Goal: Task Accomplishment & Management: Use online tool/utility

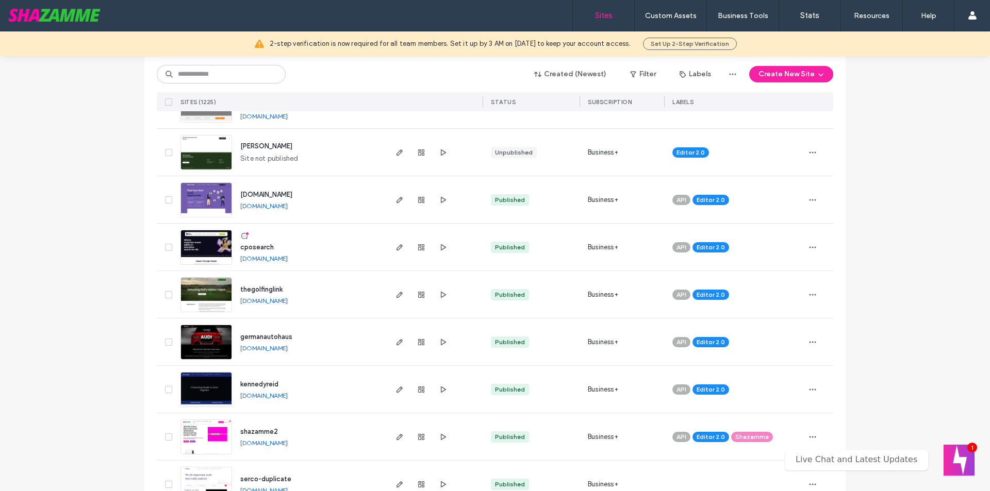
scroll to position [619, 0]
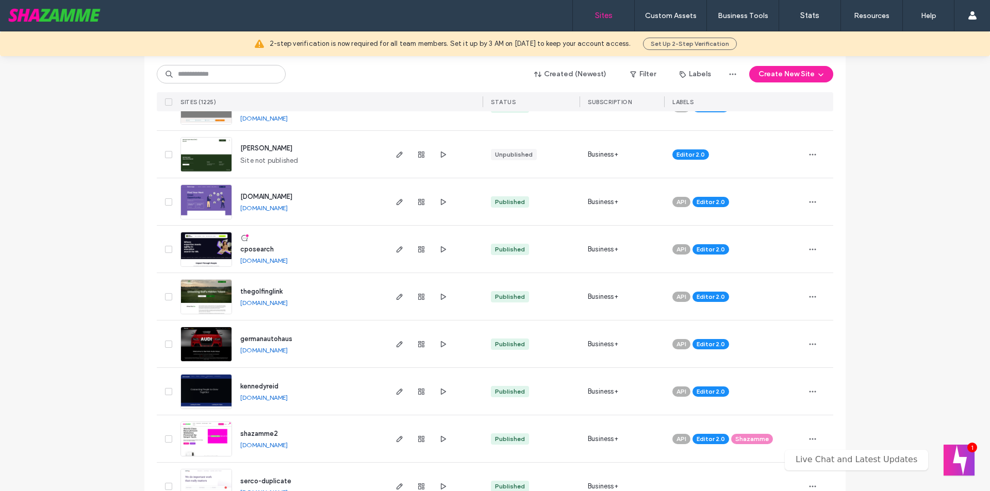
click at [221, 77] on input at bounding box center [221, 74] width 129 height 19
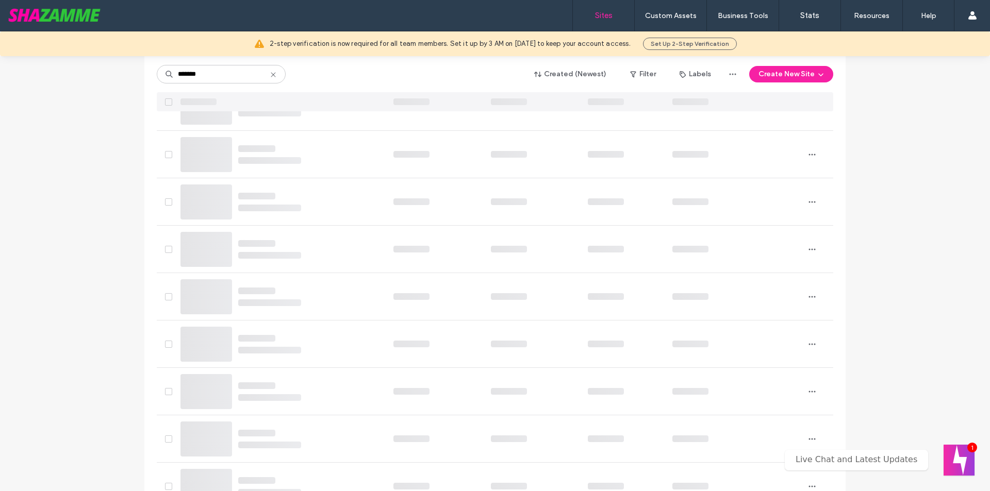
type input "*******"
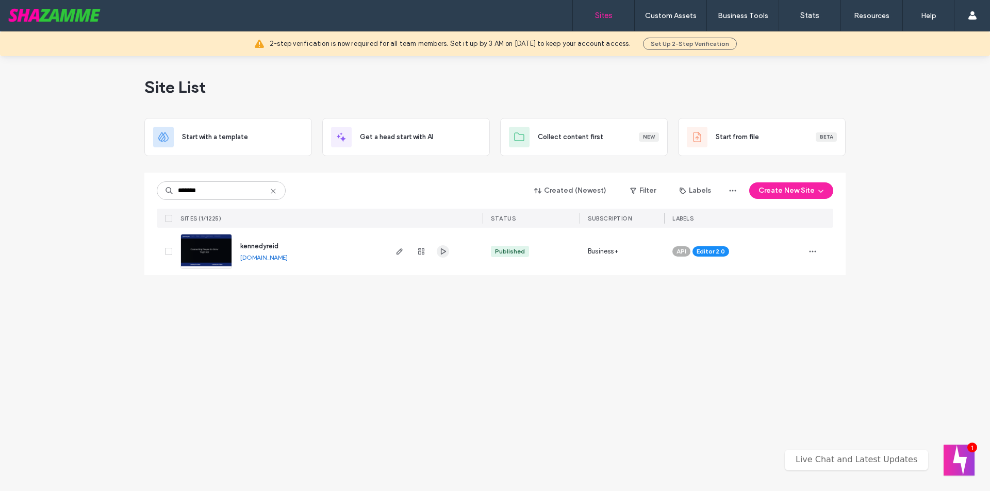
click at [440, 251] on icon "button" at bounding box center [443, 251] width 8 height 8
click at [402, 255] on icon "button" at bounding box center [399, 251] width 8 height 8
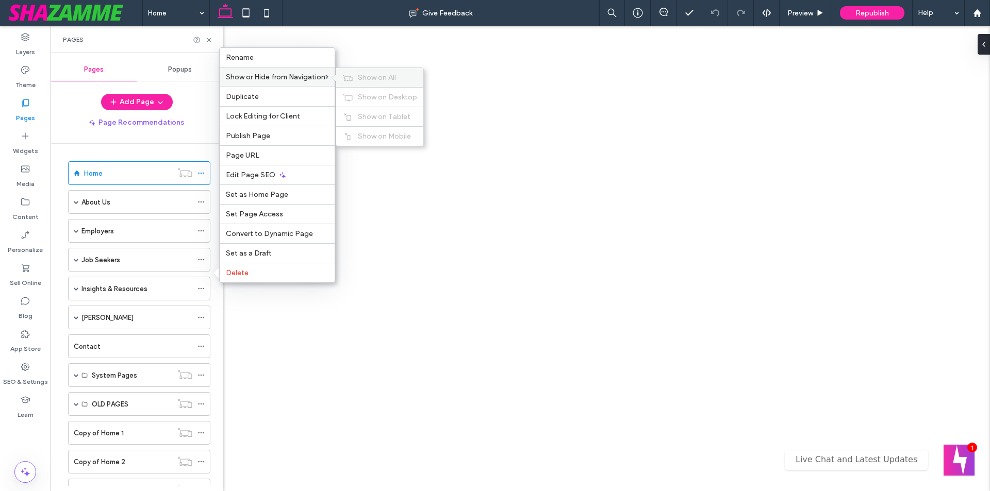
click at [376, 76] on span "Show on All" at bounding box center [377, 77] width 38 height 9
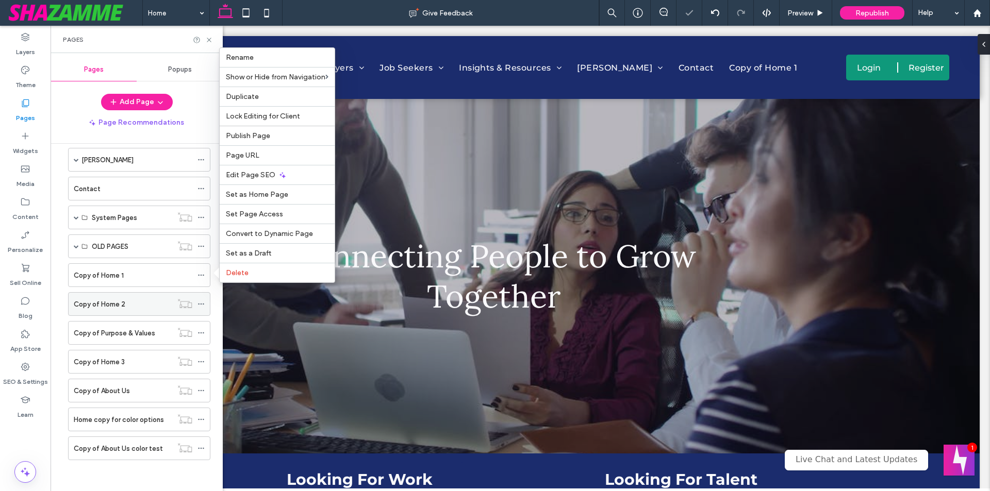
click at [201, 304] on use at bounding box center [201, 305] width 6 height 2
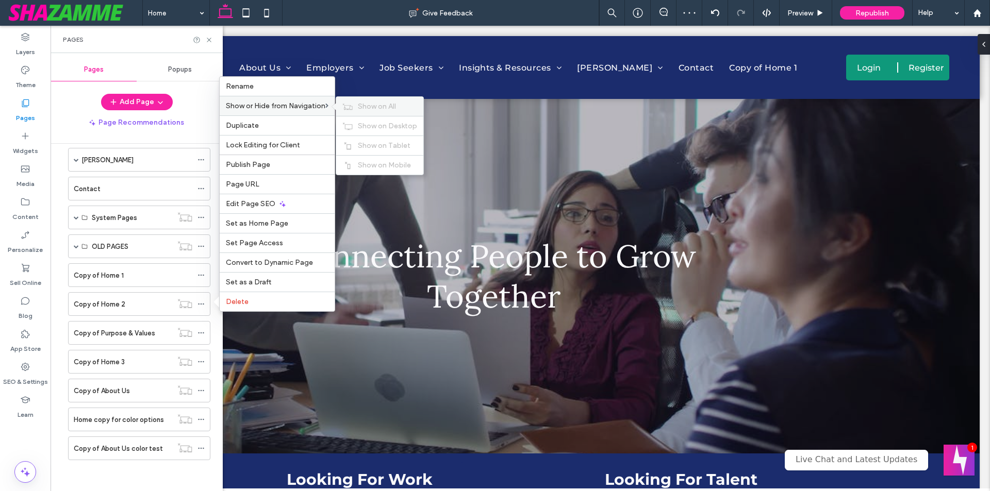
click at [361, 108] on span "Show on All" at bounding box center [377, 106] width 38 height 9
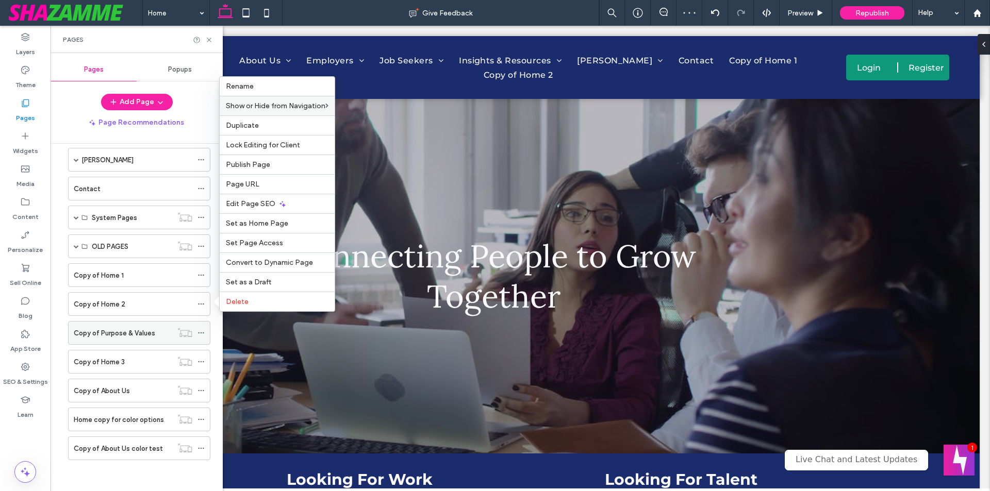
click at [203, 334] on icon at bounding box center [200, 332] width 7 height 7
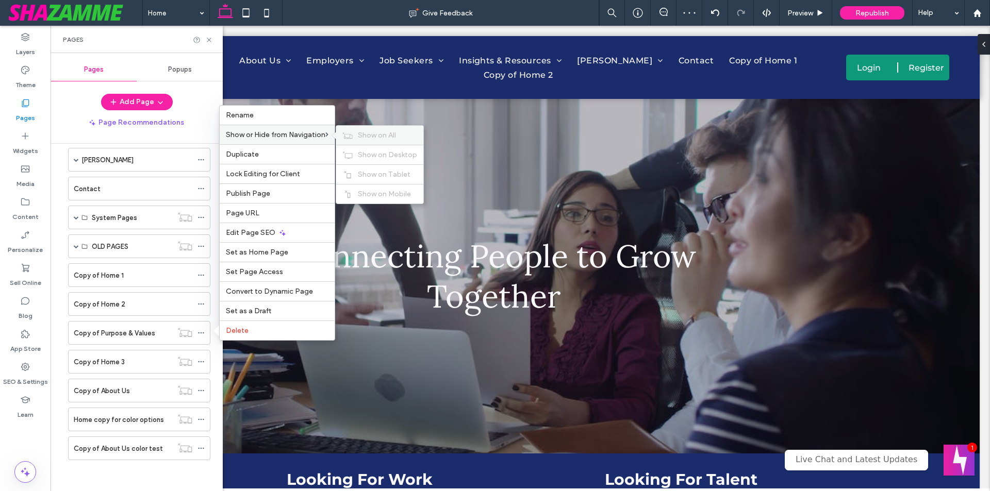
click at [347, 133] on icon at bounding box center [347, 135] width 10 height 7
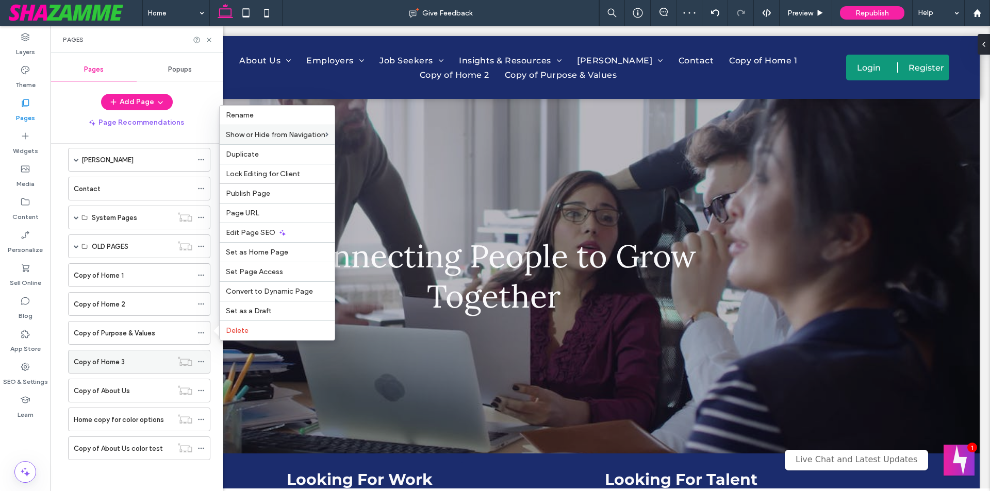
click at [199, 363] on icon at bounding box center [200, 361] width 7 height 7
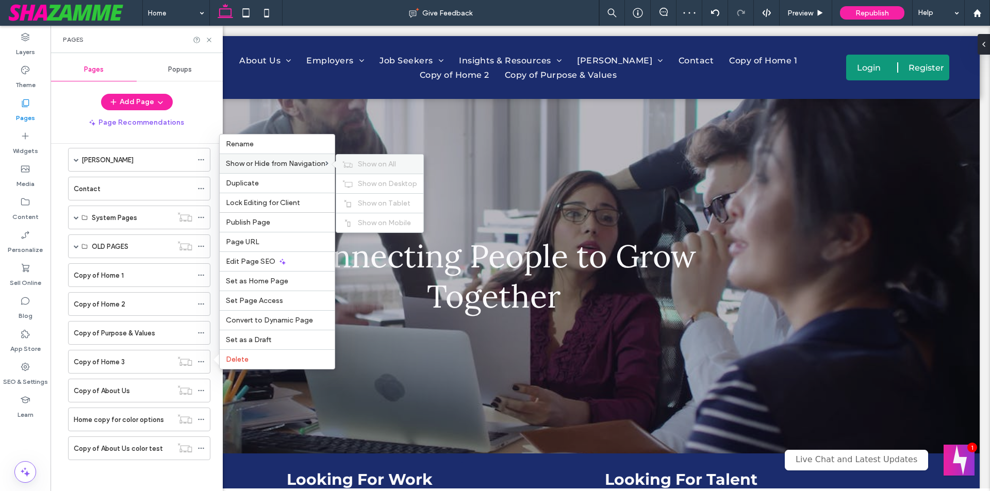
click at [376, 163] on span "Show on All" at bounding box center [377, 164] width 38 height 9
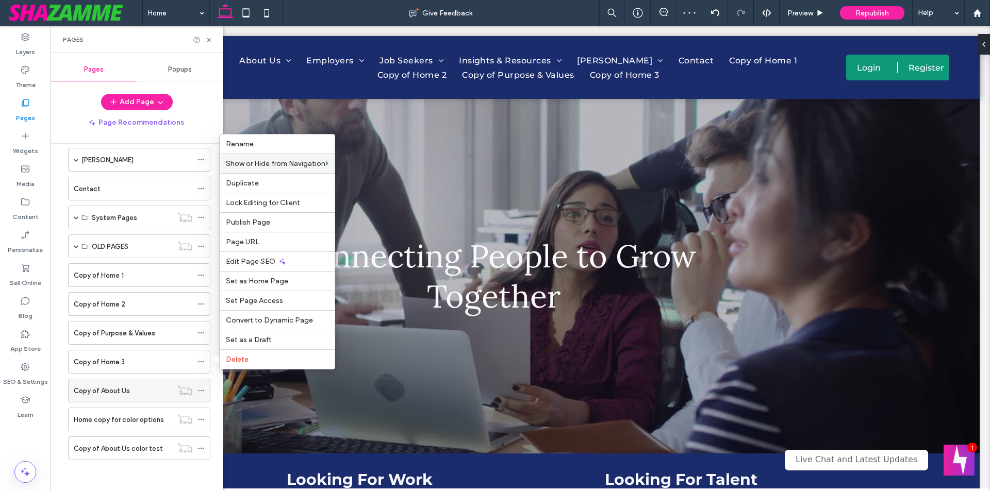
click at [199, 392] on icon at bounding box center [200, 390] width 7 height 7
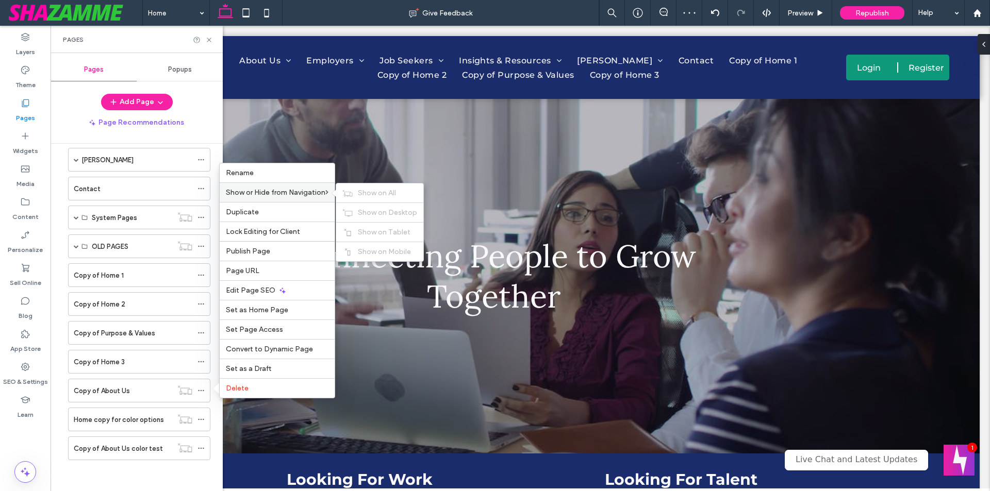
click at [367, 183] on div "Show on All Show on Desktop Show on Tablet Show on Mobile" at bounding box center [380, 222] width 88 height 79
click at [368, 193] on span "Show on All" at bounding box center [377, 193] width 38 height 9
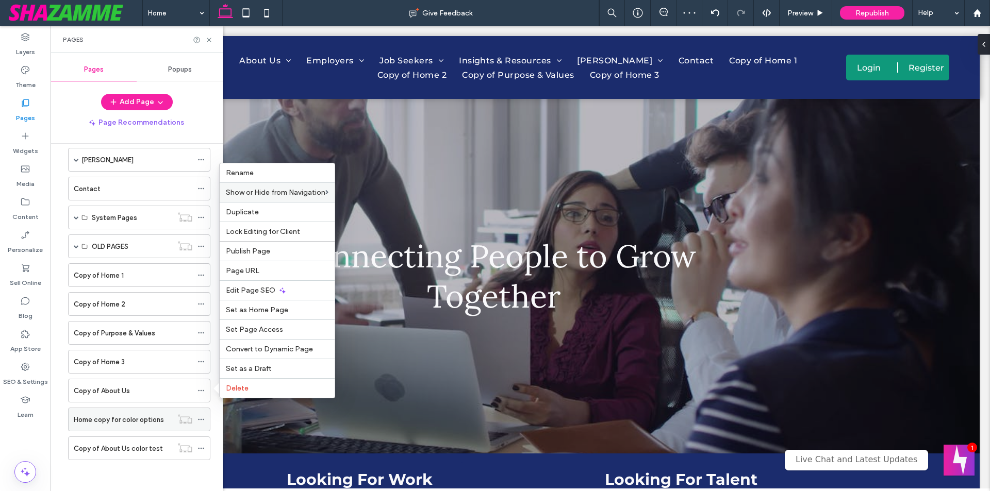
click at [205, 421] on div at bounding box center [203, 419] width 12 height 15
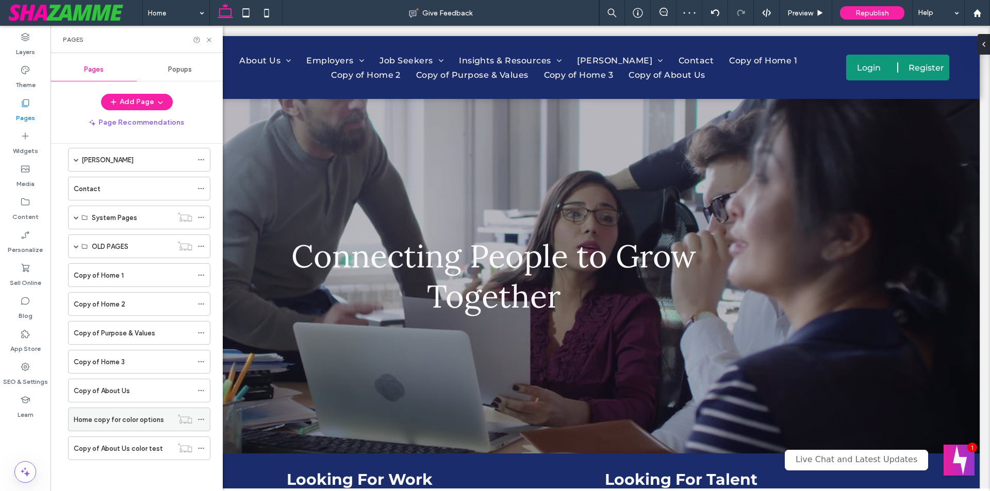
click at [202, 420] on use at bounding box center [201, 420] width 6 height 2
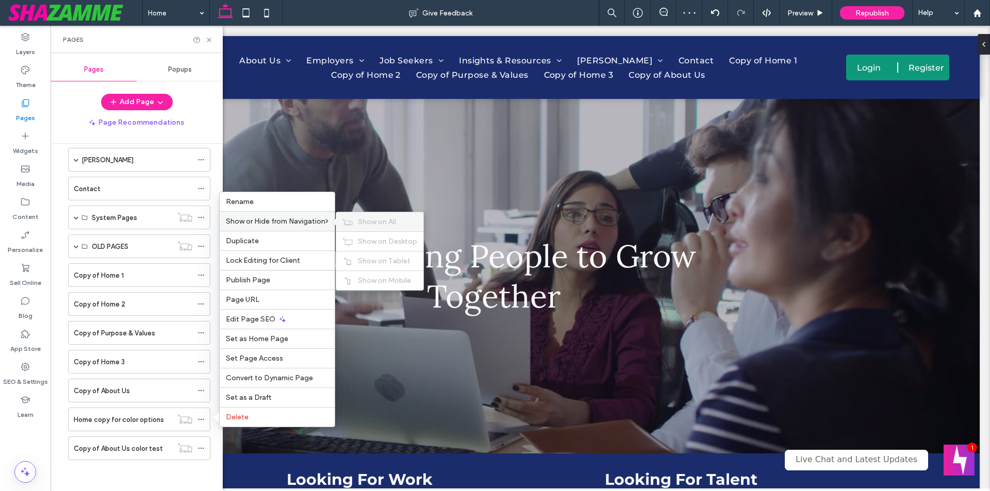
click at [364, 220] on span "Show on All" at bounding box center [377, 222] width 38 height 9
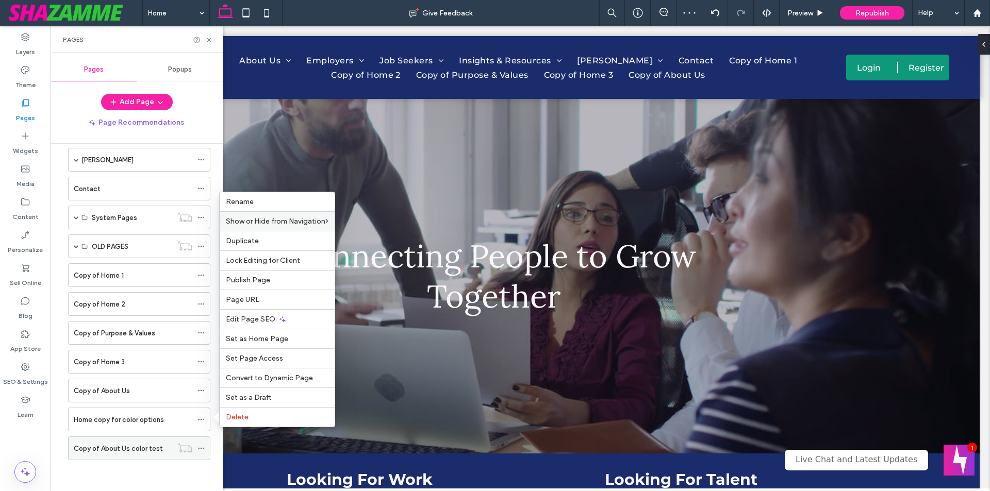
click at [197, 447] on div at bounding box center [184, 448] width 25 height 10
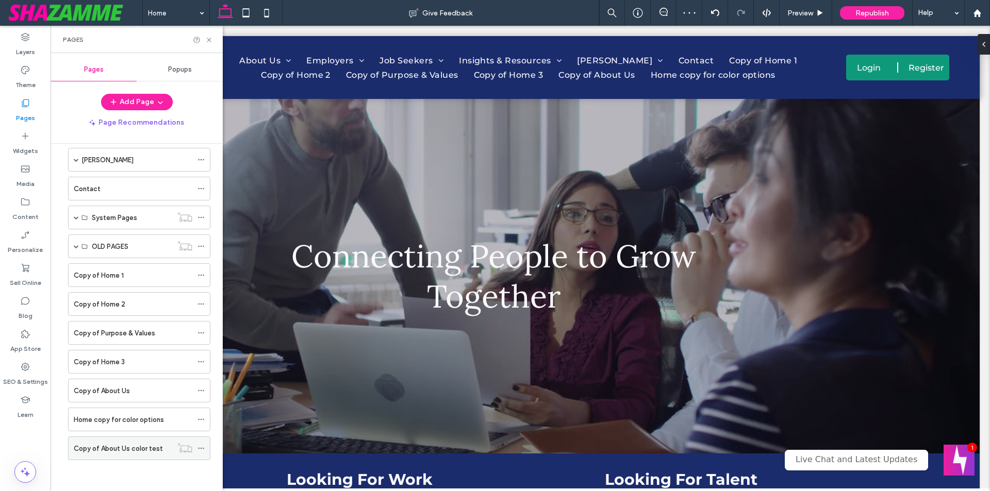
click at [199, 446] on icon at bounding box center [200, 448] width 7 height 7
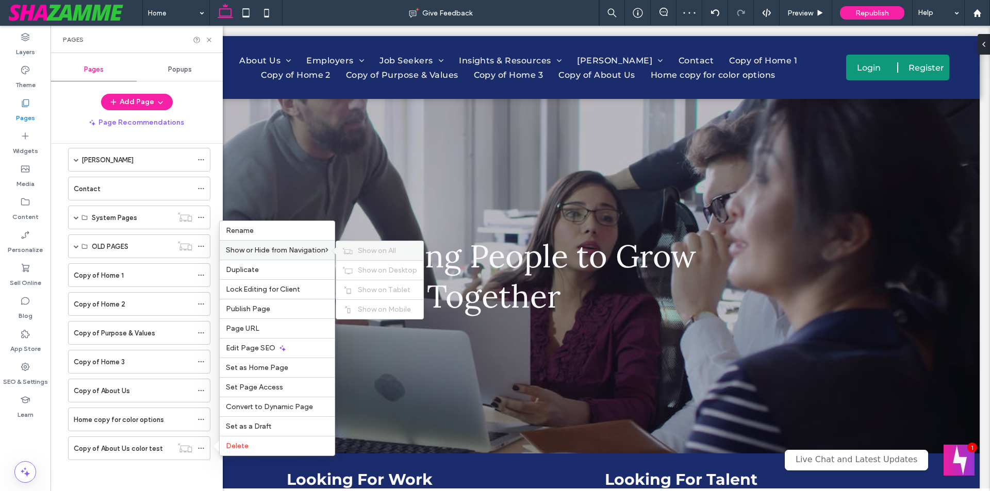
click at [364, 251] on span "Show on All" at bounding box center [377, 250] width 38 height 9
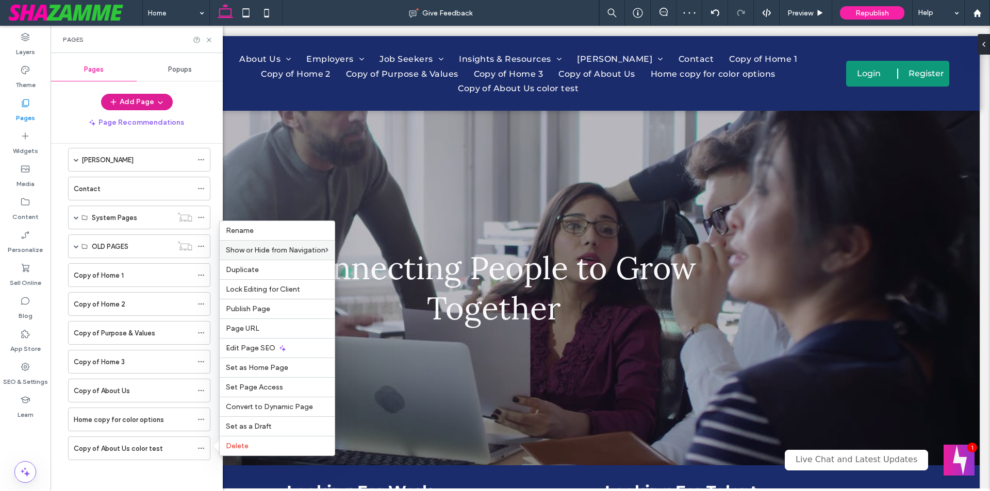
click at [152, 105] on button "Add Page" at bounding box center [137, 102] width 72 height 16
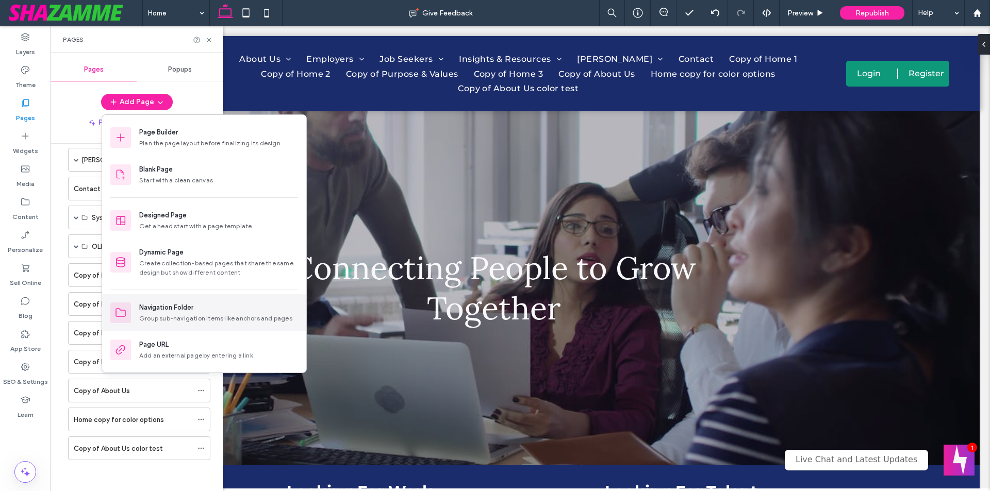
click at [179, 309] on div "Navigation Folder" at bounding box center [166, 308] width 54 height 10
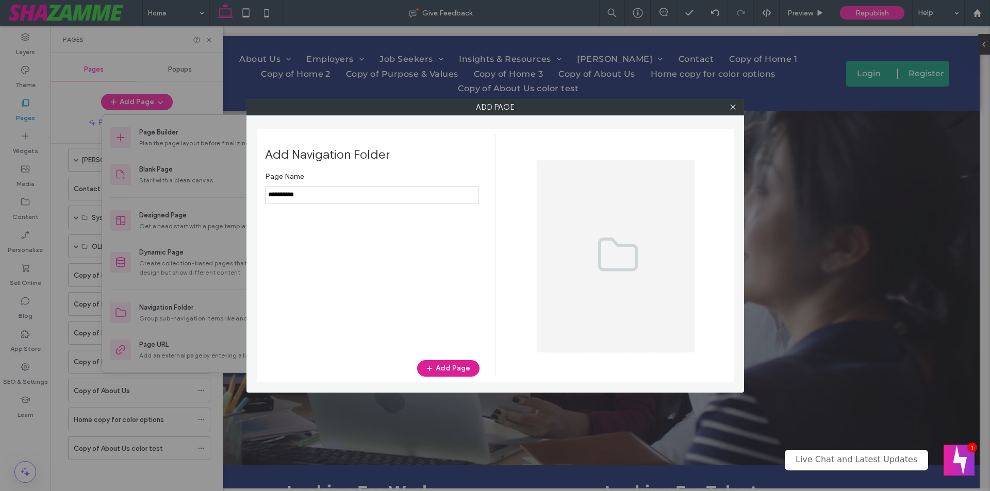
type input "**********"
click at [457, 366] on button "Add Page" at bounding box center [448, 368] width 62 height 16
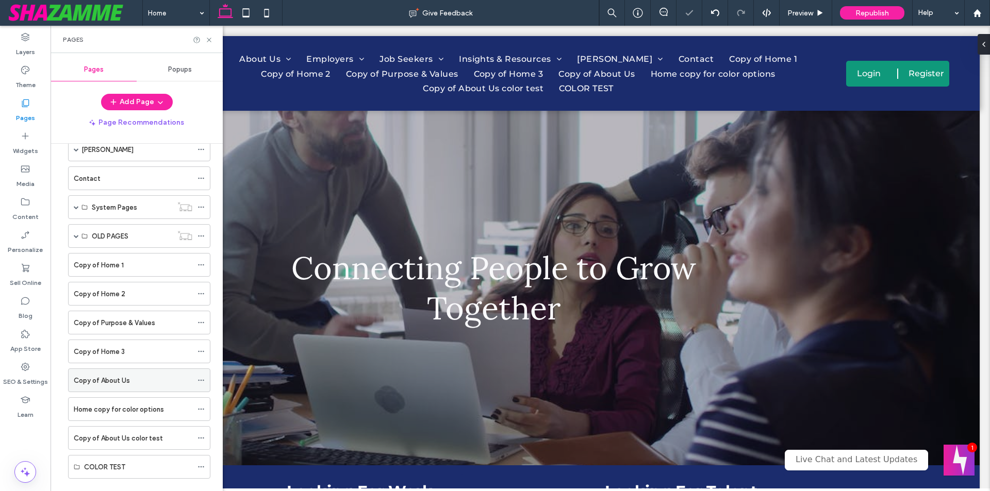
scroll to position [187, 0]
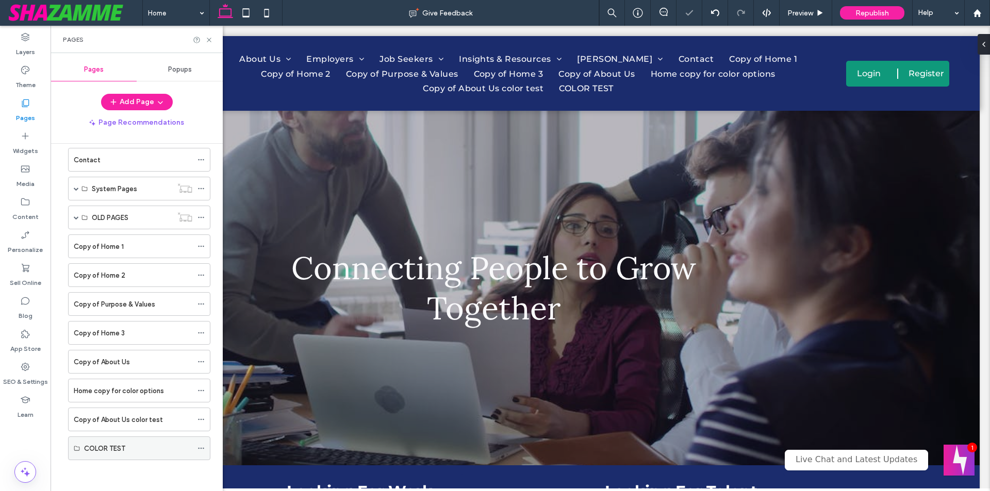
click at [201, 449] on icon at bounding box center [200, 448] width 7 height 7
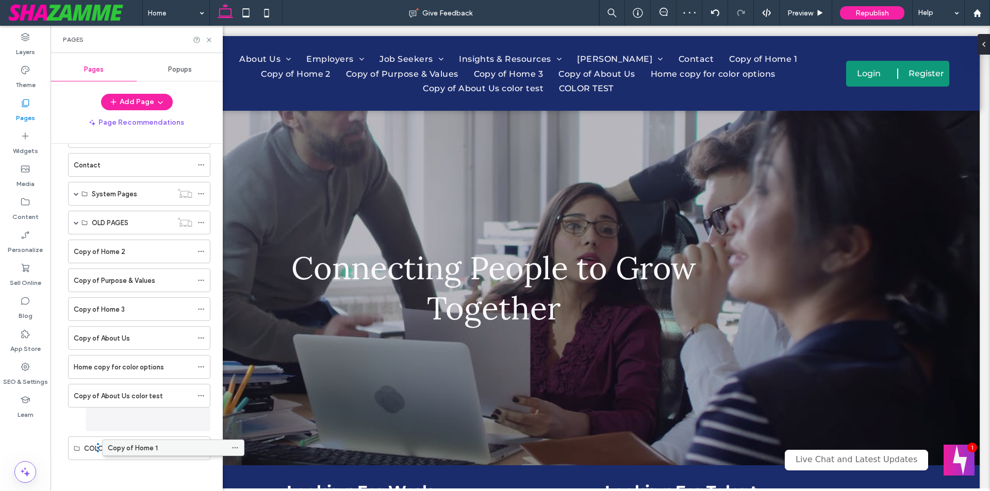
scroll to position [181, 0]
drag, startPoint x: 92, startPoint y: 247, endPoint x: 126, endPoint y: 455, distance: 211.0
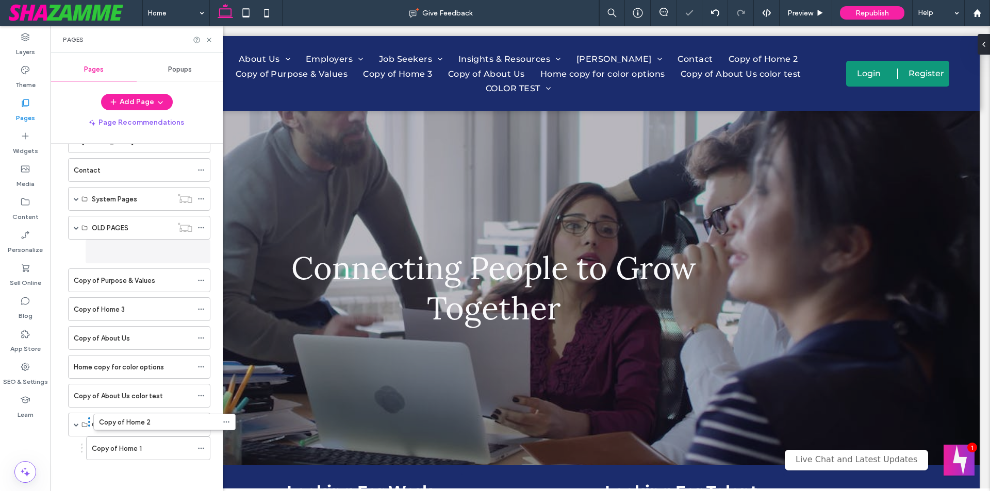
scroll to position [176, 0]
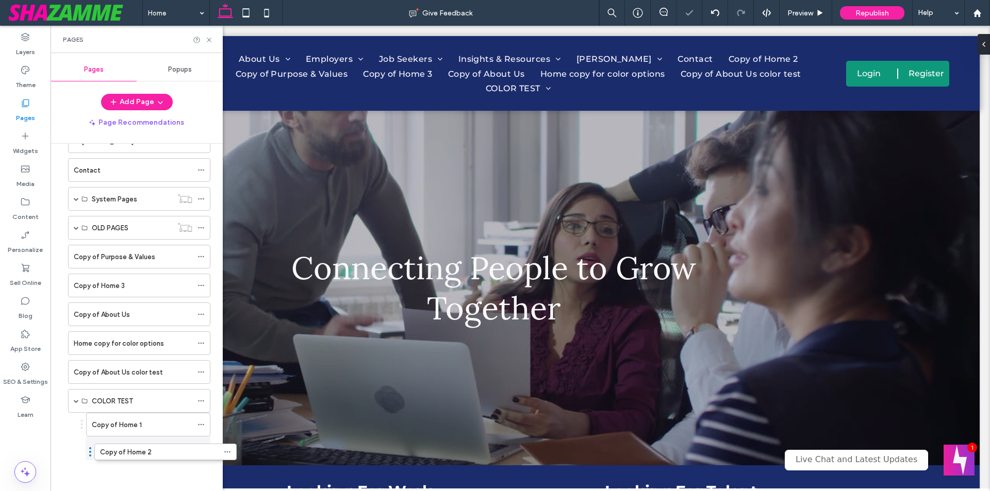
drag, startPoint x: 98, startPoint y: 252, endPoint x: 124, endPoint y: 462, distance: 212.5
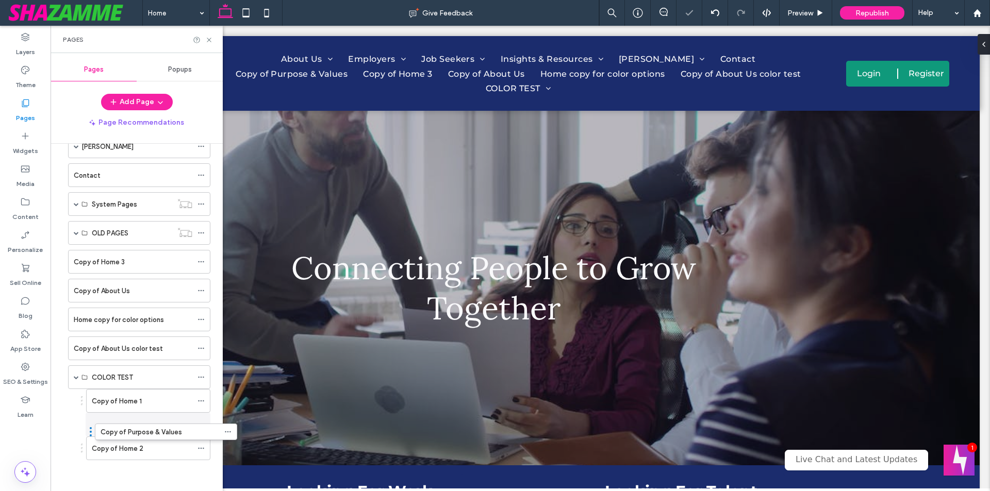
scroll to position [171, 0]
drag, startPoint x: 111, startPoint y: 257, endPoint x: 138, endPoint y: 461, distance: 205.9
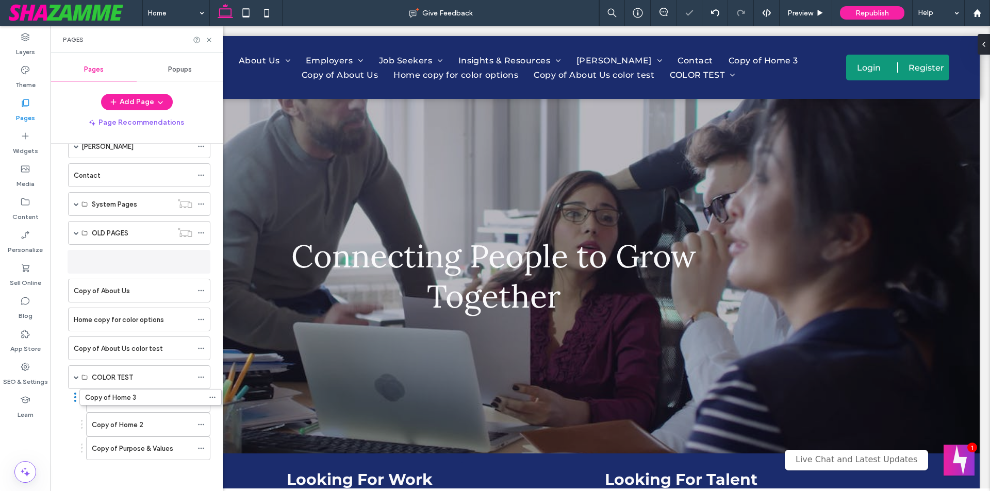
scroll to position [166, 0]
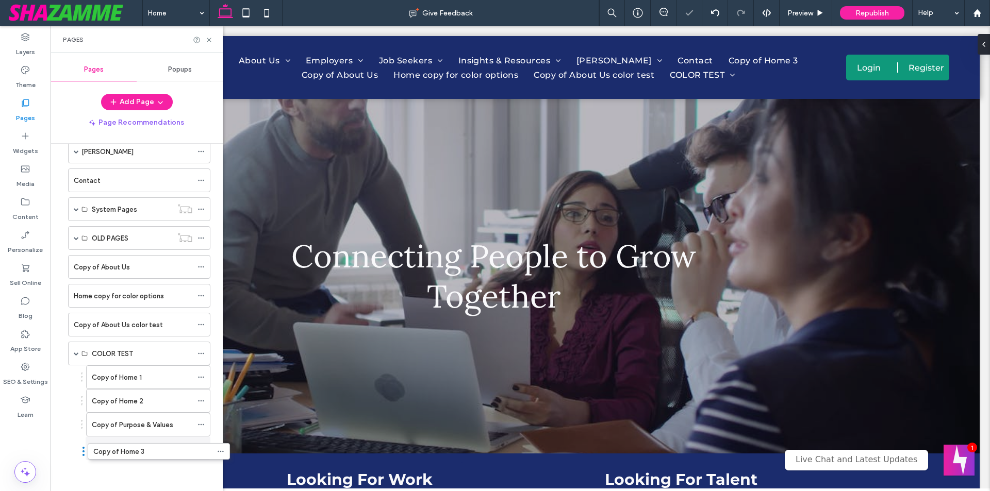
drag, startPoint x: 117, startPoint y: 268, endPoint x: 137, endPoint y: 461, distance: 194.3
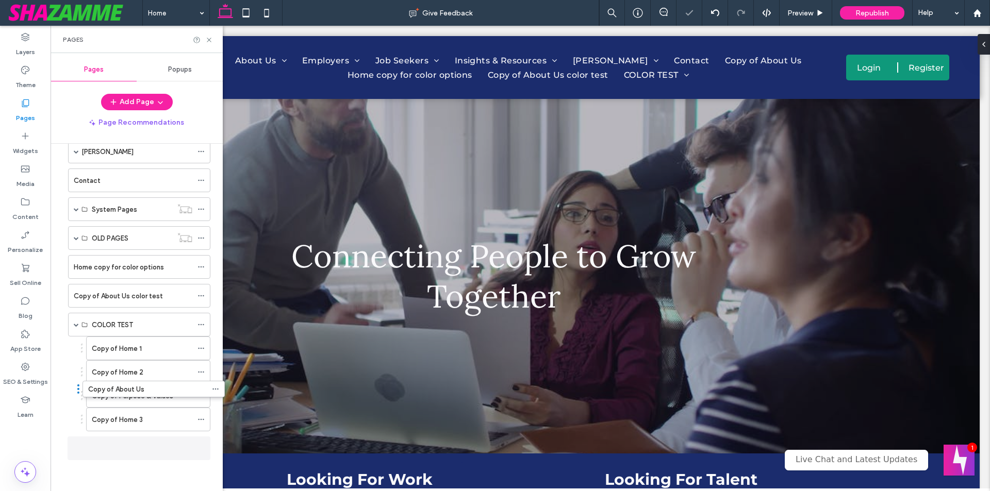
scroll to position [161, 0]
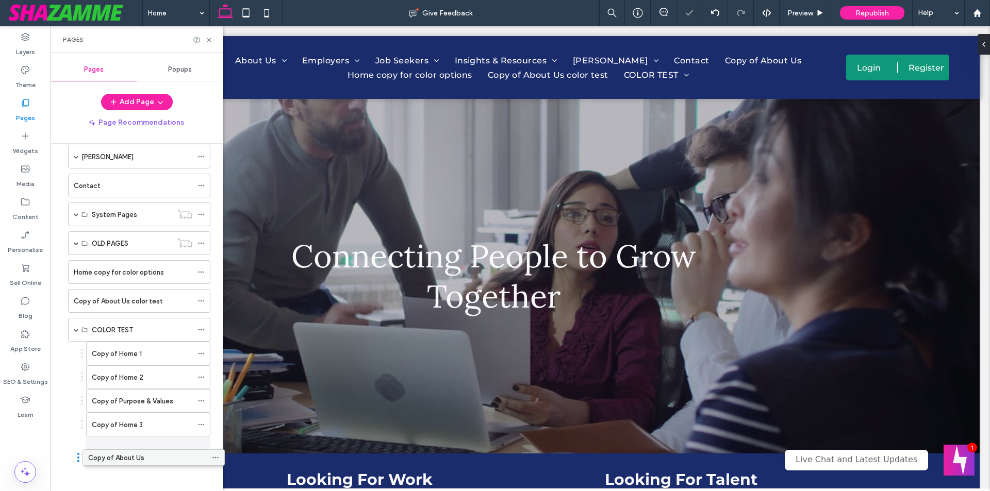
drag, startPoint x: 134, startPoint y: 379, endPoint x: 134, endPoint y: 464, distance: 85.1
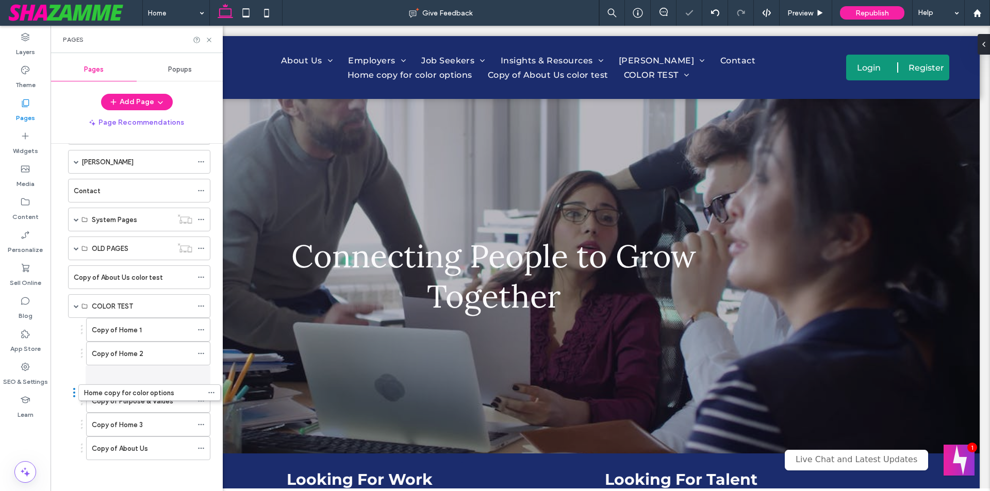
scroll to position [156, 0]
drag, startPoint x: 126, startPoint y: 273, endPoint x: 137, endPoint y: 463, distance: 190.0
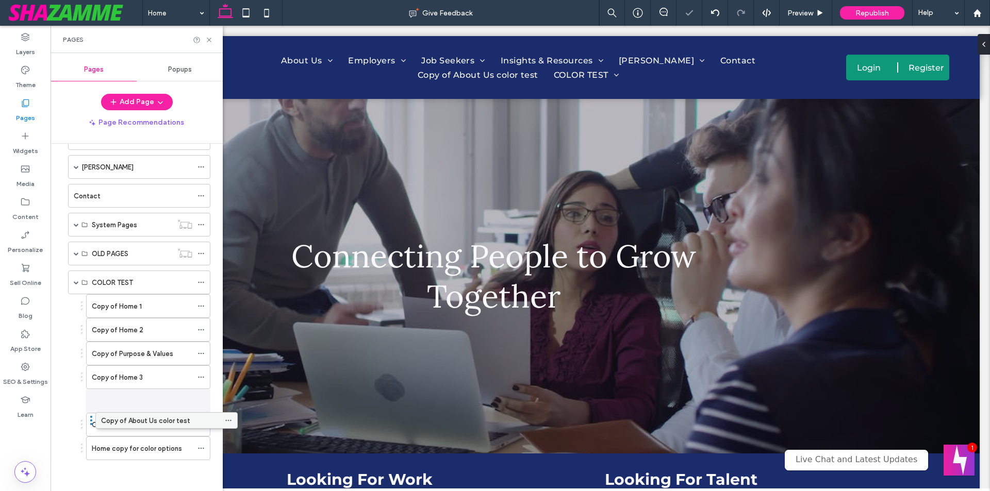
scroll to position [151, 0]
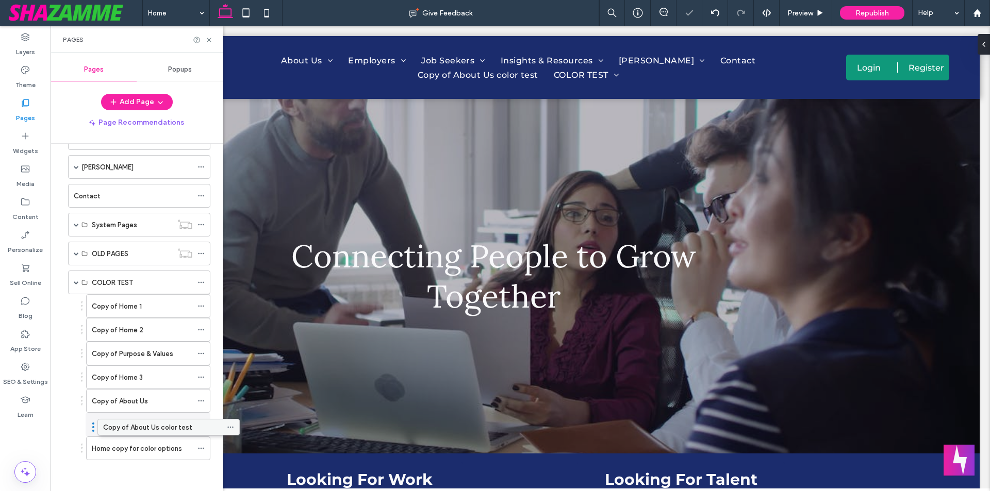
drag, startPoint x: 114, startPoint y: 275, endPoint x: 144, endPoint y: 428, distance: 156.4
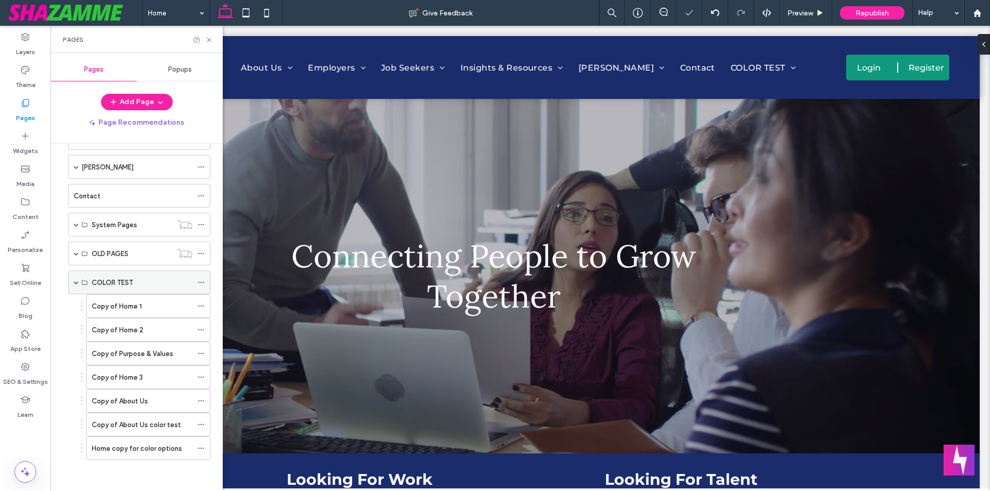
click at [75, 281] on span at bounding box center [76, 282] width 5 height 5
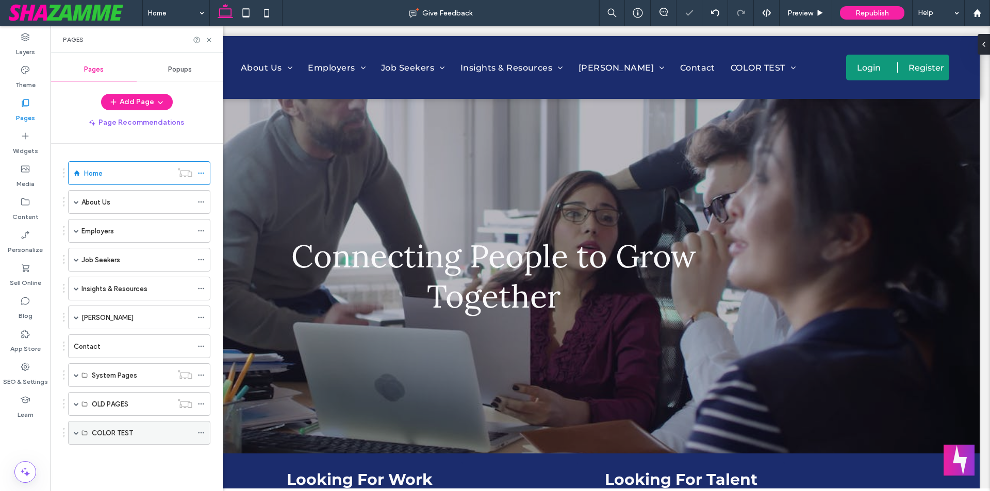
scroll to position [0, 0]
click at [75, 432] on span at bounding box center [76, 432] width 5 height 5
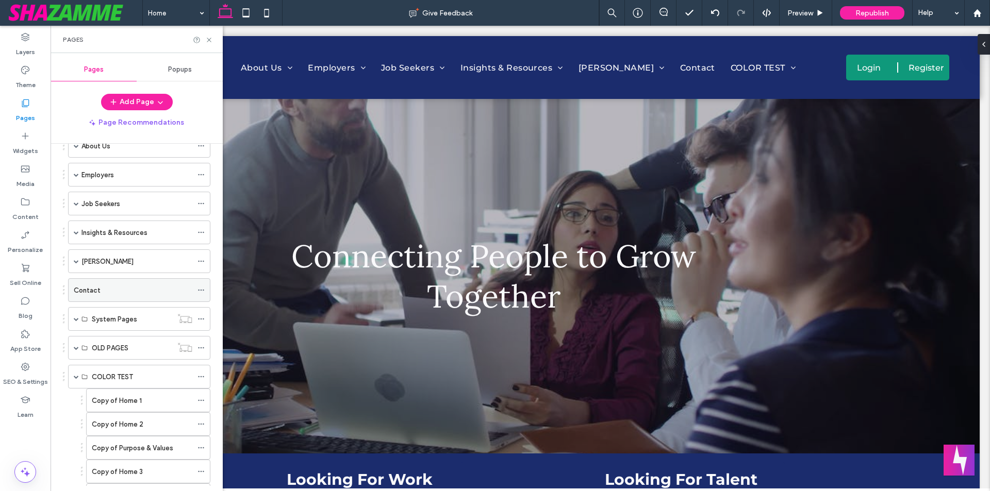
scroll to position [151, 0]
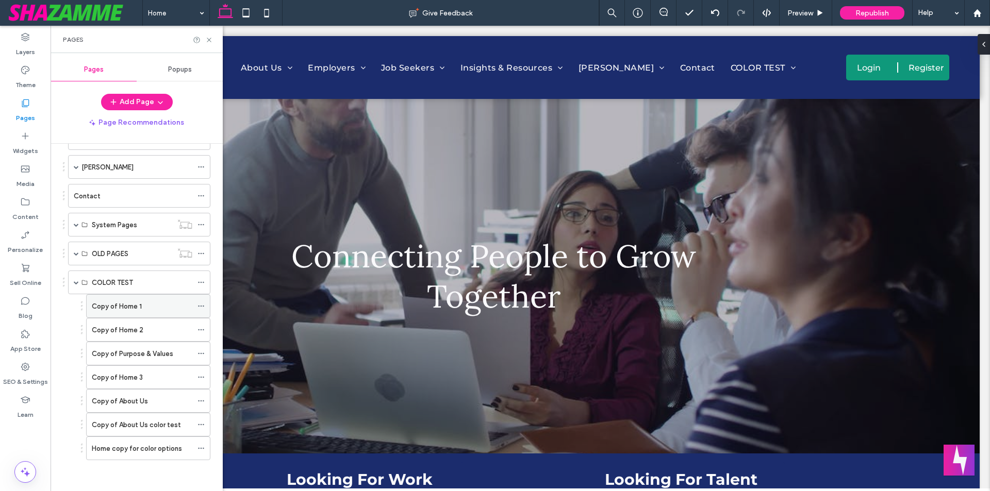
click at [149, 297] on div "Copy of Home 1" at bounding box center [142, 306] width 101 height 23
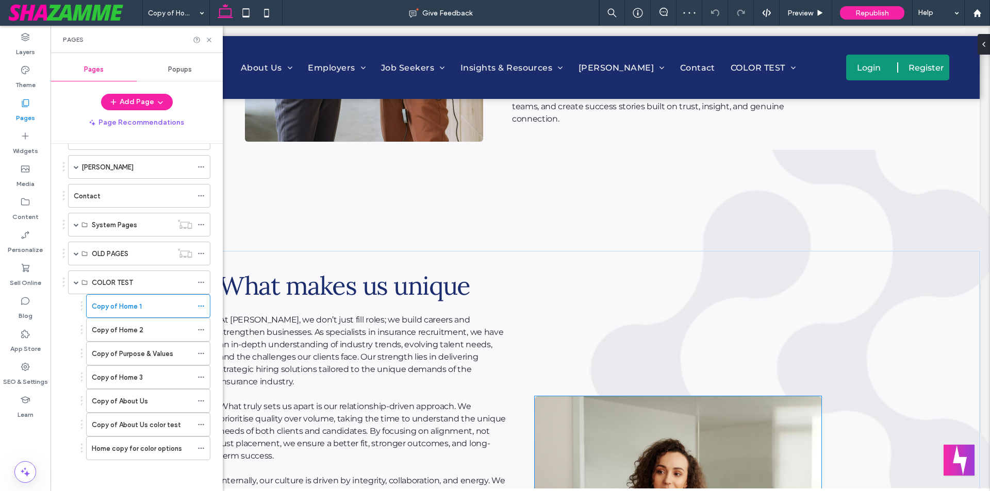
scroll to position [716, 0]
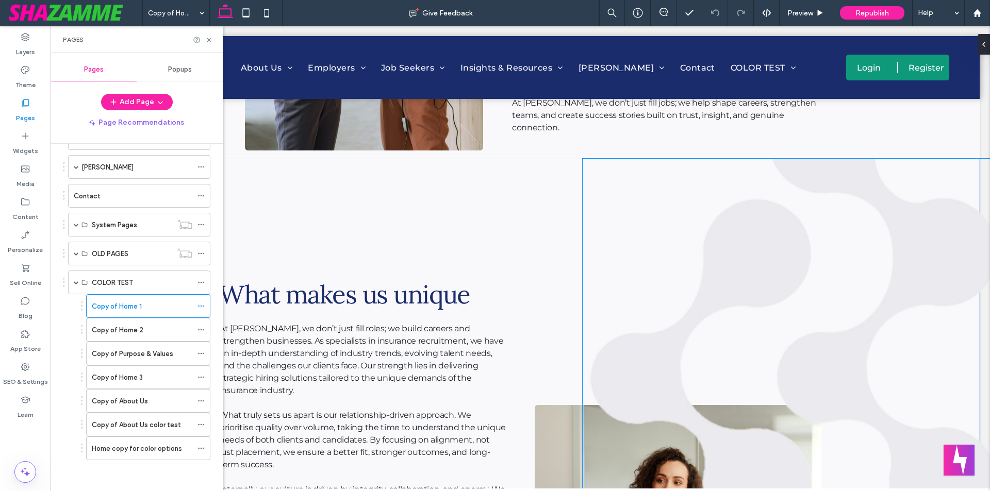
click at [742, 235] on img at bounding box center [802, 328] width 441 height 338
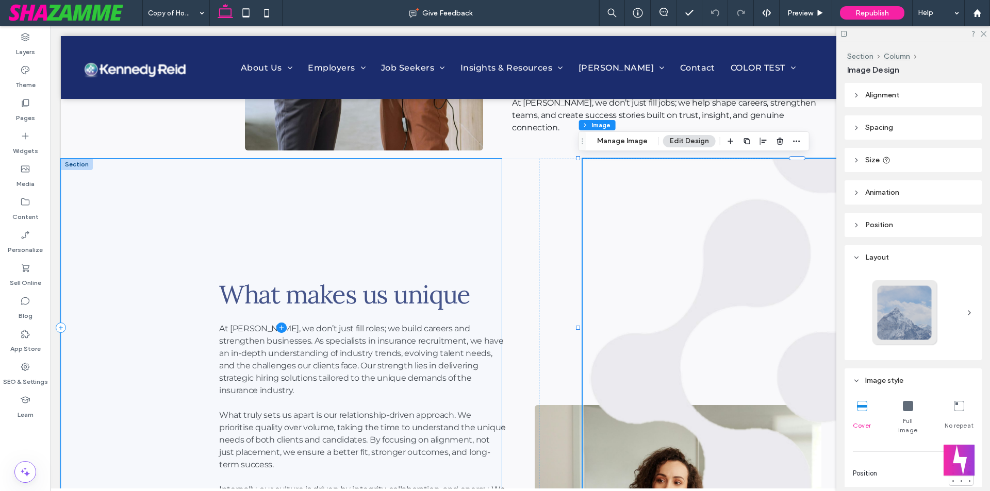
click at [315, 235] on span at bounding box center [281, 328] width 441 height 338
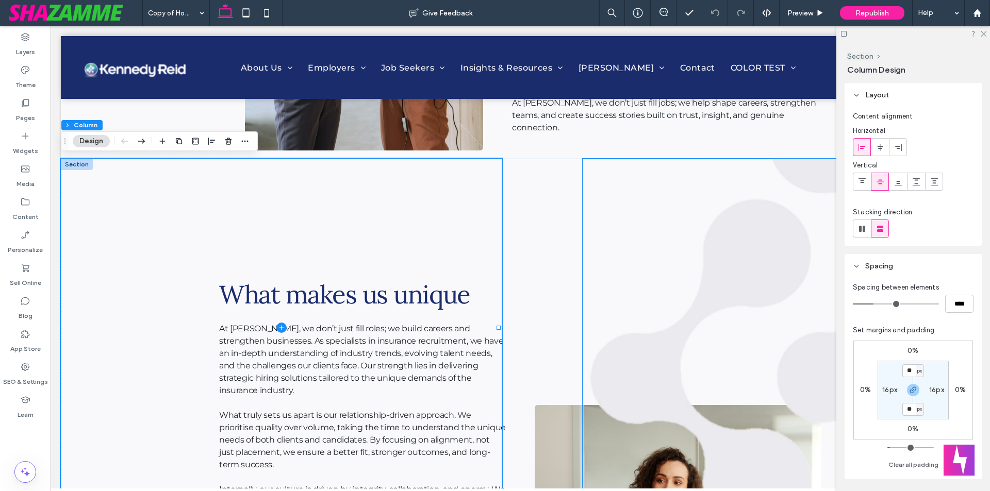
click at [791, 295] on img at bounding box center [802, 328] width 441 height 338
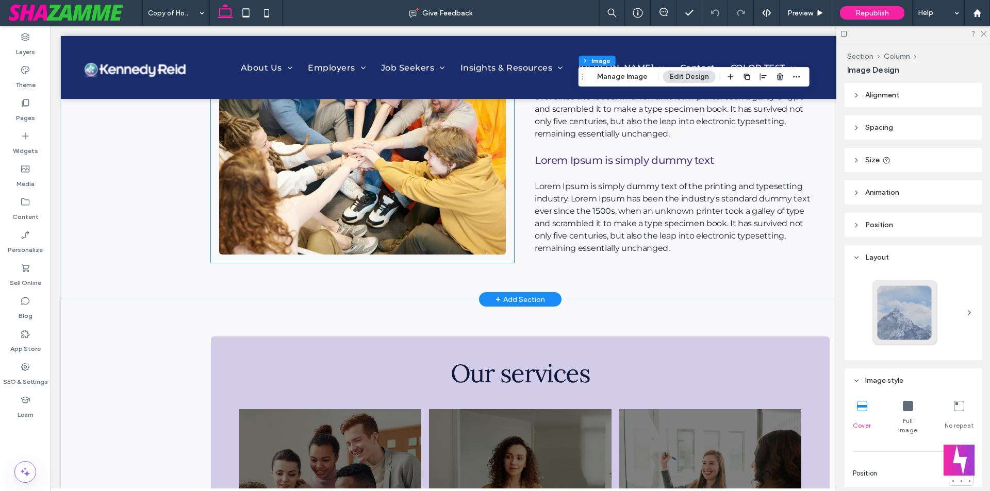
scroll to position [1799, 0]
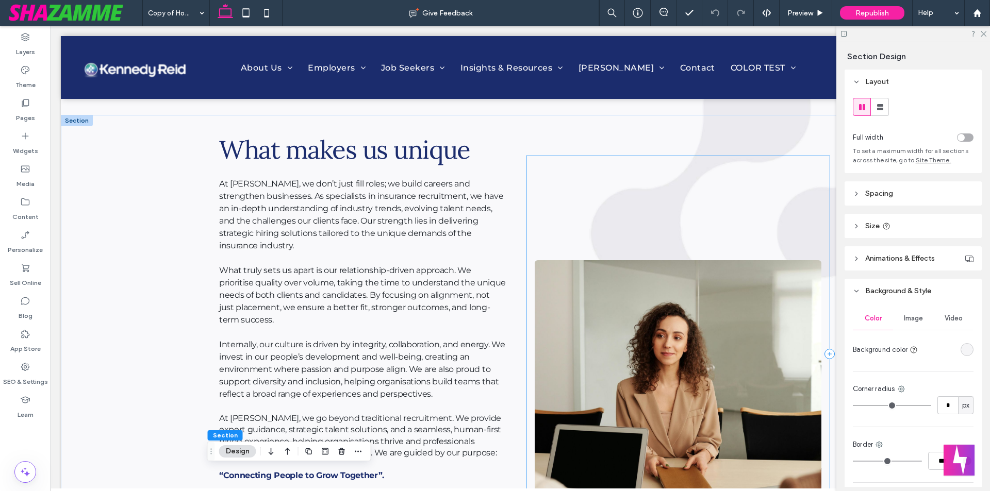
scroll to position [820, 0]
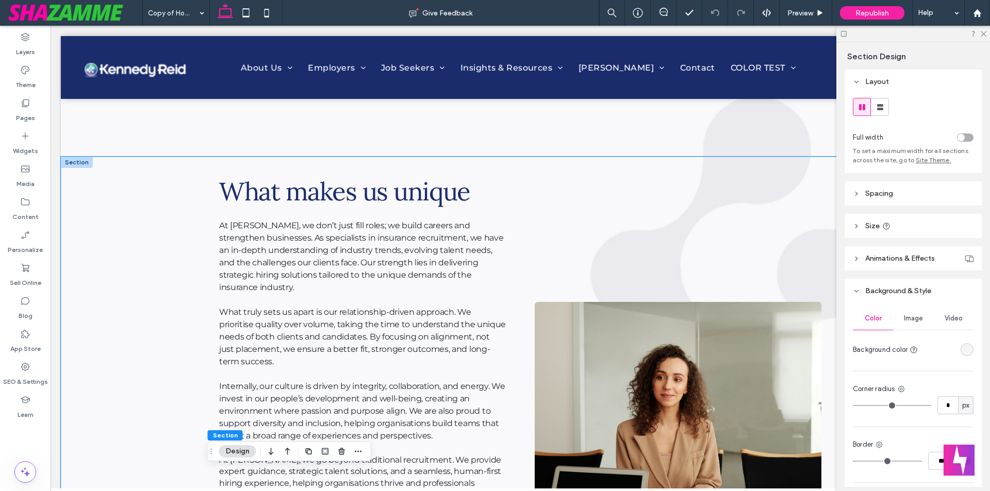
click at [706, 168] on div "What makes us unique At Kennedy Reid, we don’t just fill roles; we build career…" at bounding box center [520, 365] width 619 height 416
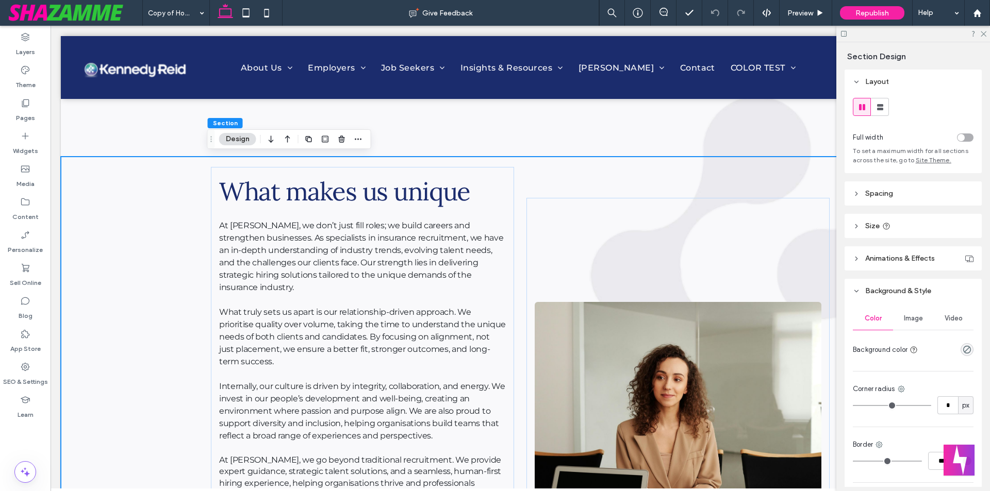
click at [792, 172] on div "What makes us unique At Kennedy Reid, we don’t just fill roles; we build career…" at bounding box center [520, 365] width 619 height 416
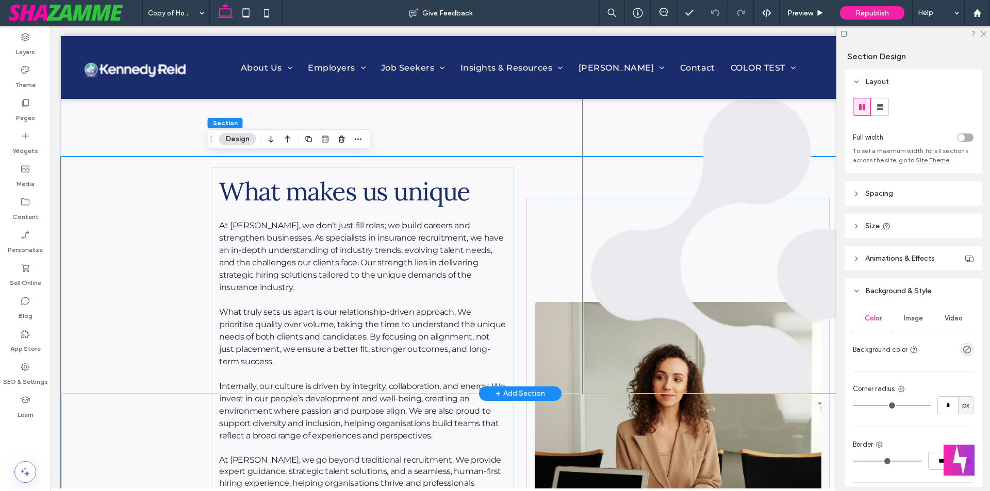
click at [781, 142] on img at bounding box center [802, 225] width 441 height 338
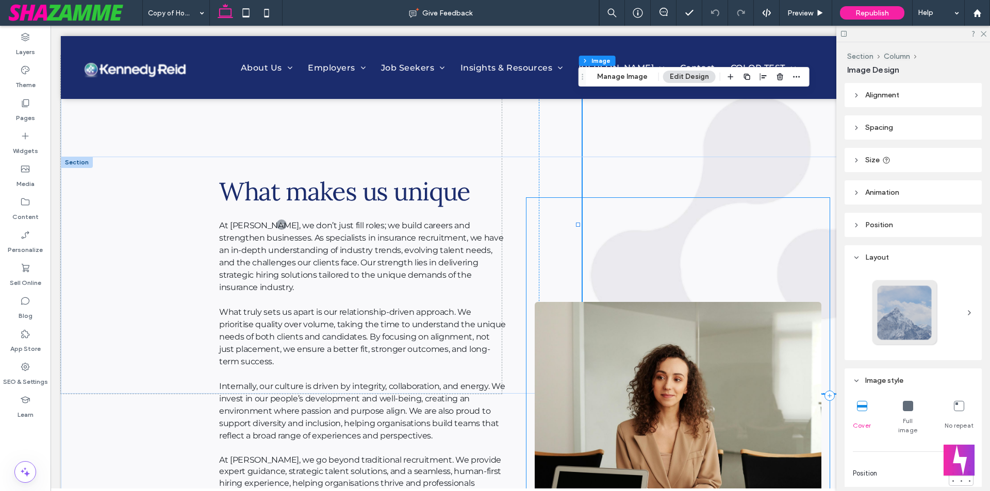
click at [705, 285] on div at bounding box center [677, 396] width 303 height 396
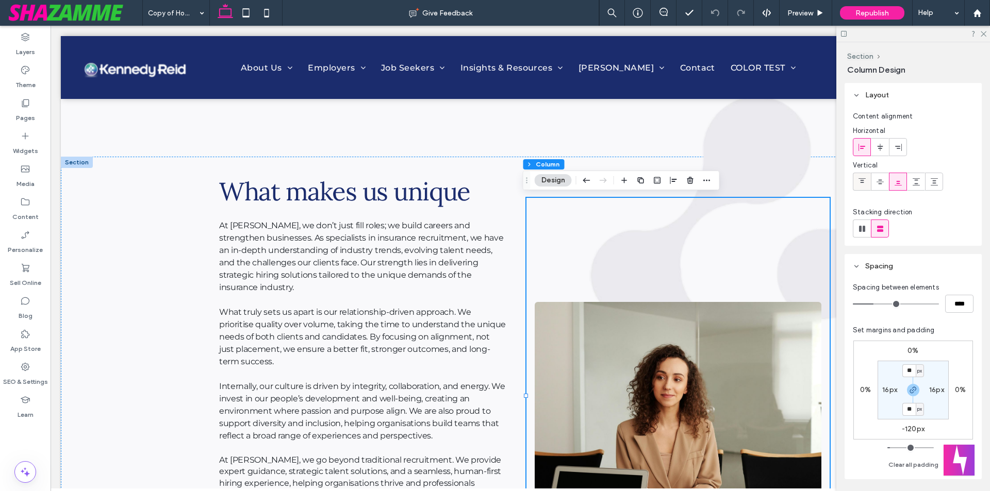
click at [860, 179] on icon at bounding box center [862, 182] width 8 height 8
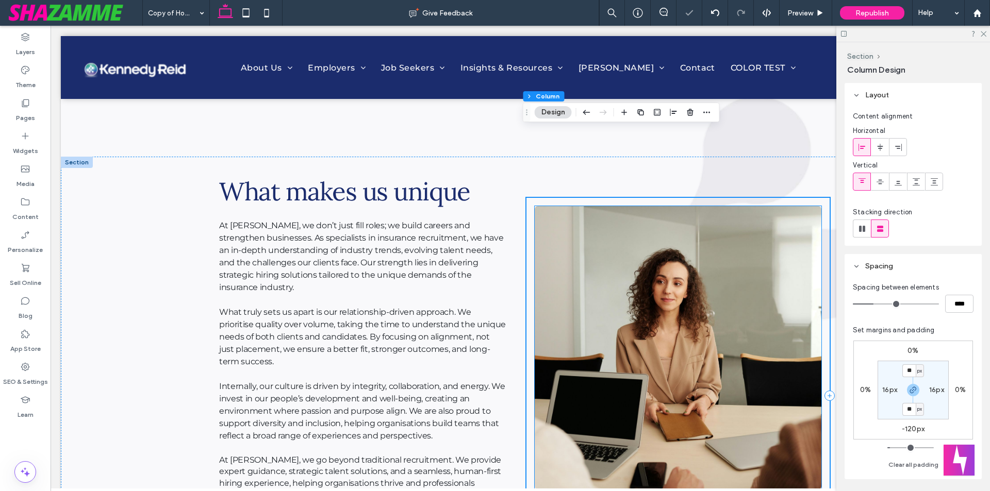
scroll to position [1077, 0]
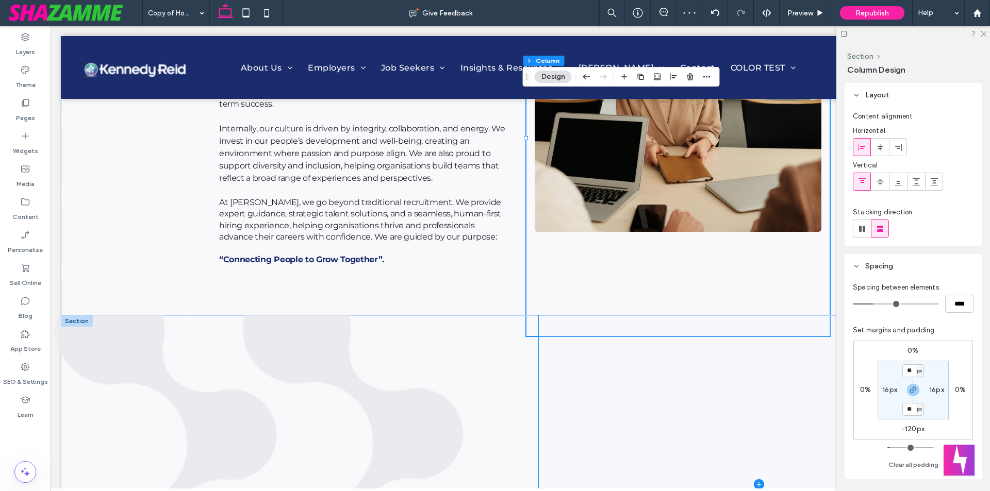
click at [666, 323] on span at bounding box center [759, 484] width 441 height 338
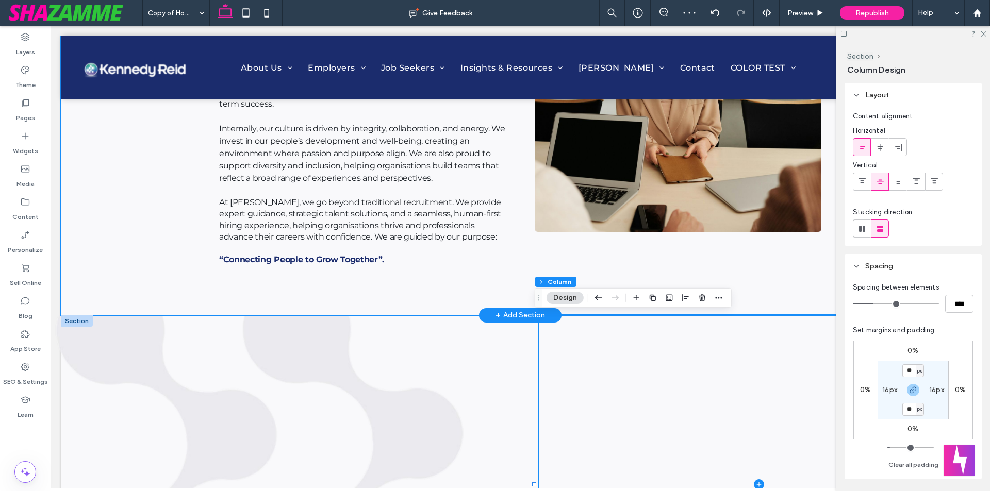
click at [510, 296] on div "What makes us unique At Kennedy Reid, we don’t just fill roles; we build career…" at bounding box center [520, 107] width 619 height 416
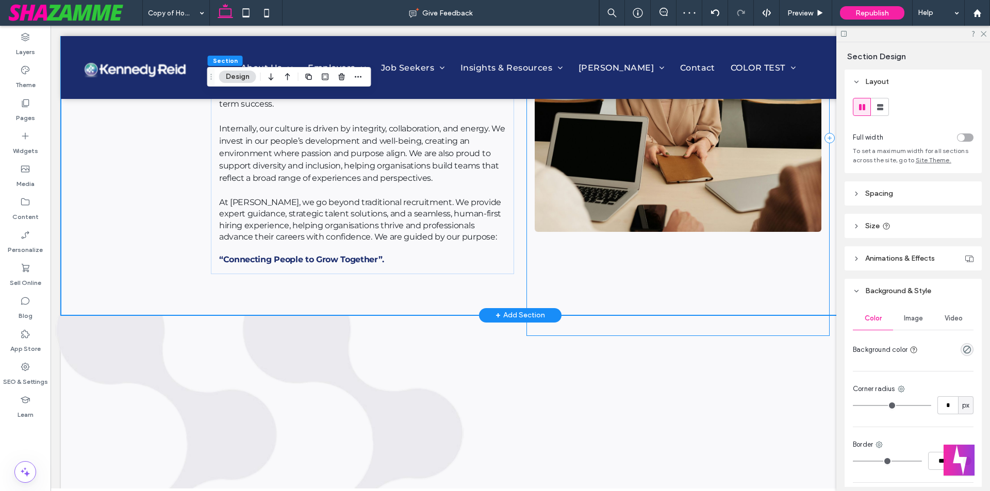
click at [557, 266] on div at bounding box center [677, 138] width 303 height 396
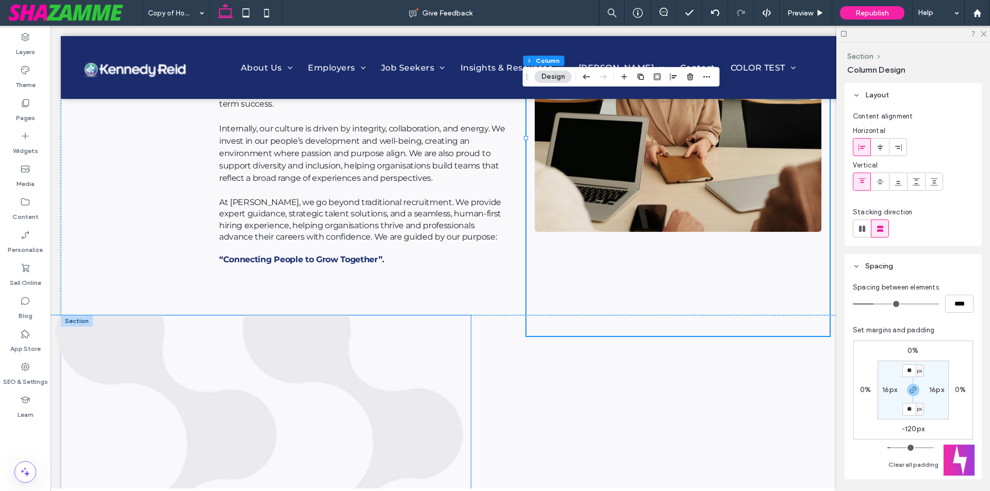
click at [347, 341] on img at bounding box center [250, 484] width 441 height 338
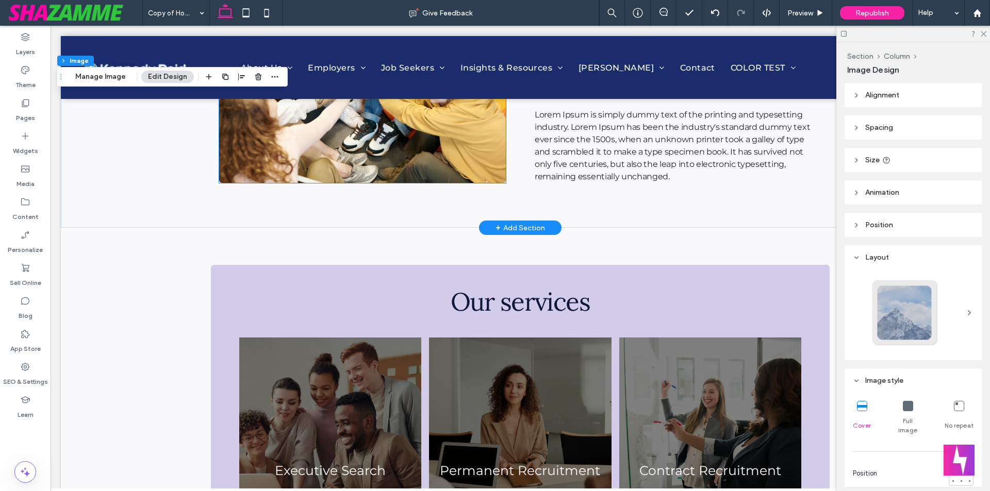
scroll to position [1747, 0]
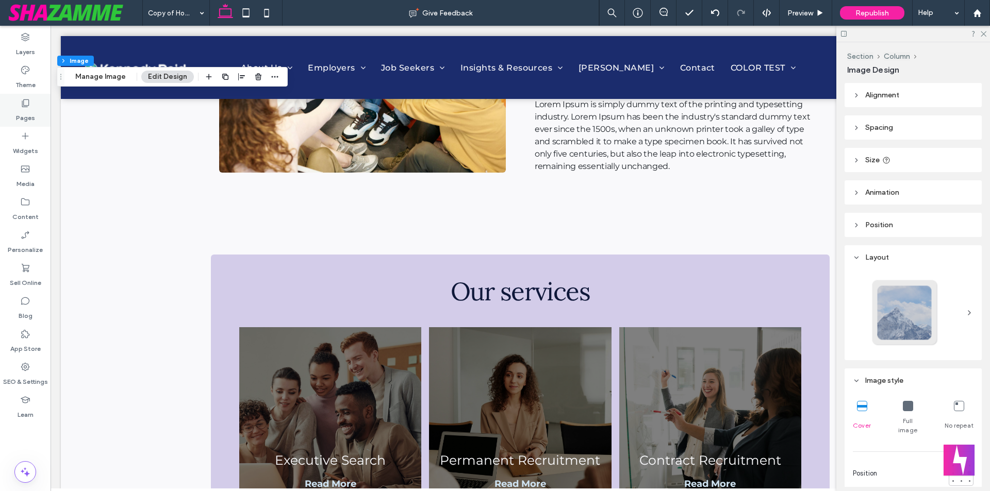
click at [23, 110] on label "Pages" at bounding box center [25, 115] width 19 height 14
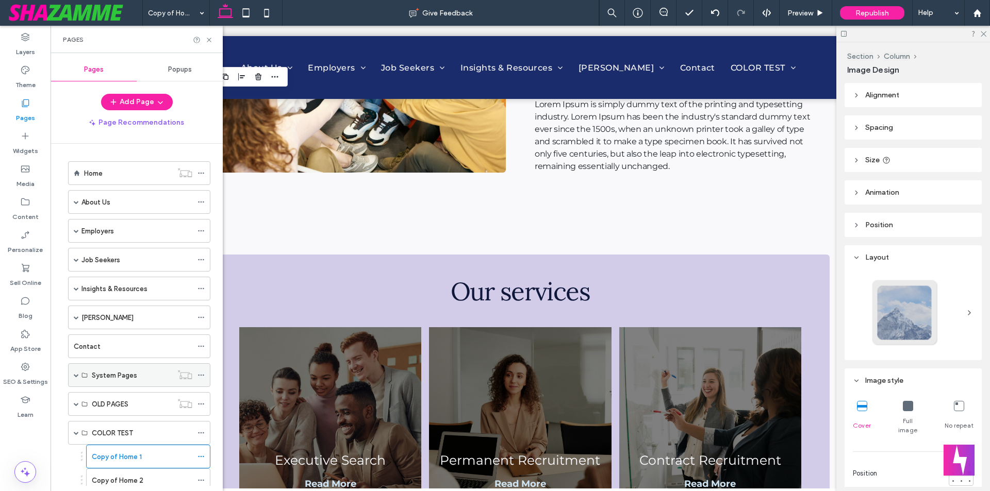
scroll to position [151, 0]
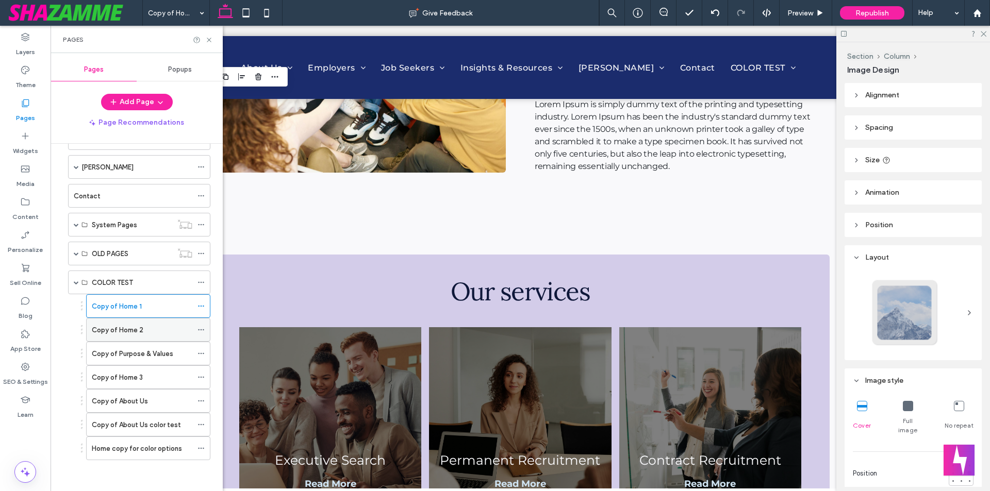
click at [158, 330] on div "Copy of Home 2" at bounding box center [142, 330] width 101 height 11
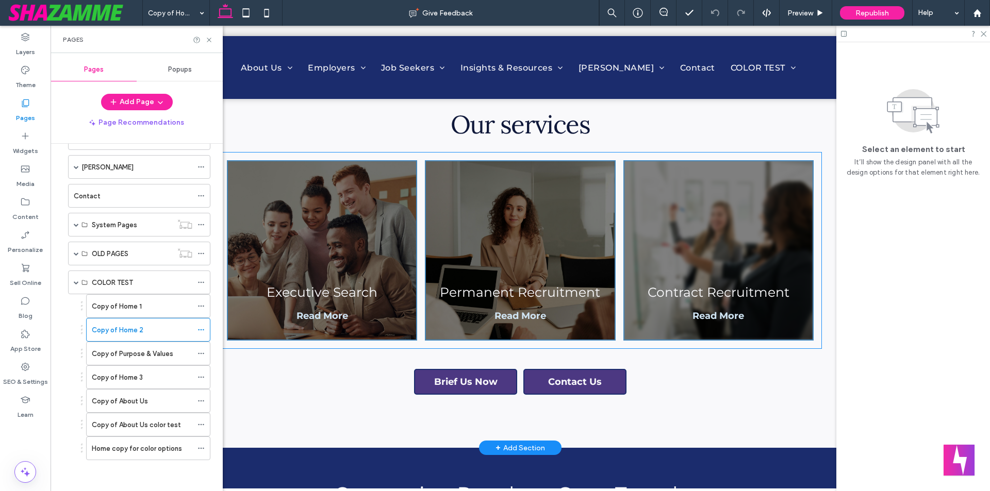
scroll to position [1860, 0]
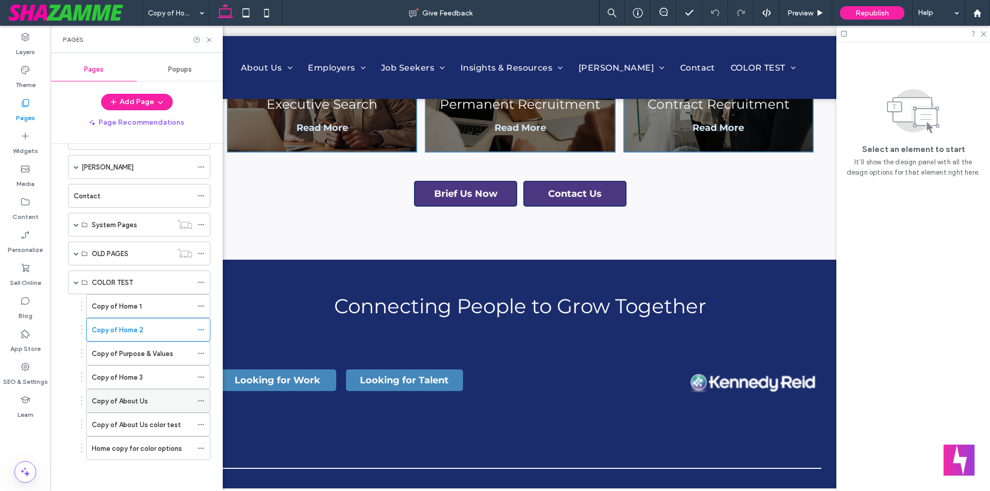
click at [126, 402] on label "Copy of About Us" at bounding box center [120, 401] width 56 height 18
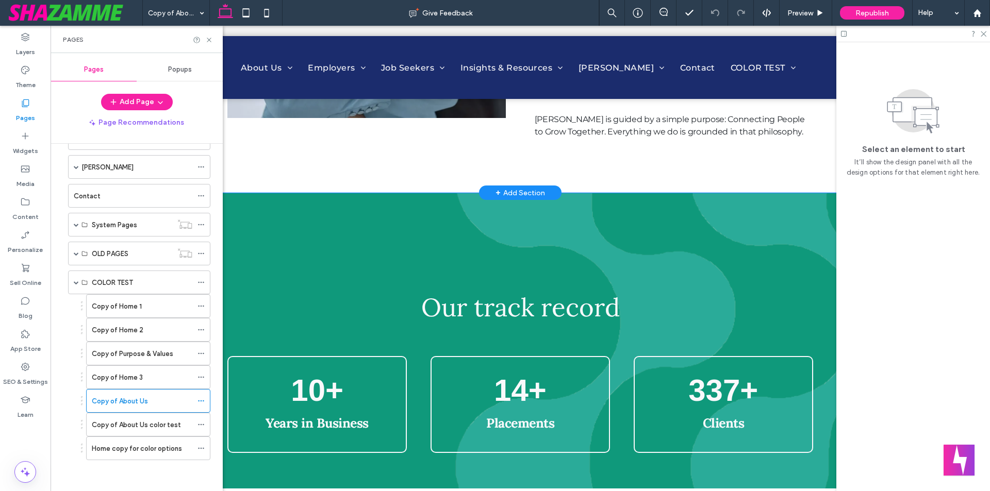
scroll to position [675, 0]
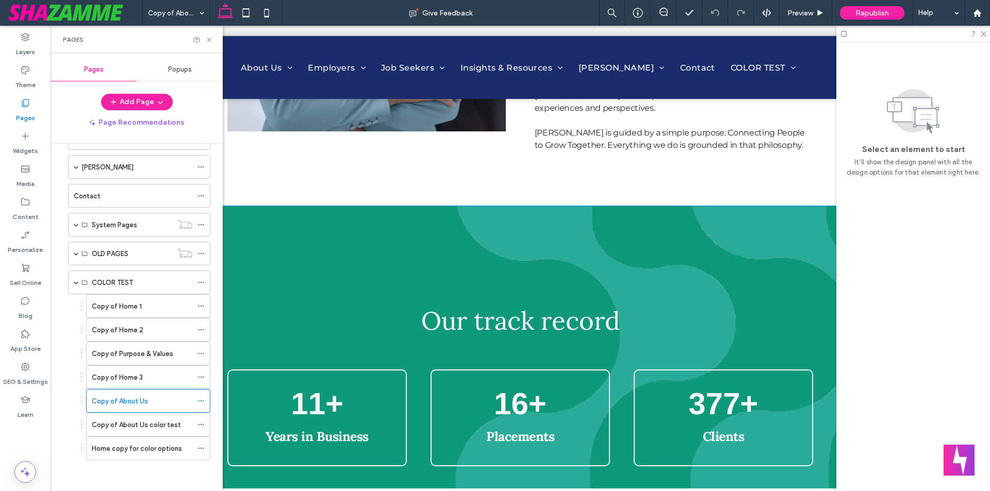
click at [500, 206] on div "Our track record 11 + Years in Business 16 + Placements 377 + Clients" at bounding box center [520, 385] width 619 height 359
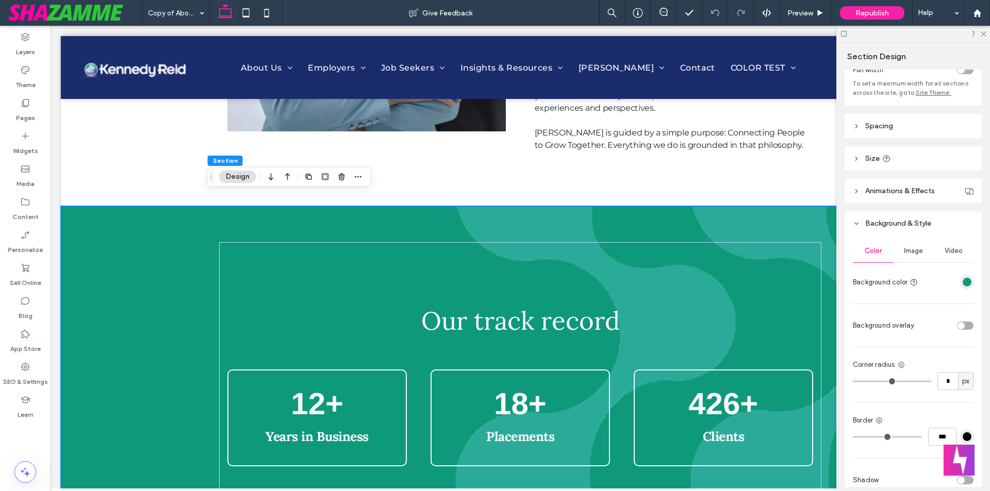
scroll to position [119, 0]
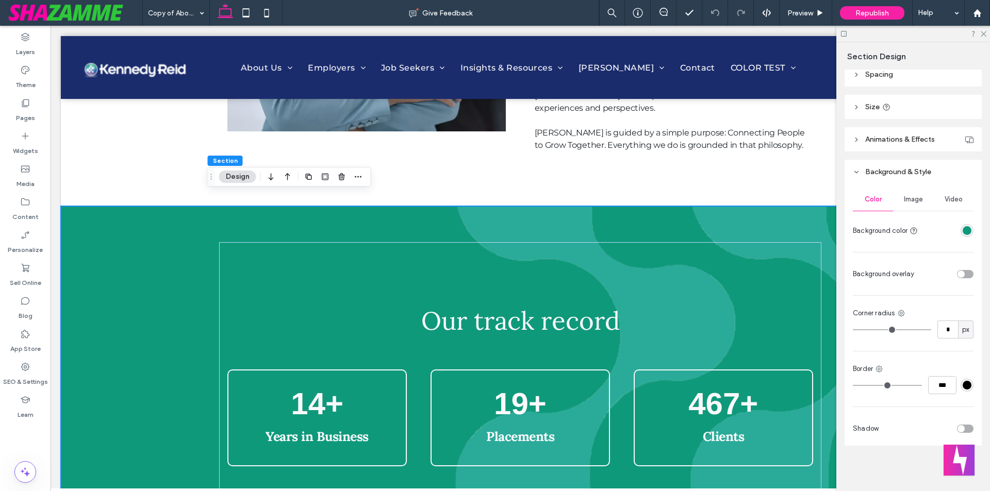
click at [962, 232] on div "rgba(15, 153, 123, 1)" at bounding box center [966, 230] width 9 height 9
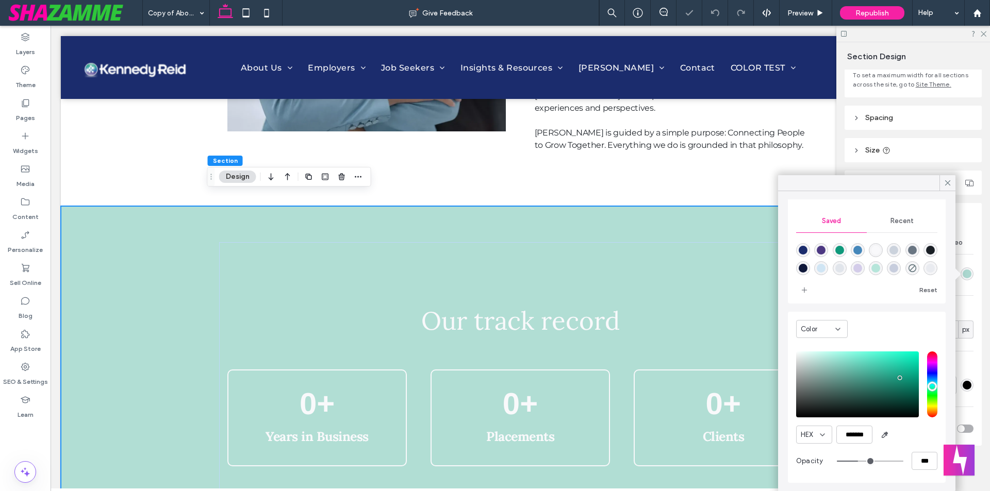
scroll to position [76, 0]
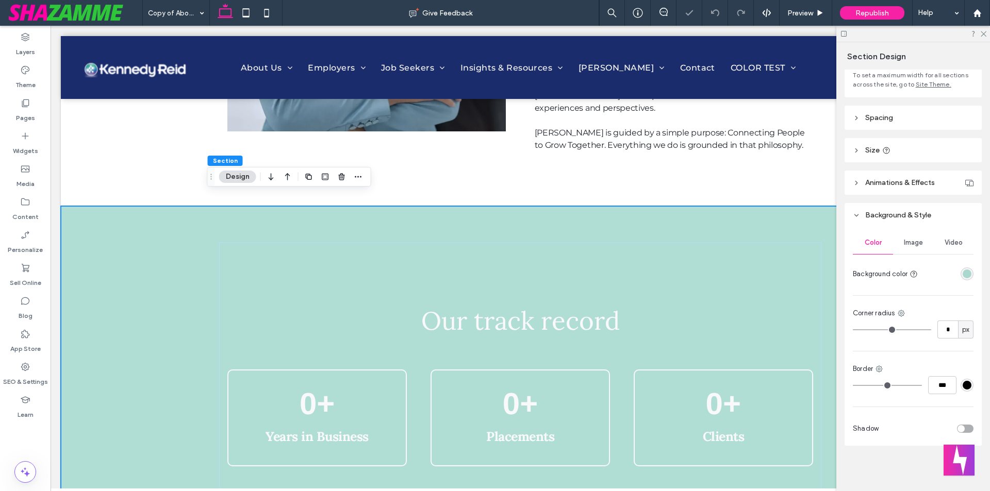
drag, startPoint x: 852, startPoint y: 461, endPoint x: 844, endPoint y: 463, distance: 8.2
click at [21, 120] on label "Pages" at bounding box center [25, 115] width 19 height 14
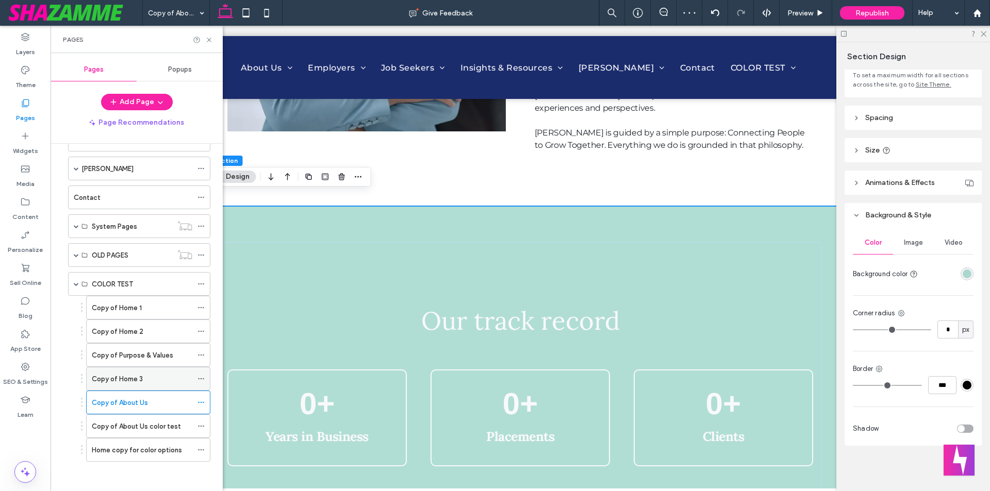
scroll to position [151, 0]
click at [656, 209] on div "Our track record 0 + Years in Business 0 + Placements 0 + Clients" at bounding box center [520, 385] width 619 height 359
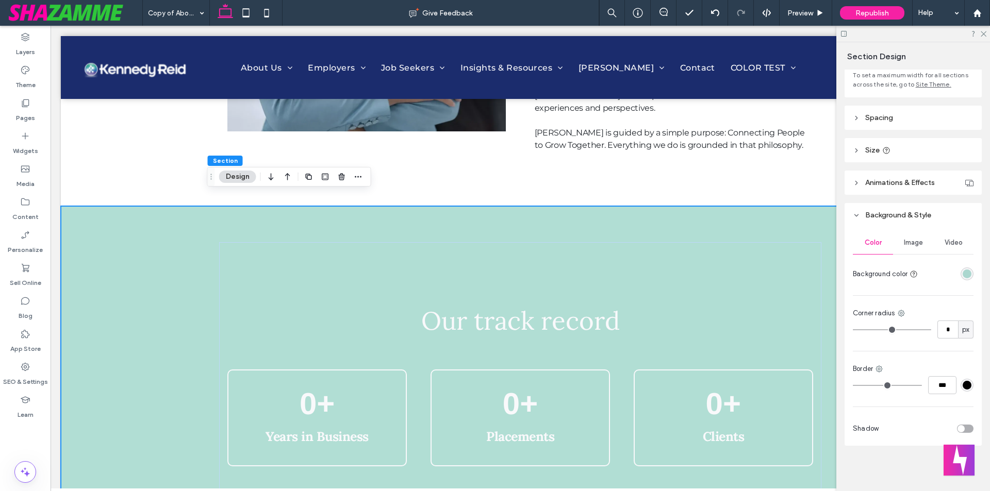
click at [899, 242] on div "Image" at bounding box center [913, 242] width 40 height 23
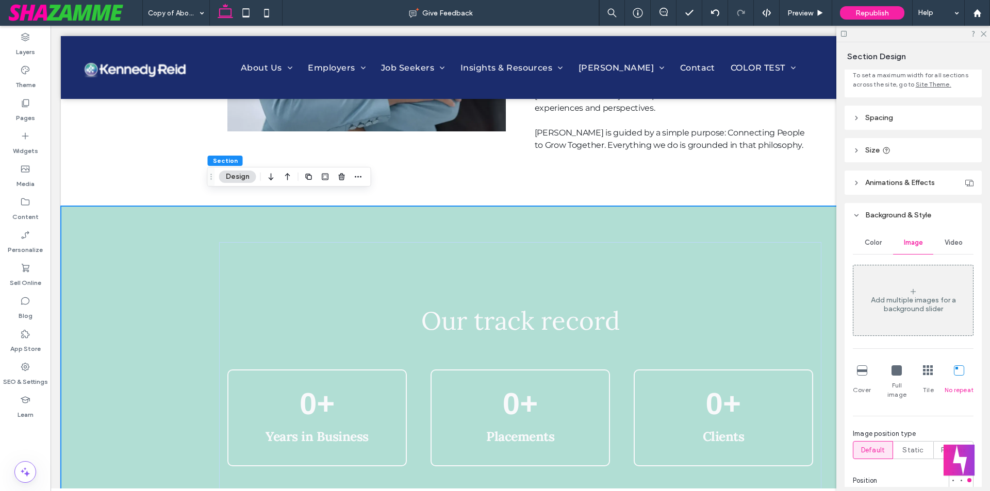
scroll to position [119, 0]
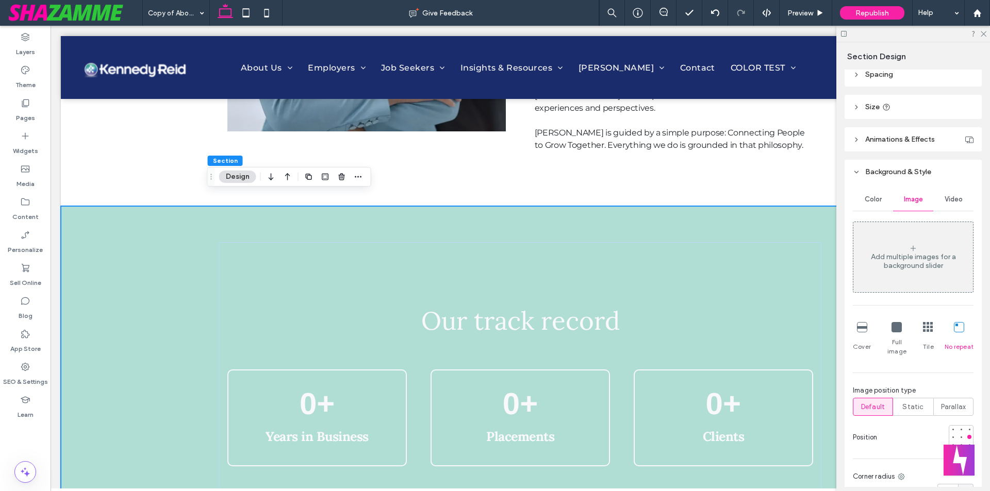
click at [910, 265] on div "Add multiple images for a background slider" at bounding box center [913, 262] width 120 height 18
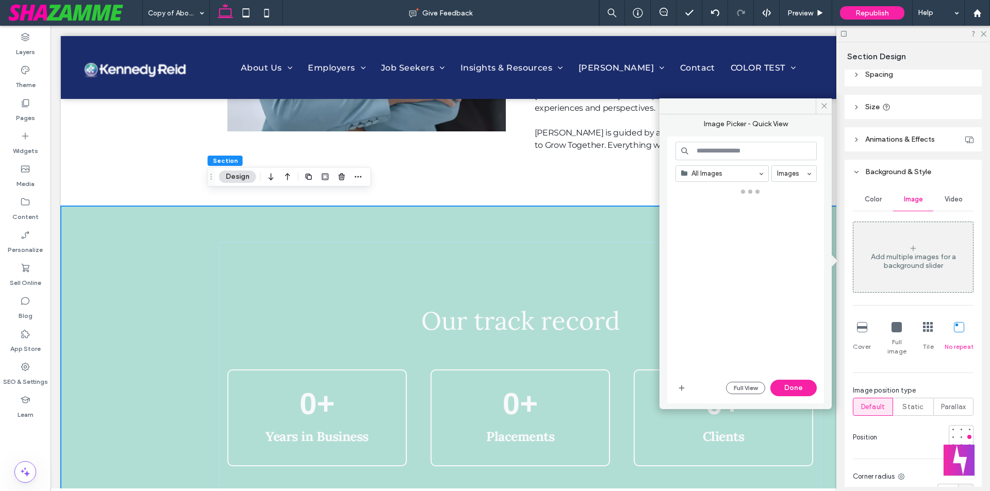
click at [878, 203] on span "Color" at bounding box center [872, 199] width 17 height 8
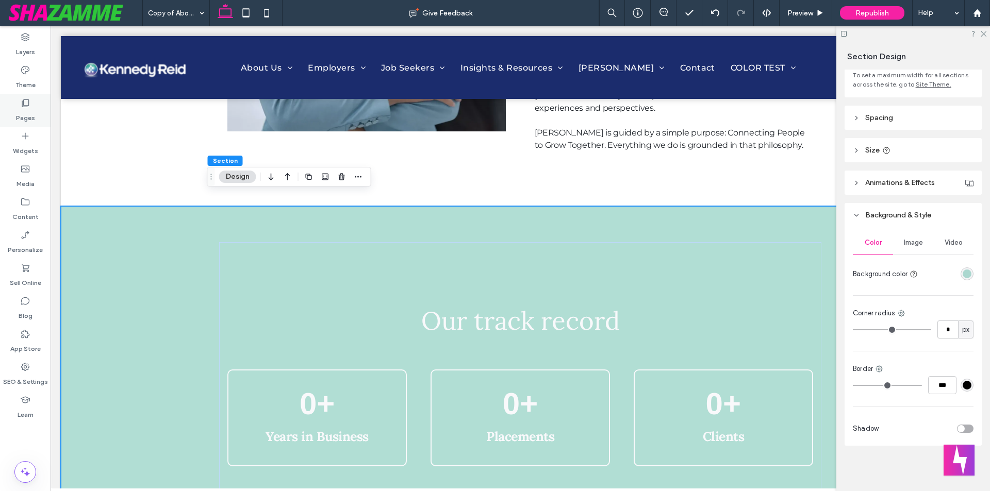
click at [32, 109] on label "Pages" at bounding box center [25, 115] width 19 height 14
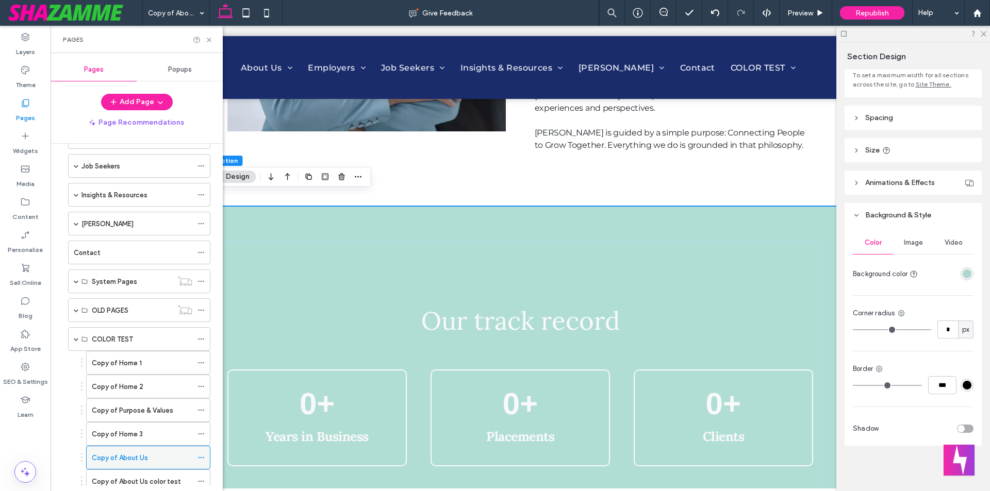
scroll to position [151, 0]
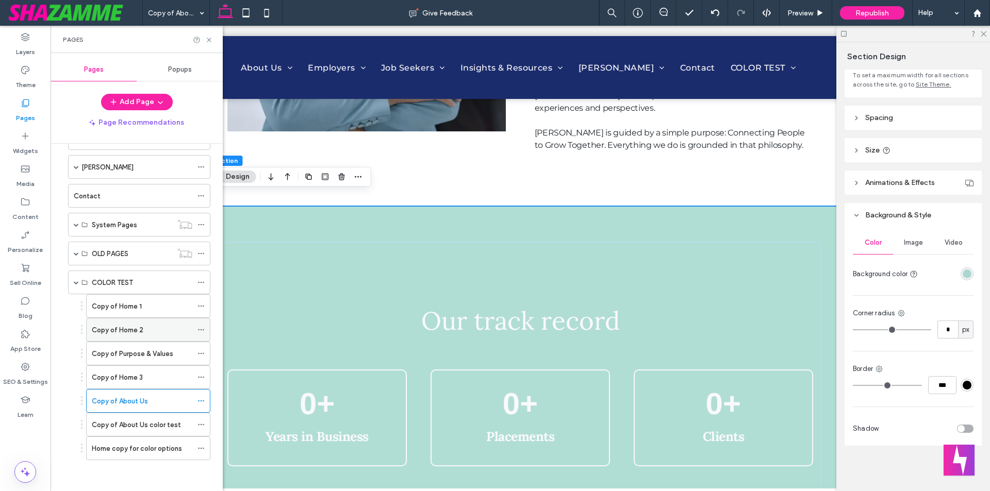
click at [151, 333] on div "Copy of Home 2" at bounding box center [142, 330] width 101 height 11
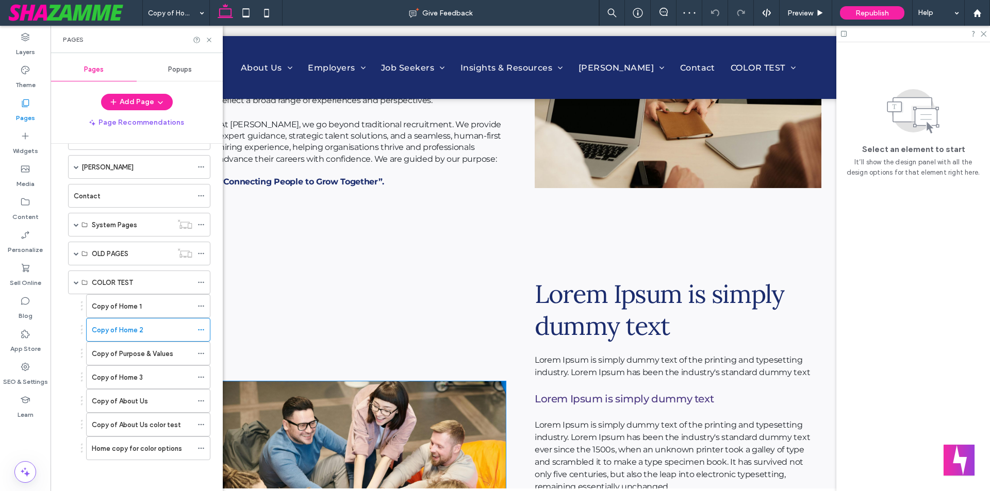
scroll to position [1242, 0]
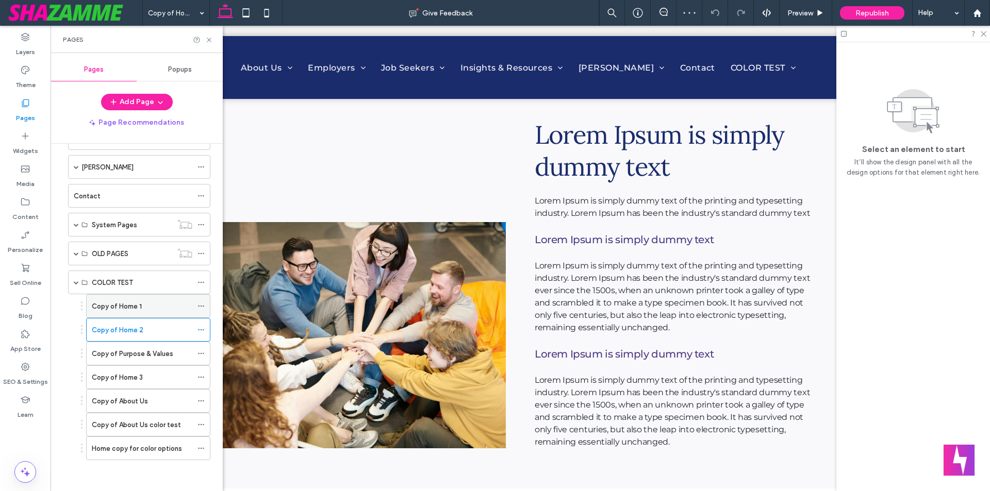
click at [102, 313] on div "Copy of Home 1" at bounding box center [142, 306] width 101 height 23
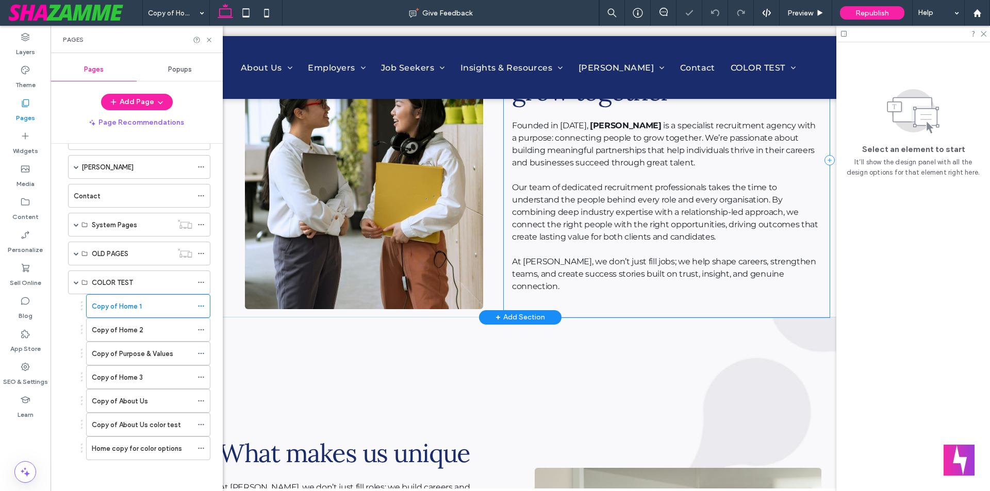
scroll to position [778, 0]
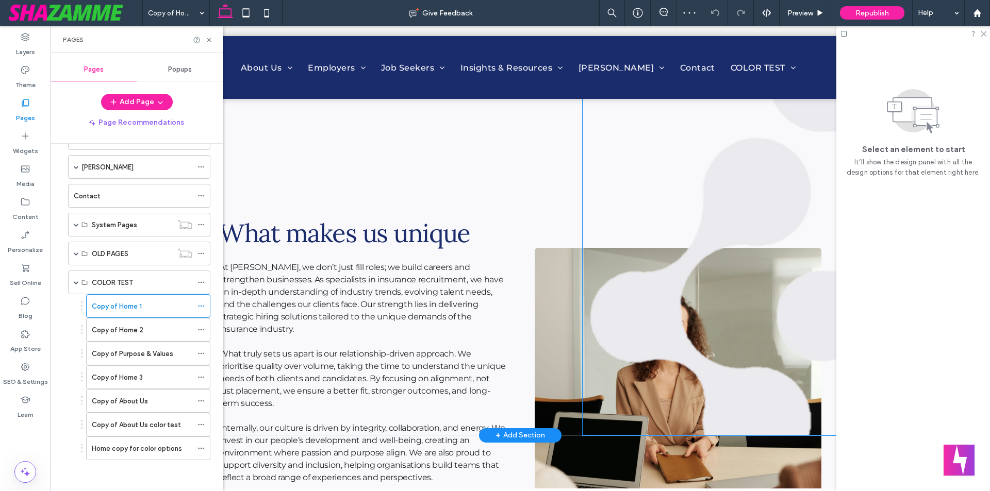
click at [779, 192] on img at bounding box center [802, 266] width 441 height 338
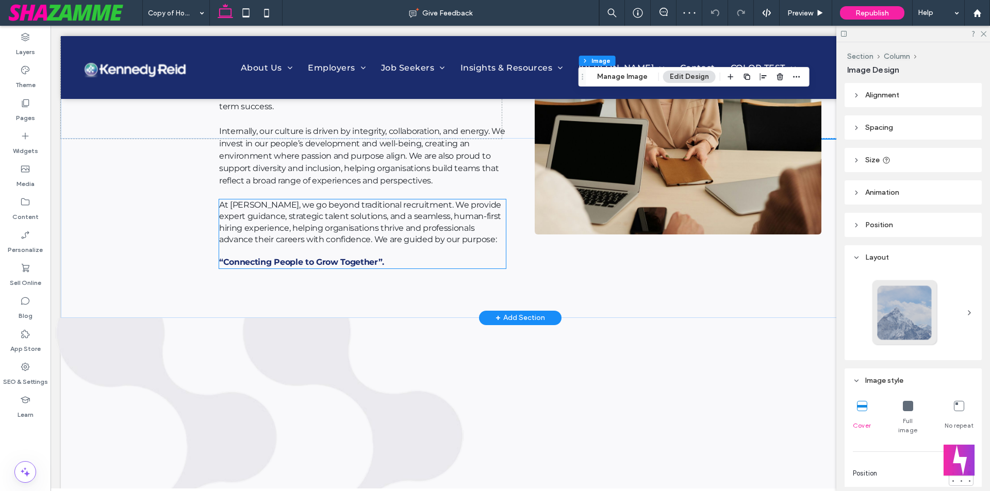
scroll to position [1190, 0]
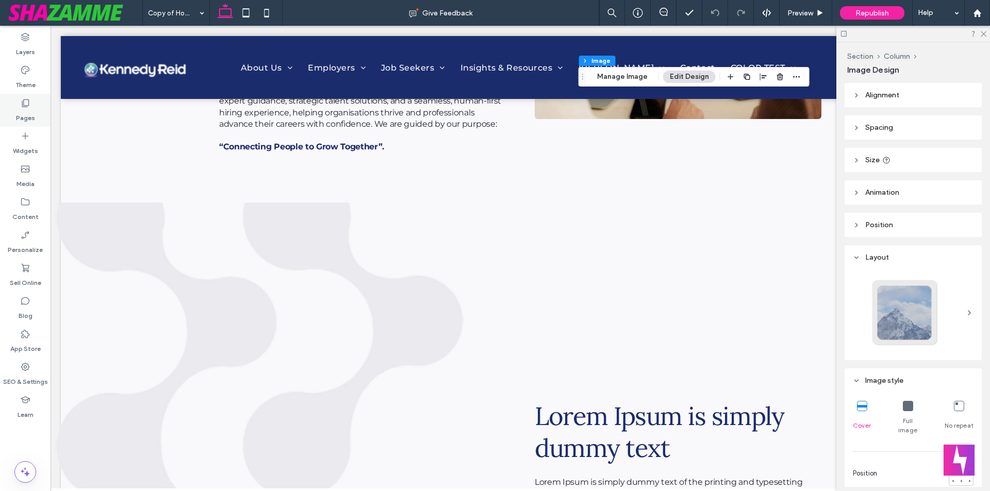
click at [28, 113] on label "Pages" at bounding box center [25, 115] width 19 height 14
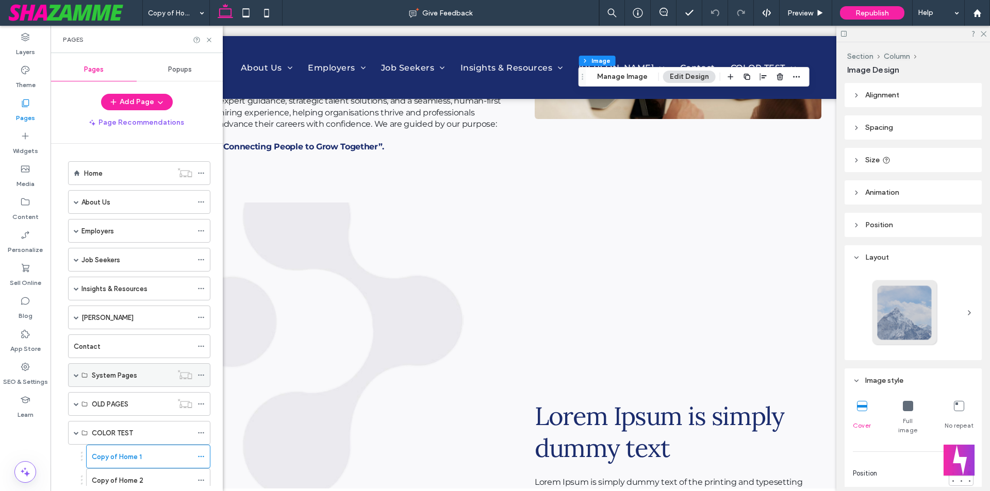
scroll to position [151, 0]
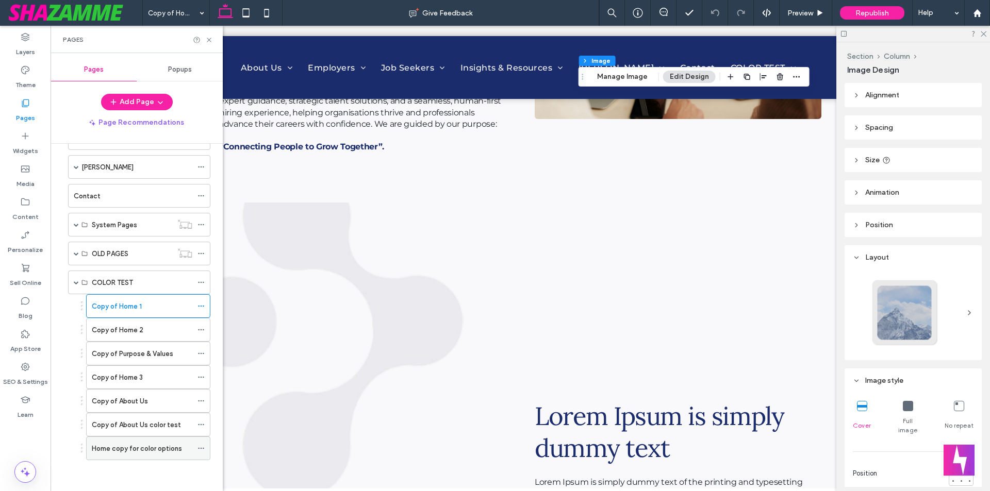
click at [165, 452] on label "Home copy for color options" at bounding box center [137, 449] width 90 height 18
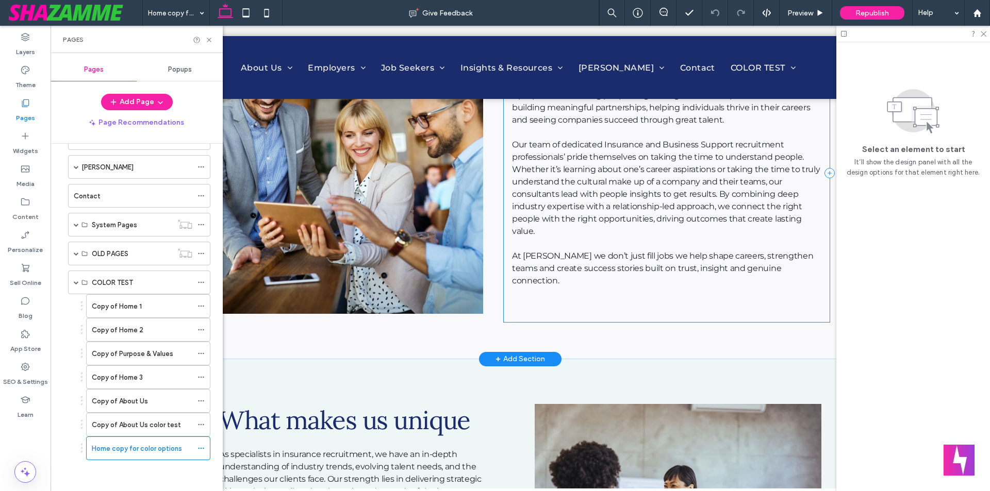
scroll to position [670, 0]
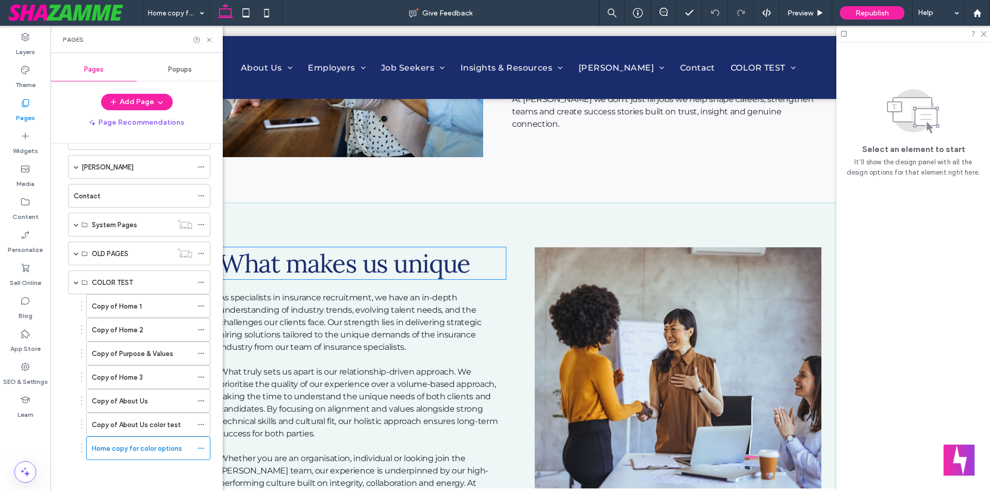
click at [405, 271] on span "What makes us unique" at bounding box center [344, 263] width 251 height 32
click at [405, 271] on div "What makes us unique" at bounding box center [362, 263] width 287 height 32
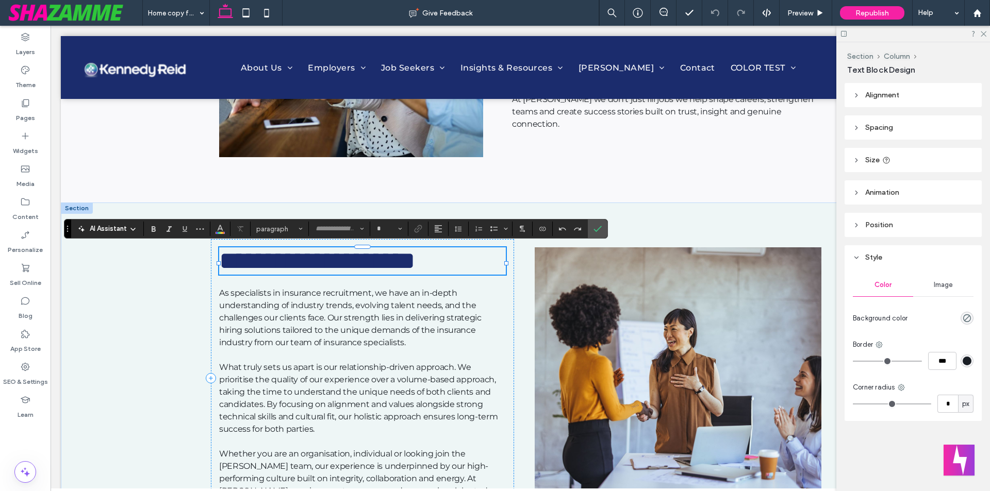
type input "****"
type input "**"
click at [221, 231] on icon "Color" at bounding box center [220, 228] width 8 height 8
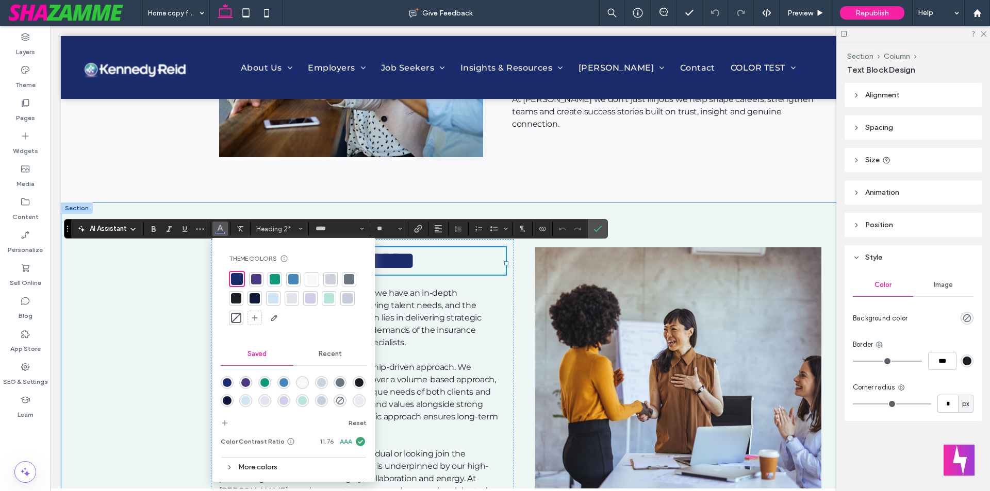
click at [580, 216] on div "**********" at bounding box center [520, 379] width 619 height 353
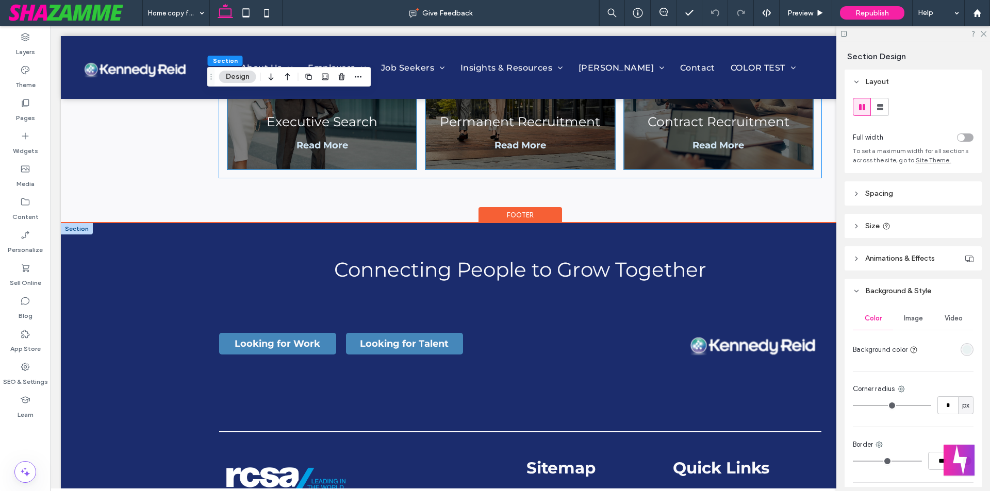
scroll to position [1392, 0]
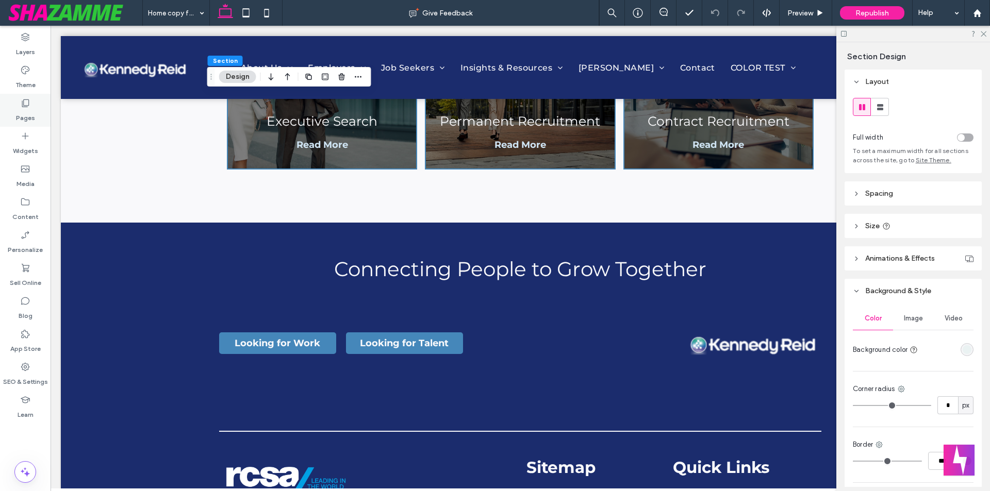
click at [30, 113] on label "Pages" at bounding box center [25, 115] width 19 height 14
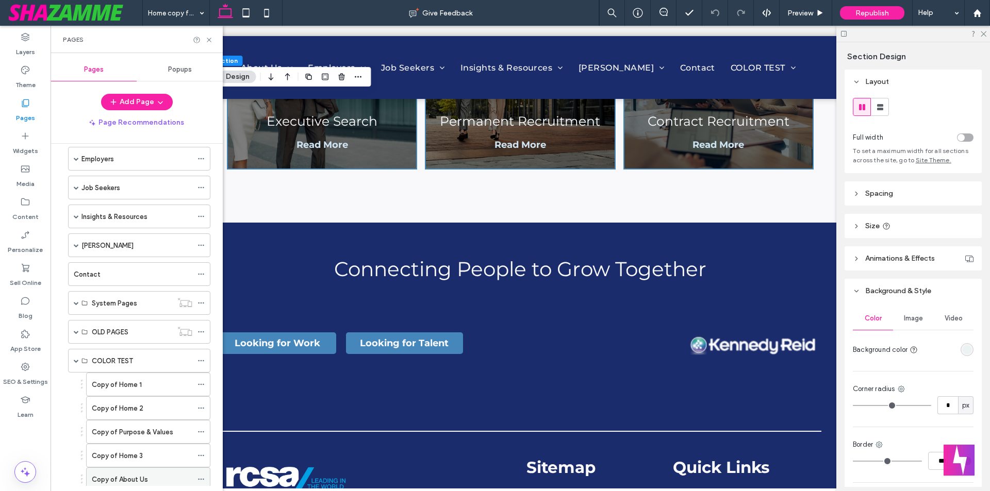
scroll to position [151, 0]
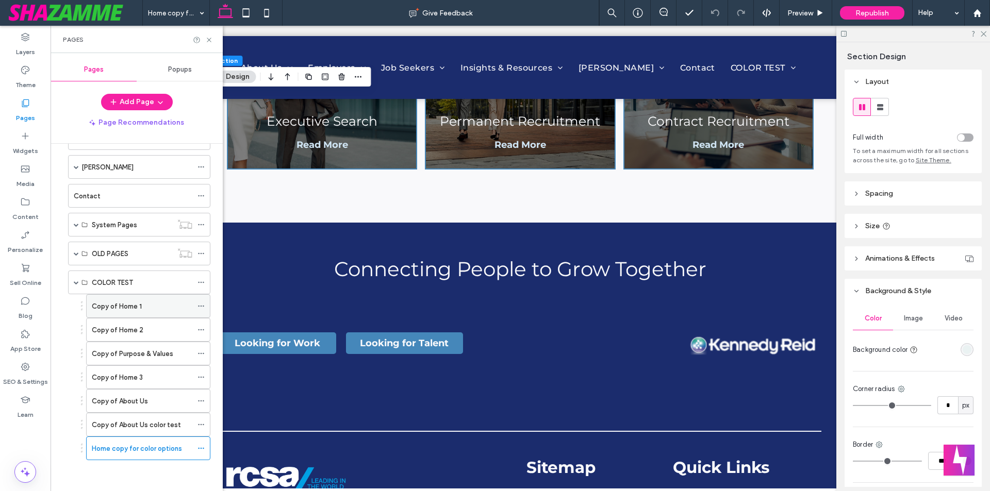
click at [198, 305] on icon at bounding box center [200, 306] width 7 height 7
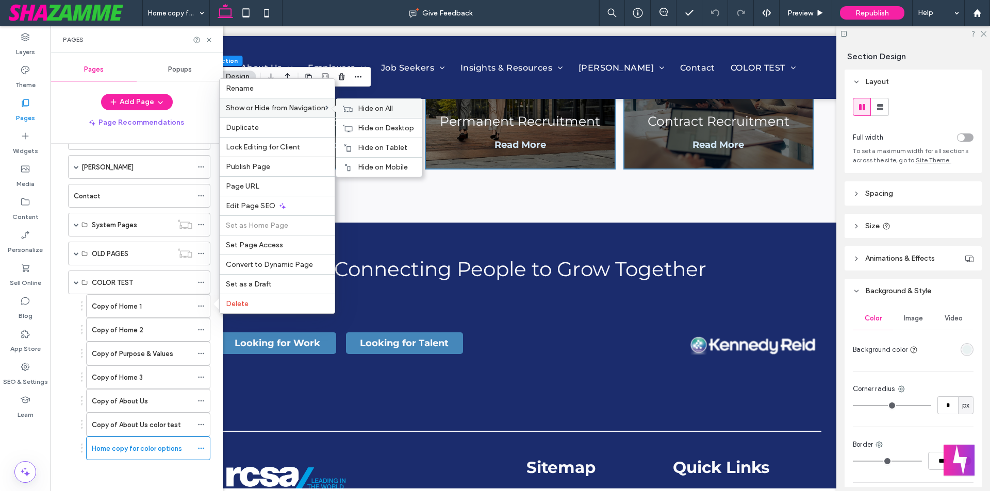
click at [351, 111] on use at bounding box center [348, 108] width 10 height 6
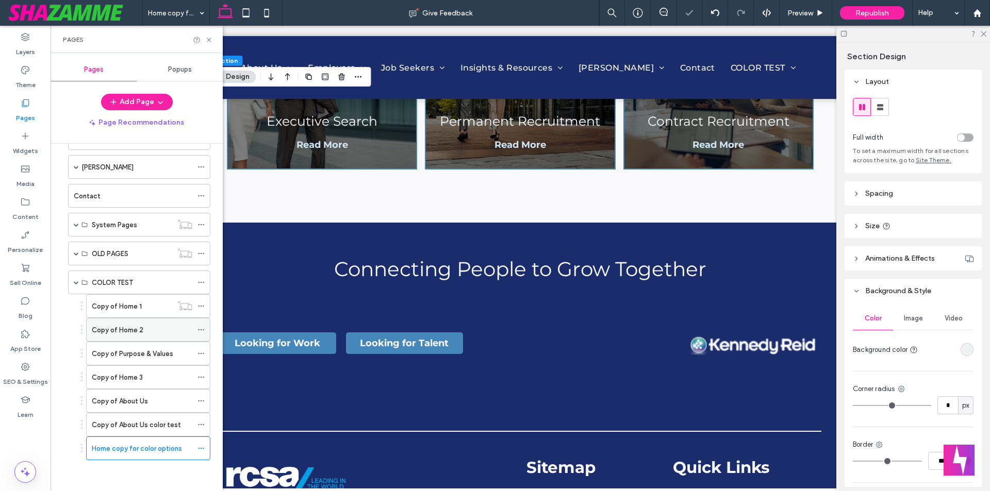
click at [198, 326] on span at bounding box center [200, 329] width 7 height 15
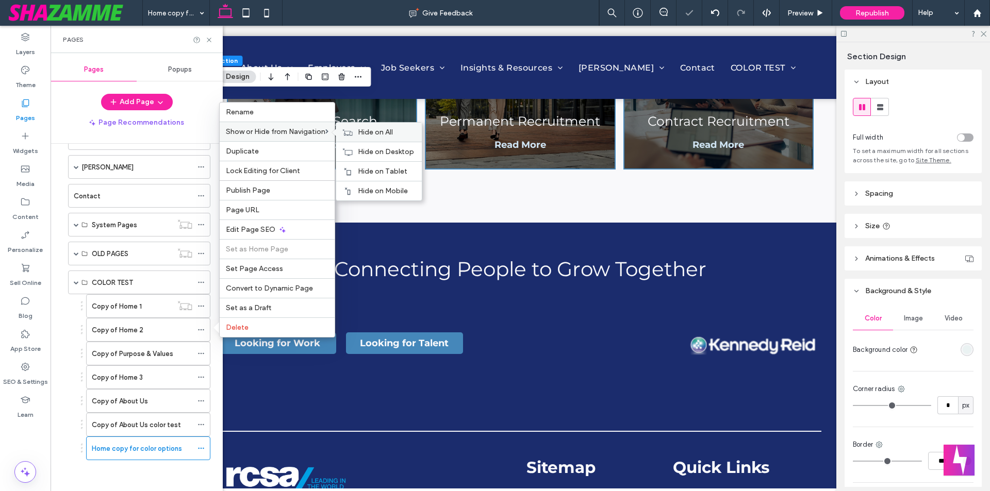
click at [365, 131] on span "Hide on All" at bounding box center [375, 132] width 35 height 9
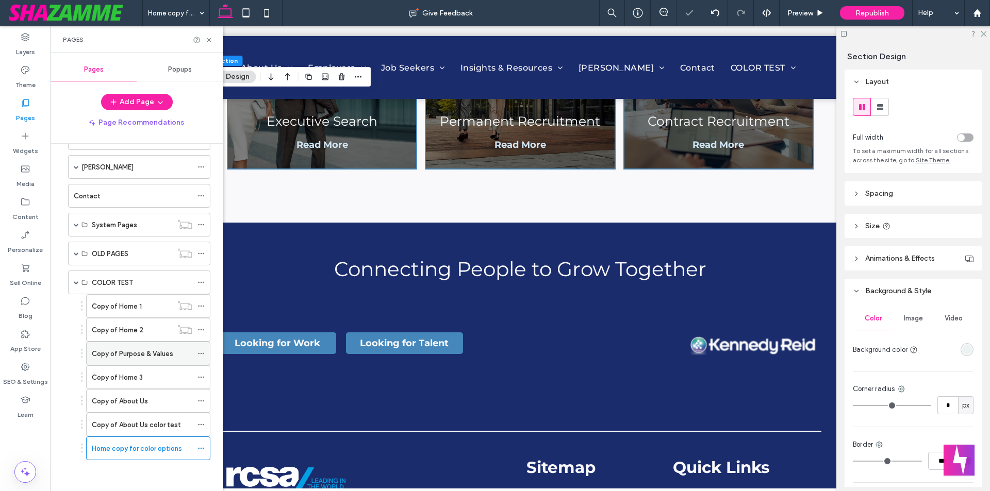
click at [168, 359] on label "Copy of Purpose & Values" at bounding box center [132, 354] width 81 height 18
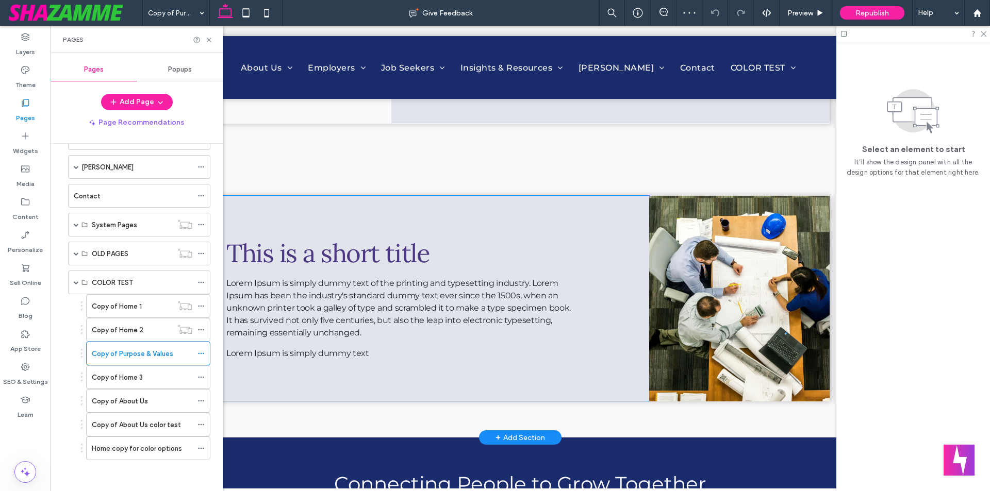
scroll to position [1186, 0]
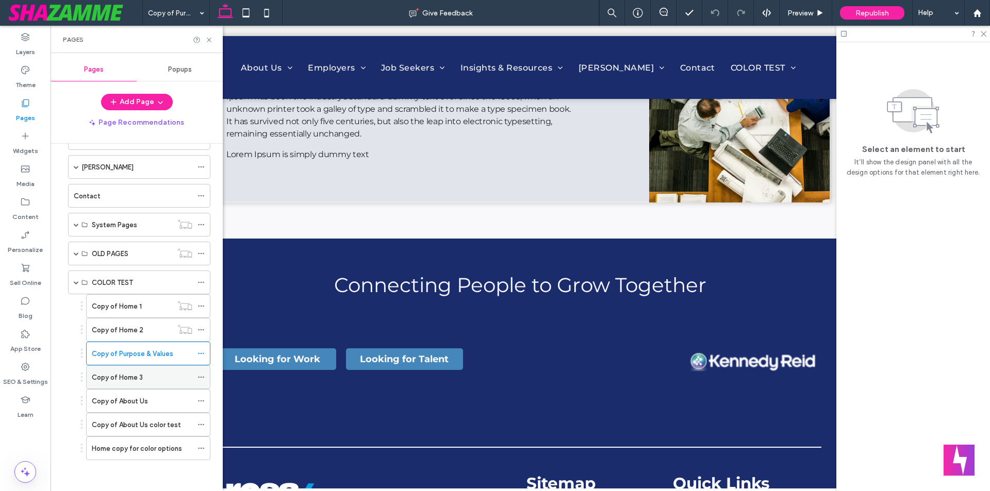
click at [198, 378] on icon at bounding box center [200, 377] width 7 height 7
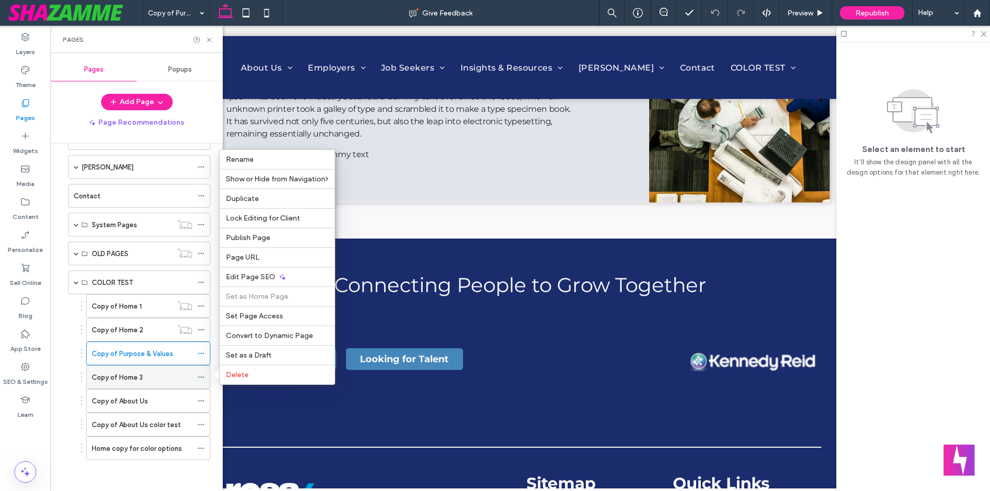
click at [144, 378] on div "Copy of Home 3" at bounding box center [142, 377] width 101 height 11
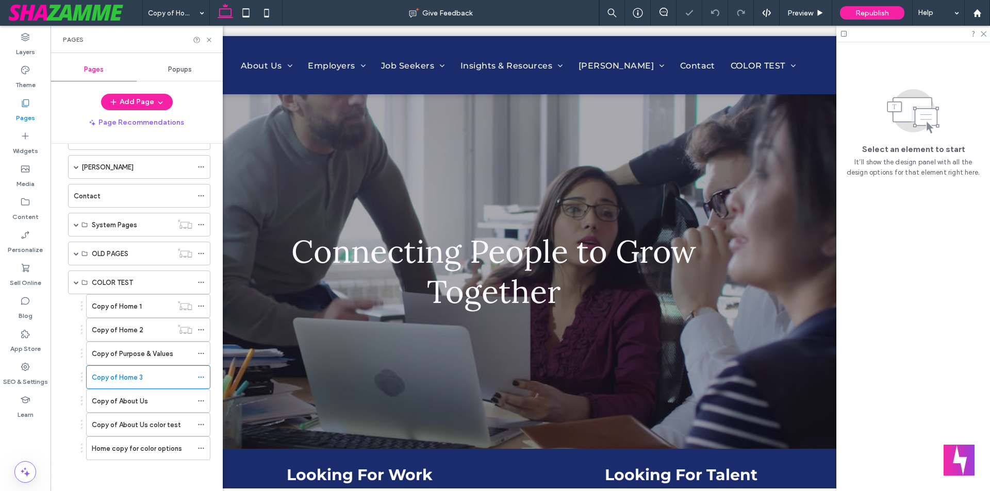
scroll to position [309, 0]
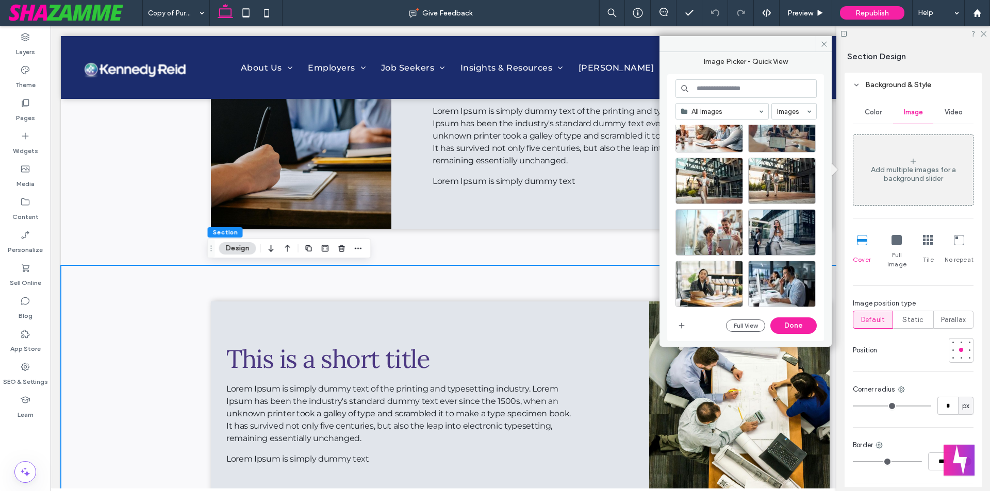
scroll to position [2611, 0]
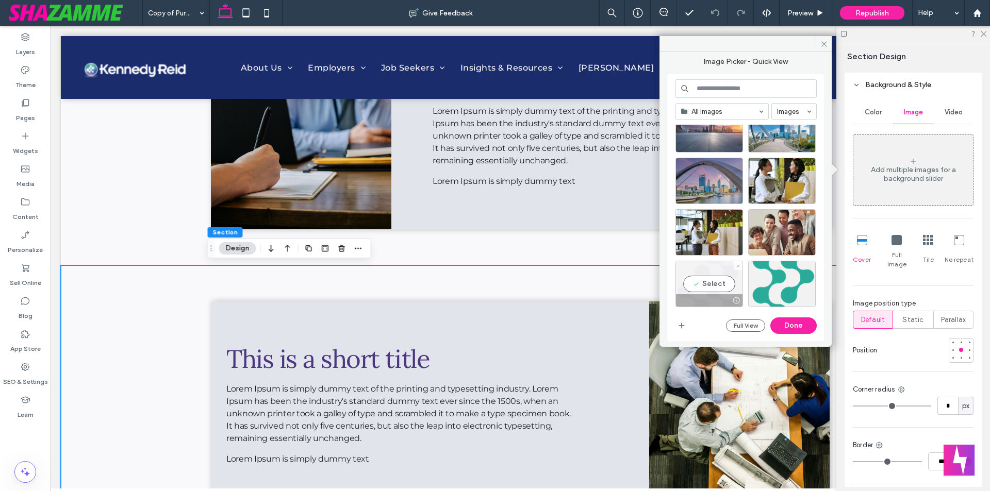
click at [712, 293] on div "Select" at bounding box center [709, 284] width 68 height 46
click at [790, 329] on button "Done" at bounding box center [793, 326] width 46 height 16
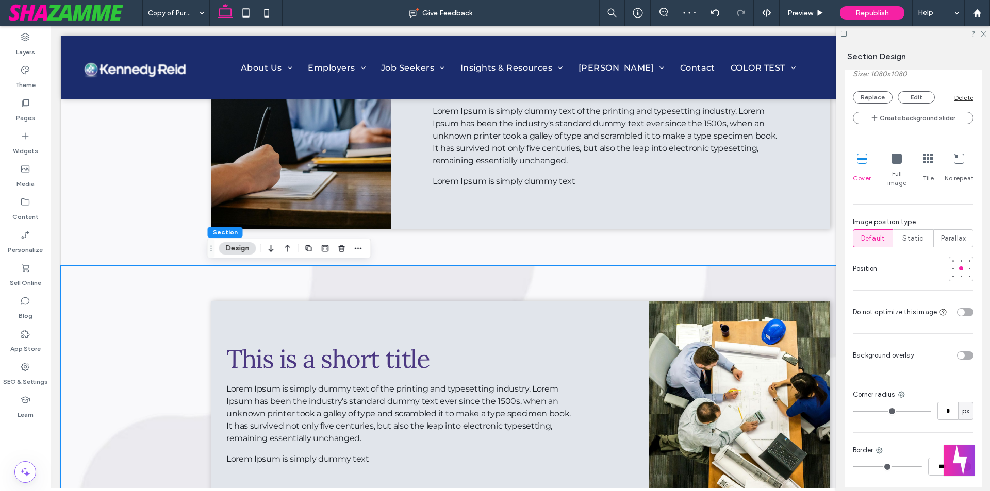
scroll to position [435, 0]
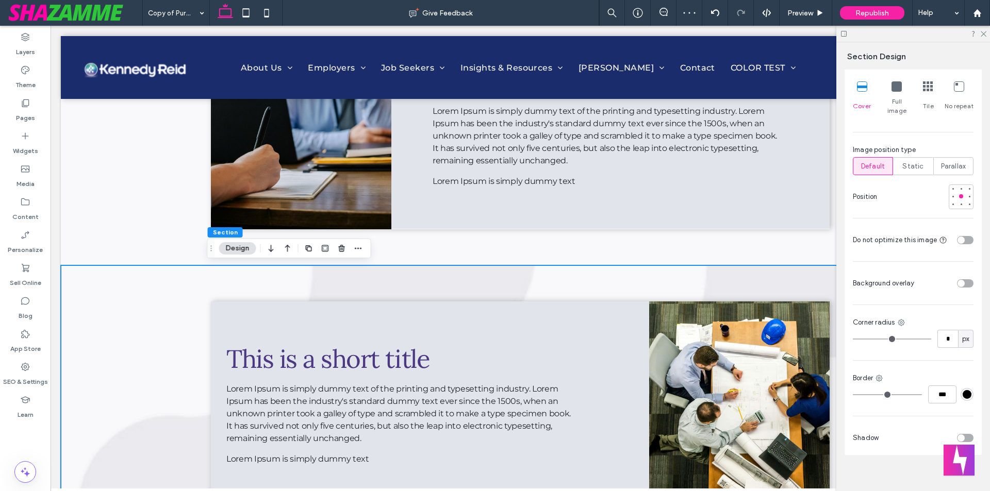
click at [947, 89] on div "No repeat" at bounding box center [958, 98] width 29 height 42
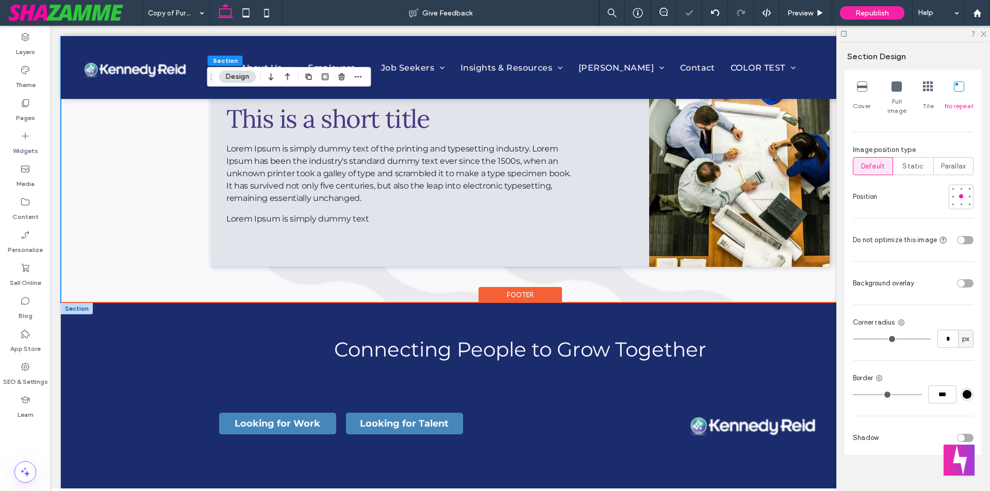
scroll to position [1139, 0]
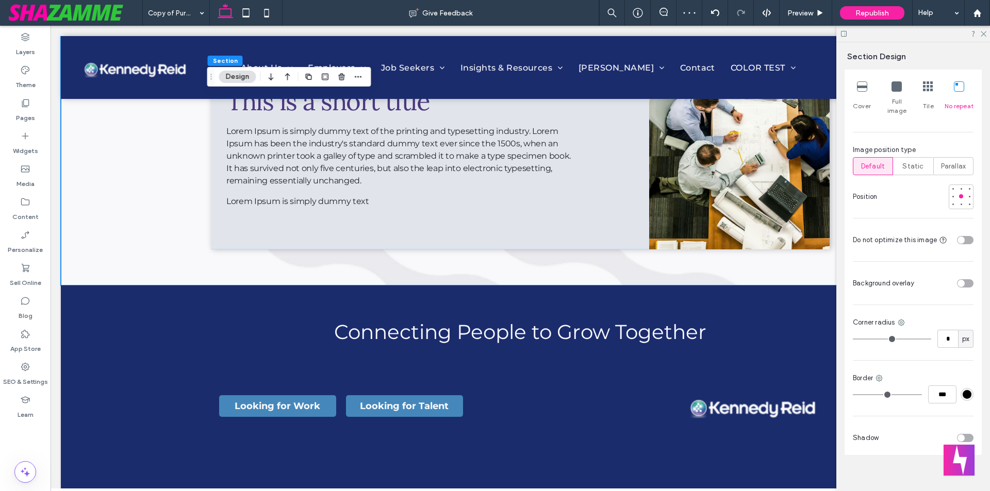
click at [860, 88] on icon at bounding box center [862, 86] width 10 height 10
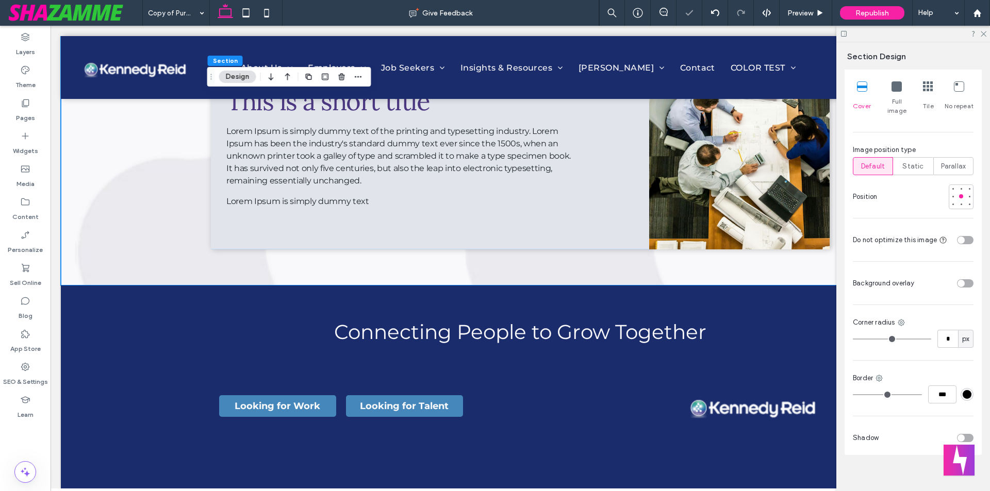
click at [926, 85] on icon at bounding box center [928, 86] width 10 height 10
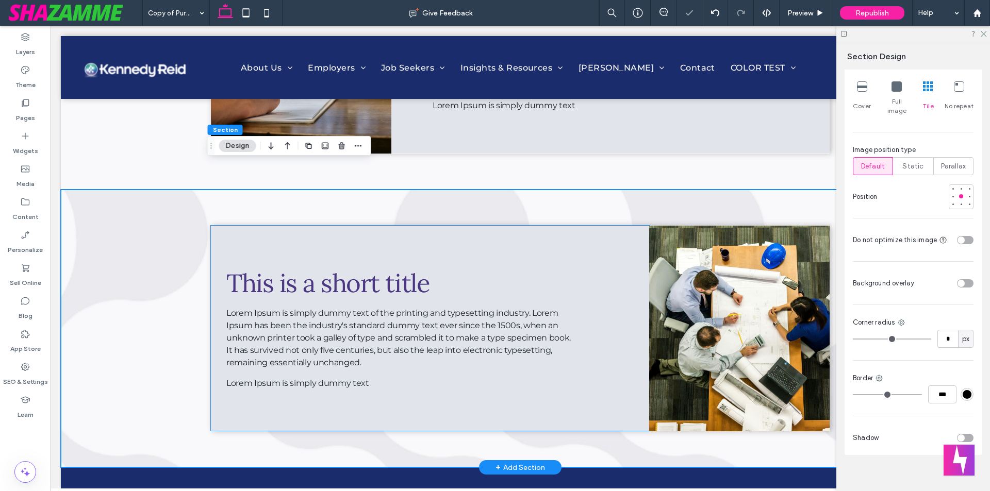
scroll to position [932, 0]
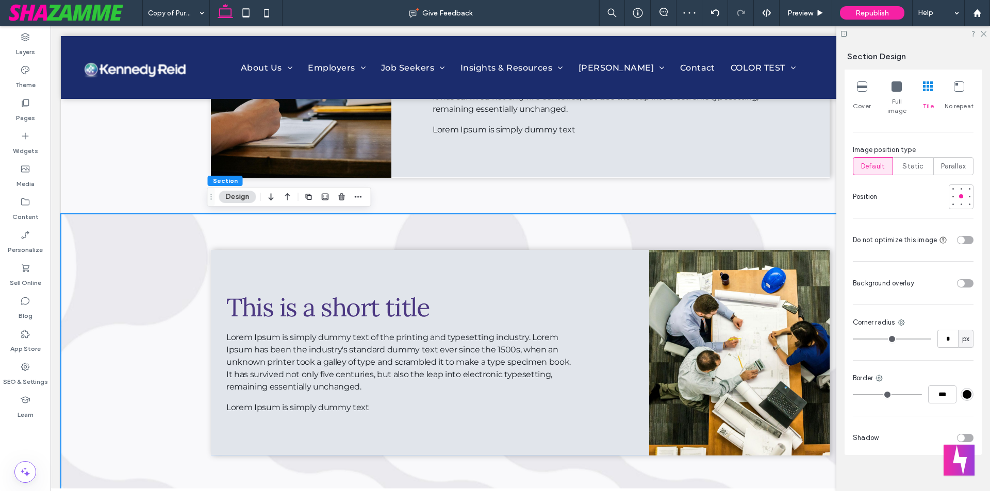
click at [891, 90] on icon at bounding box center [896, 86] width 10 height 10
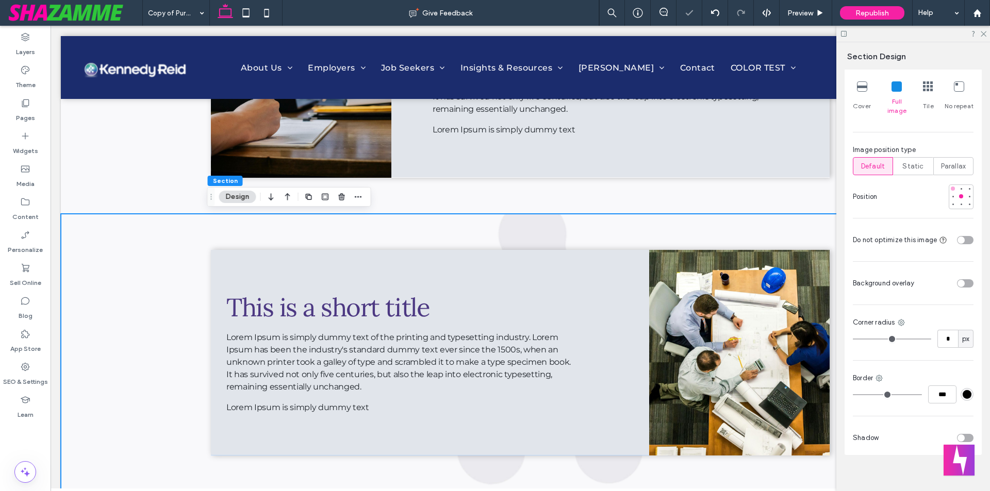
click at [949, 185] on div at bounding box center [952, 188] width 7 height 7
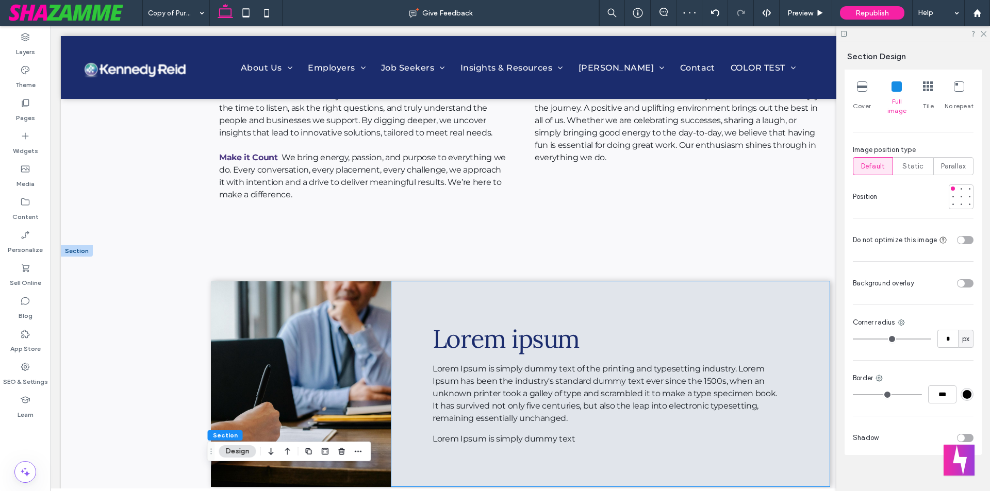
scroll to position [572, 0]
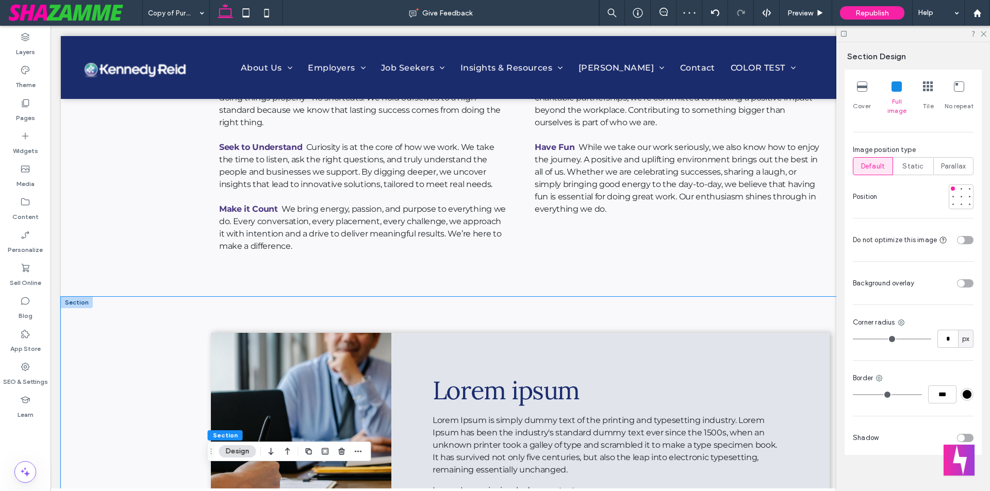
click at [484, 303] on div "Lorem ipsum Lorem Ipsum is simply dummy text of the printing and typesetting in…" at bounding box center [520, 436] width 619 height 278
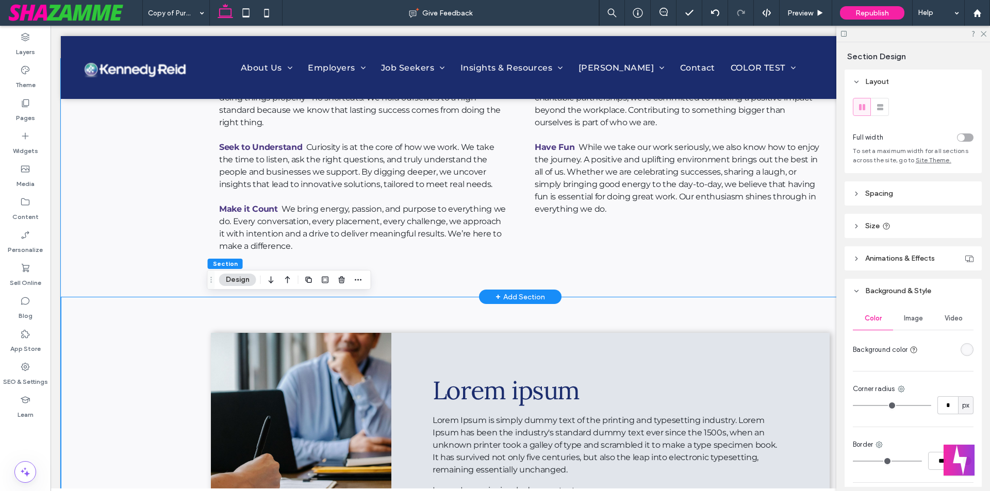
click at [531, 273] on div "Challenge We’re not afraid to ask questions, challenge assumptions, and do thin…" at bounding box center [520, 178] width 619 height 238
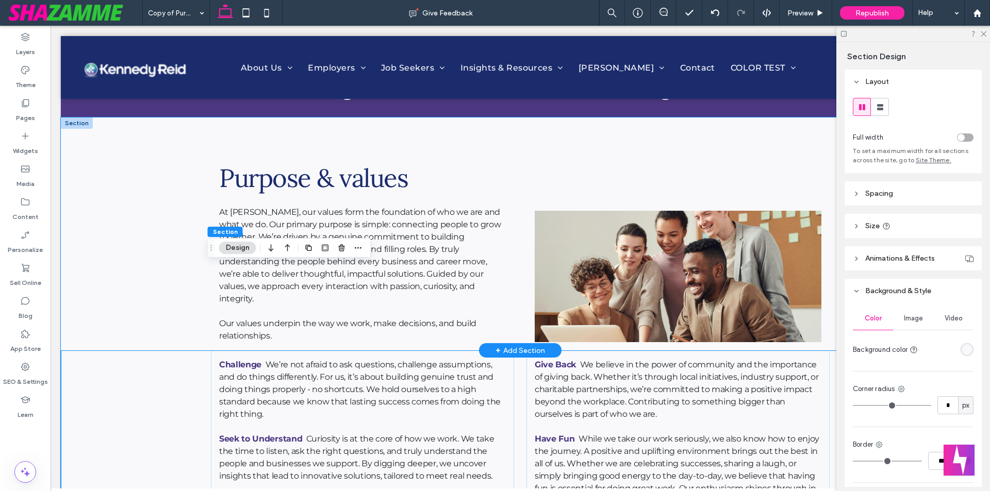
scroll to position [108, 0]
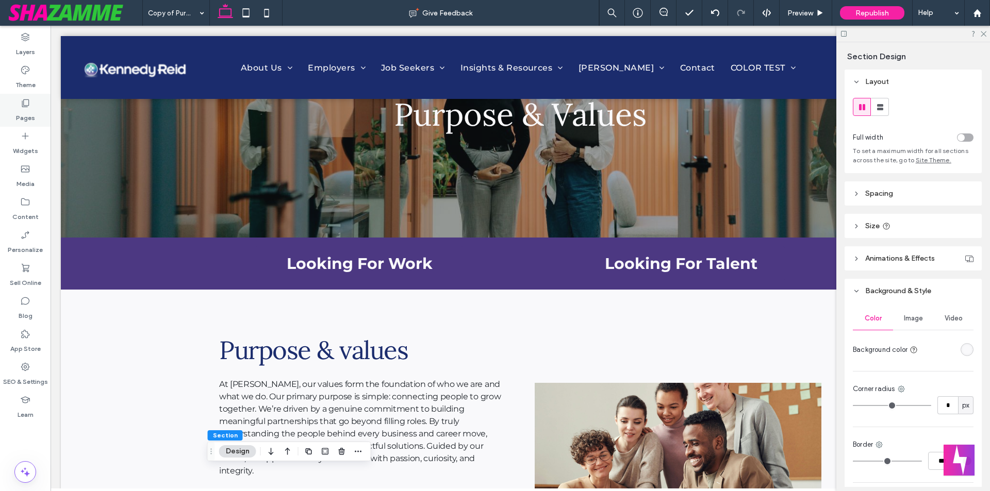
click at [18, 109] on label "Pages" at bounding box center [25, 115] width 19 height 14
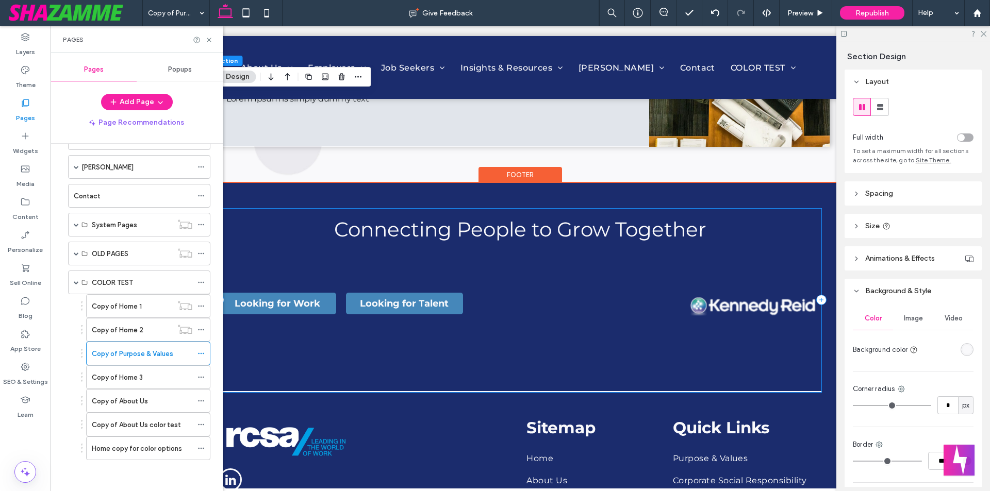
scroll to position [1242, 0]
click at [157, 375] on div "Copy of Home 3" at bounding box center [142, 377] width 101 height 11
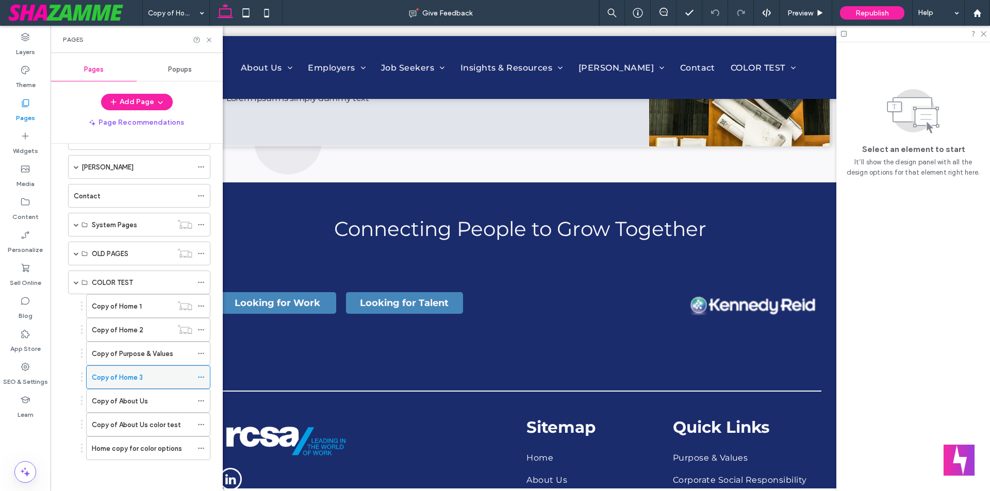
click at [200, 376] on icon at bounding box center [200, 377] width 7 height 7
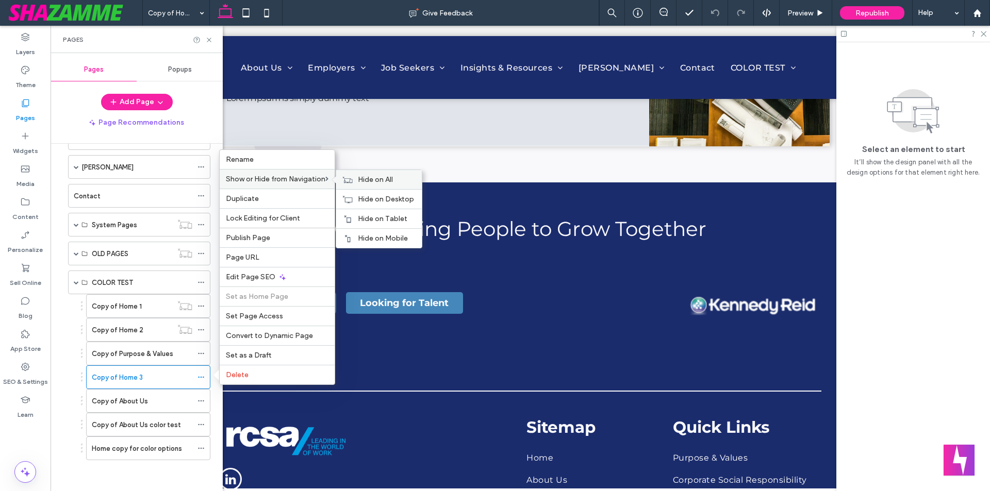
click at [353, 176] on icon at bounding box center [347, 179] width 10 height 7
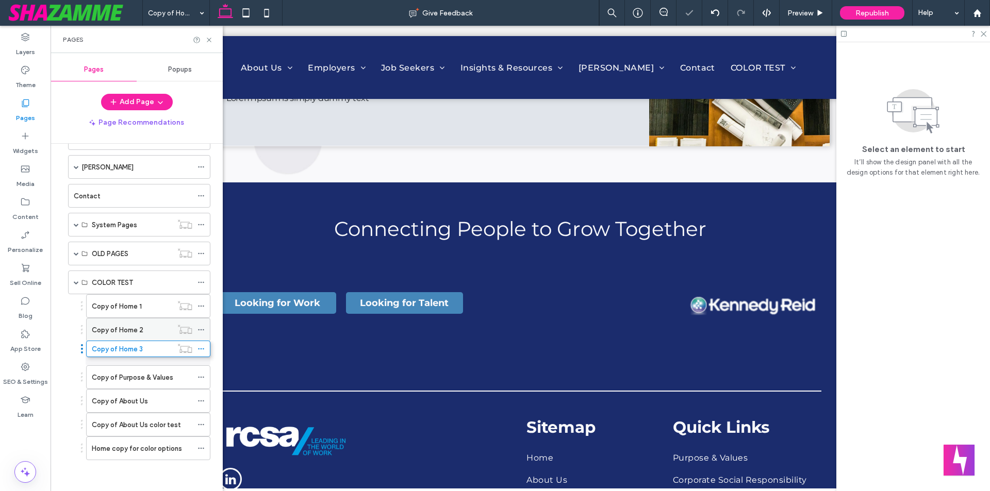
drag, startPoint x: 137, startPoint y: 370, endPoint x: 137, endPoint y: 340, distance: 29.9
click at [150, 401] on div "Copy of About Us" at bounding box center [142, 401] width 101 height 11
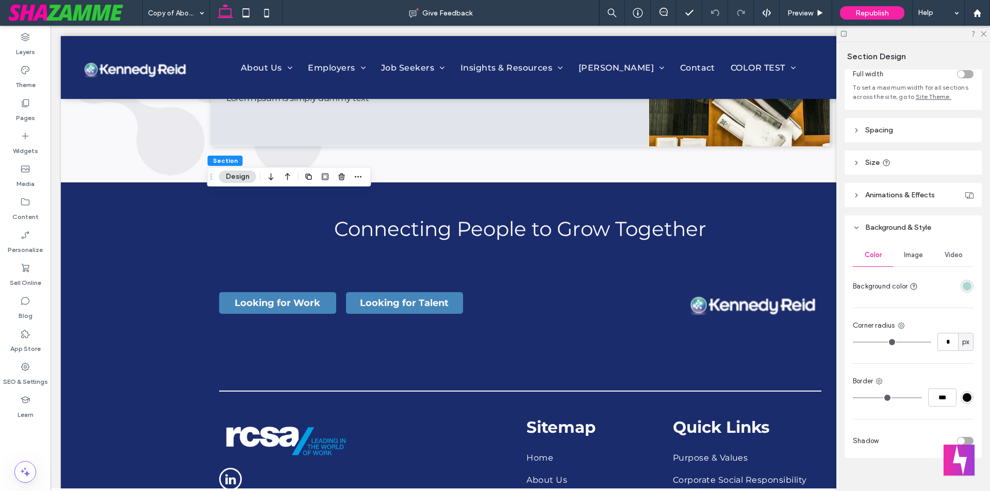
scroll to position [76, 0]
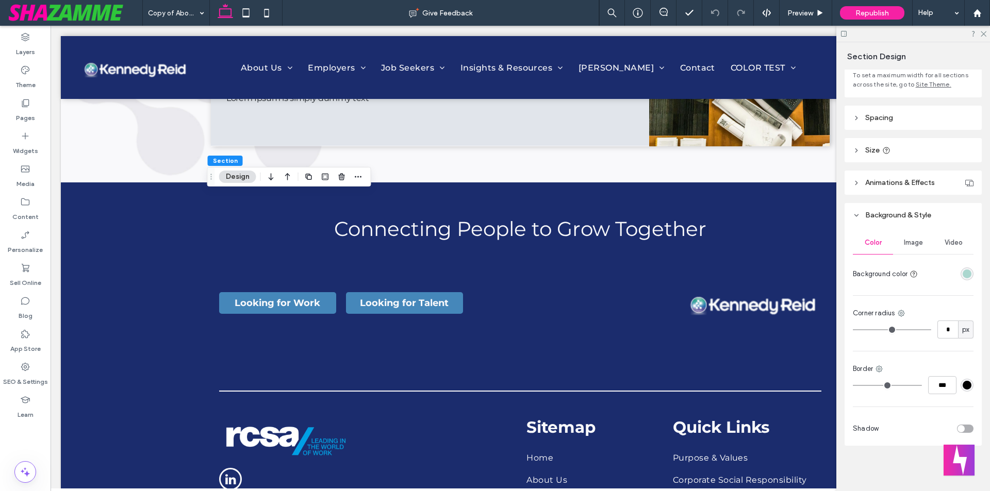
click at [962, 272] on div "rgba(15, 153, 123, 0.32)" at bounding box center [966, 274] width 9 height 9
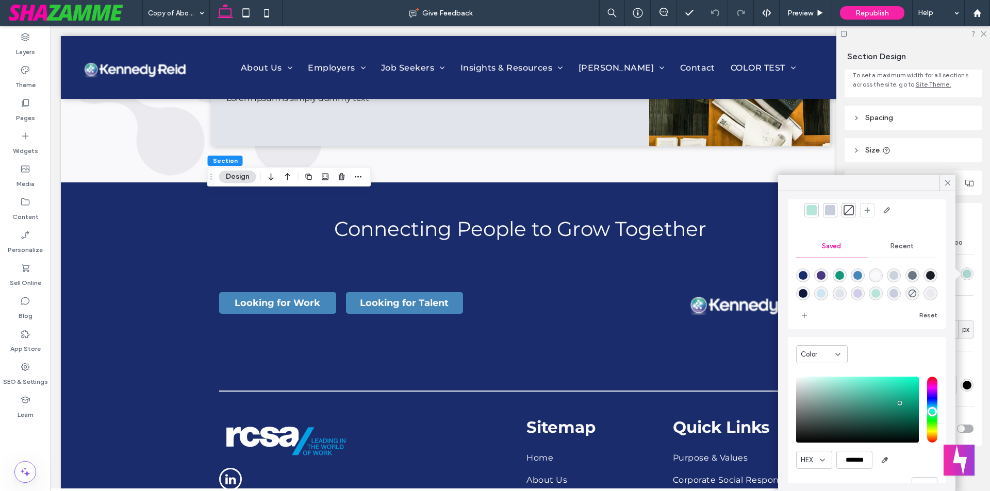
scroll to position [101, 0]
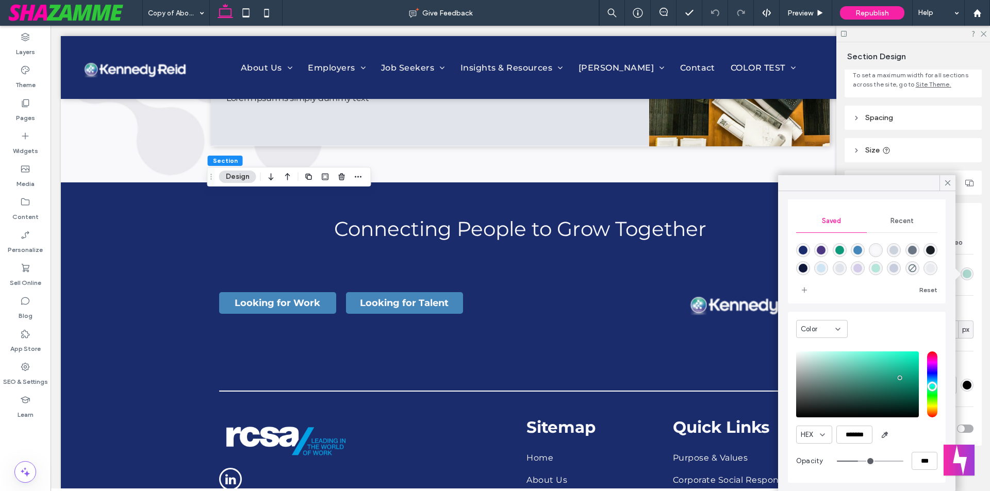
type input "***"
type input "****"
drag, startPoint x: 876, startPoint y: 464, endPoint x: 898, endPoint y: 464, distance: 22.2
type input "***"
click at [898, 462] on input "range" at bounding box center [870, 461] width 66 height 1
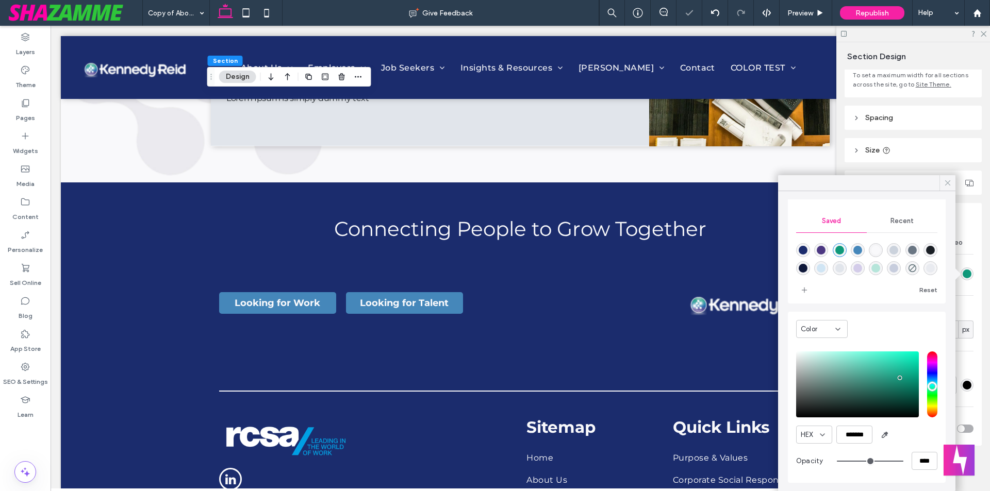
click at [943, 187] on icon at bounding box center [947, 182] width 9 height 9
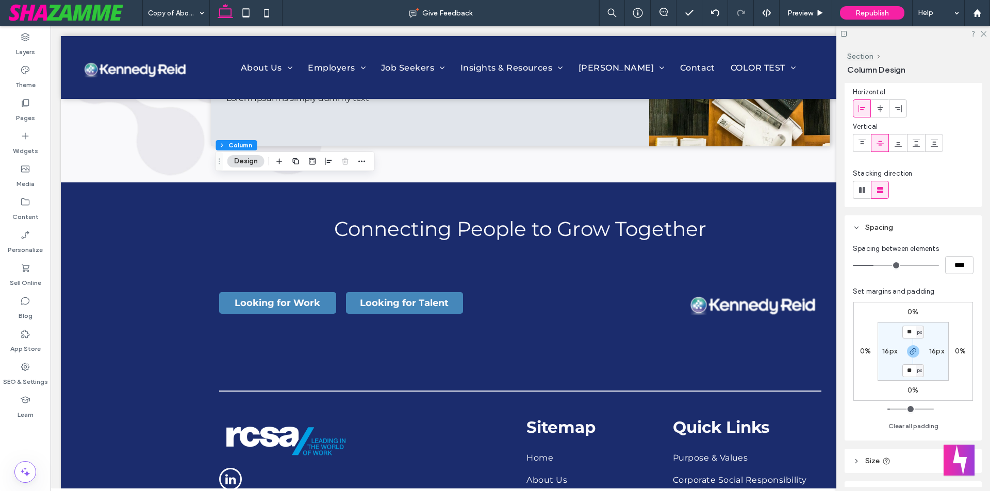
scroll to position [103, 0]
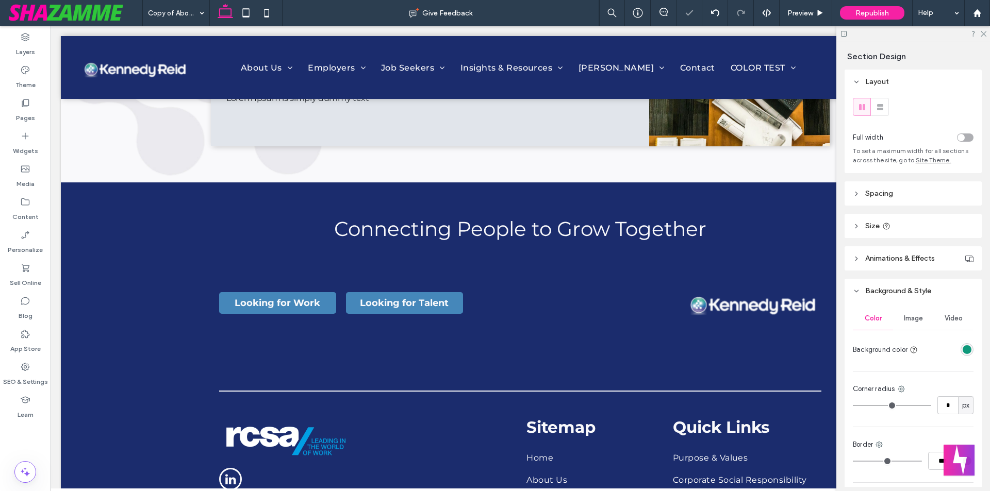
type input "***"
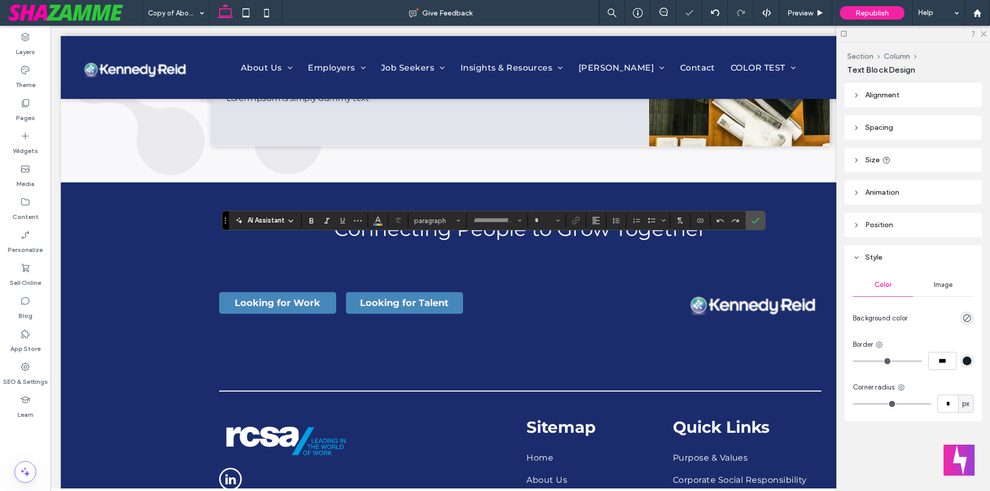
type input "****"
type input "**"
click at [379, 224] on span "Color" at bounding box center [378, 219] width 8 height 13
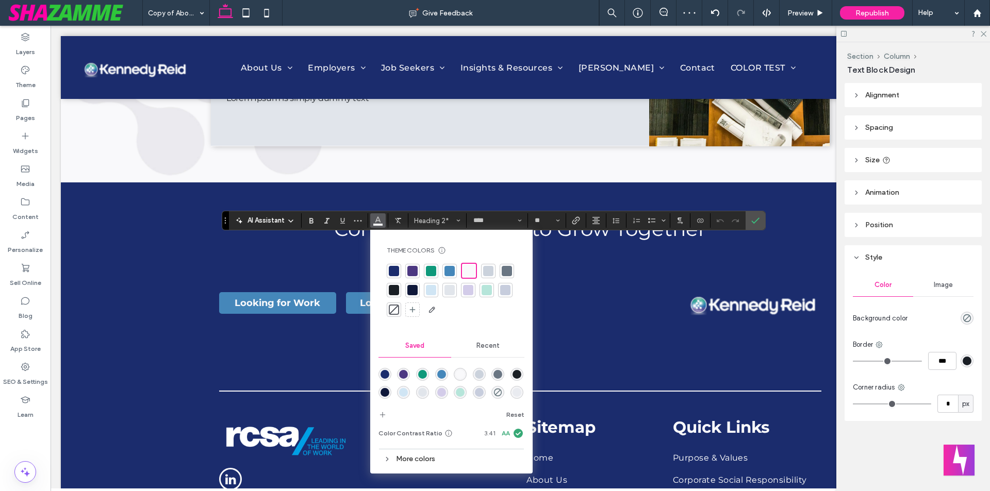
click at [471, 274] on div at bounding box center [469, 271] width 12 height 12
click at [492, 319] on div "Theme Colors Save time with Theme Colors Create a color palette to instantly ad…" at bounding box center [451, 282] width 146 height 88
click at [753, 222] on icon "Confirm" at bounding box center [755, 220] width 8 height 8
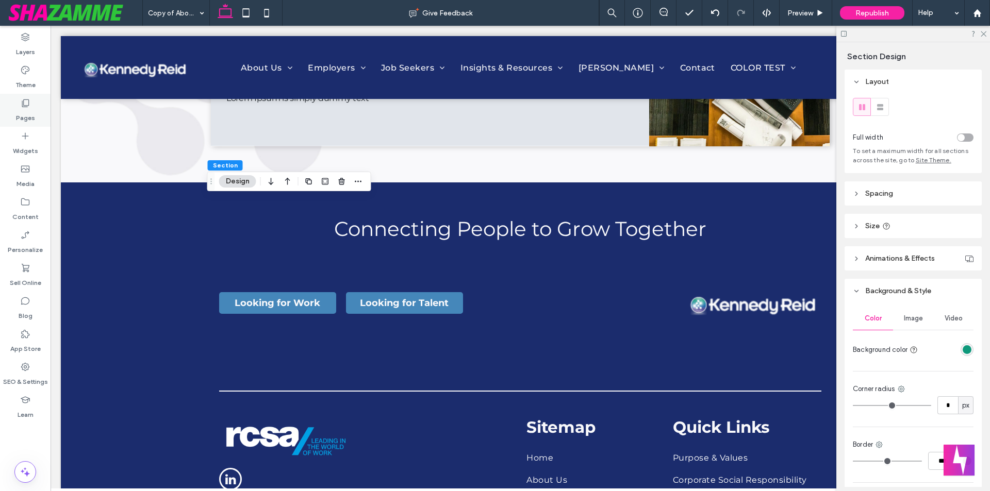
click at [36, 107] on div "Pages" at bounding box center [25, 110] width 51 height 33
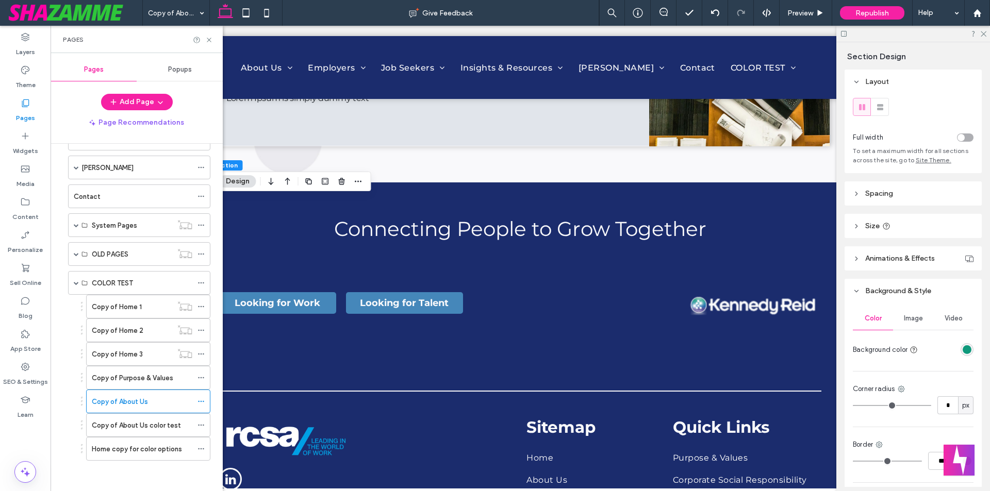
scroll to position [151, 0]
click at [157, 427] on label "Copy of About Us color test" at bounding box center [136, 425] width 89 height 18
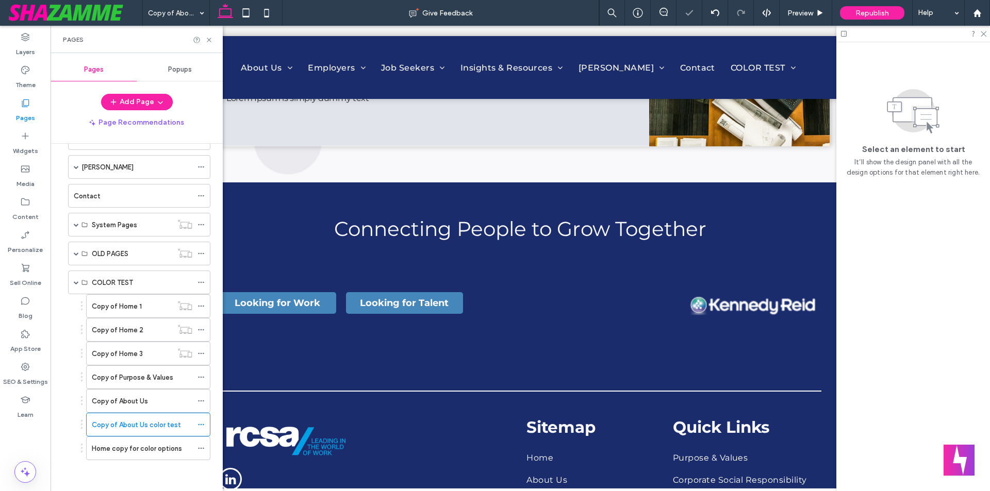
click at [208, 42] on icon at bounding box center [209, 40] width 8 height 8
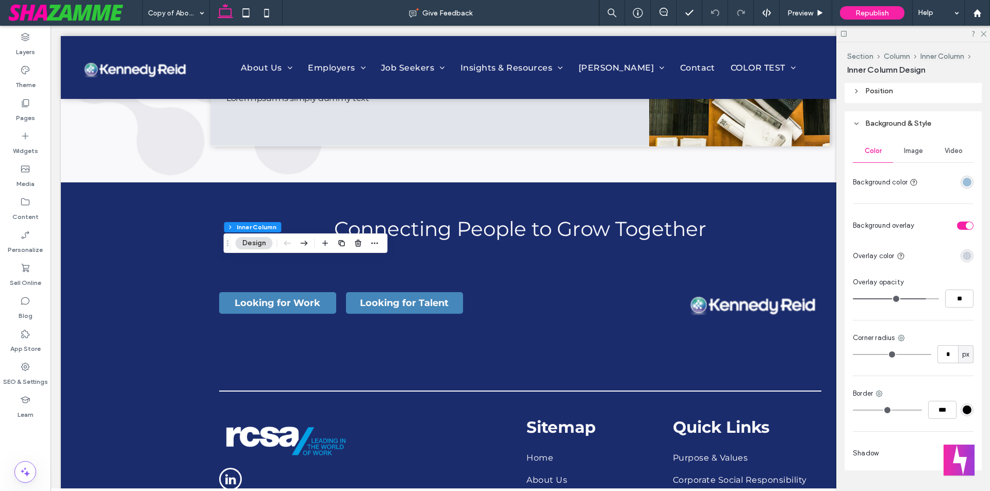
scroll to position [309, 0]
click at [962, 250] on div "rgba(203, 210, 220, 1)" at bounding box center [966, 251] width 9 height 9
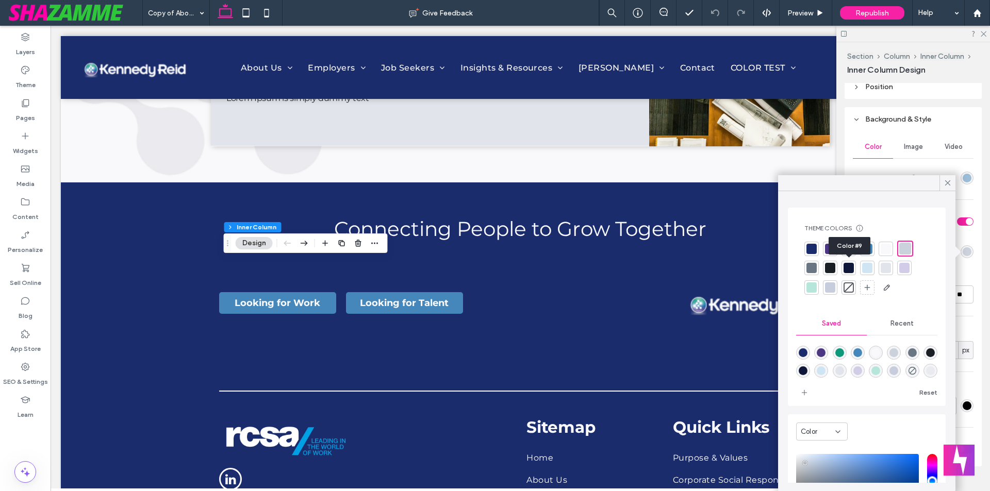
click at [848, 265] on div at bounding box center [848, 268] width 10 height 10
click at [834, 269] on div at bounding box center [830, 267] width 10 height 10
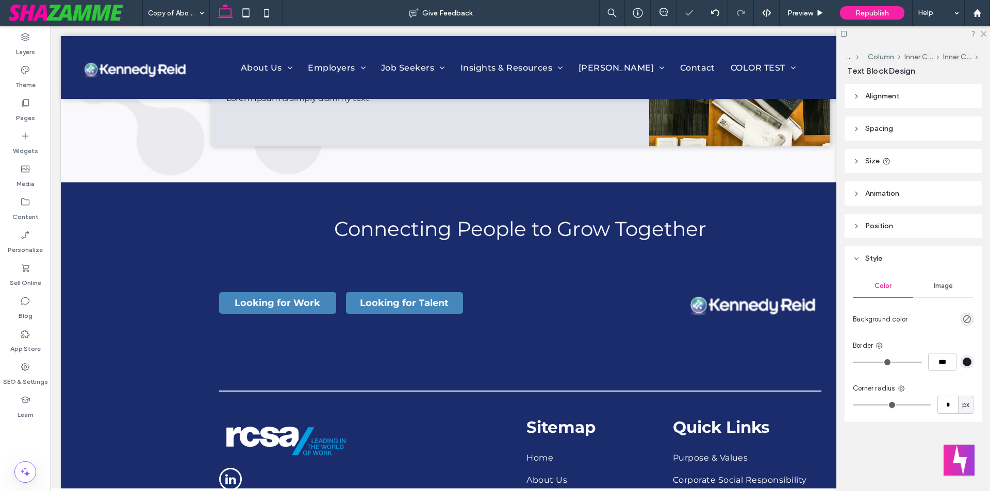
type input "****"
type input "**"
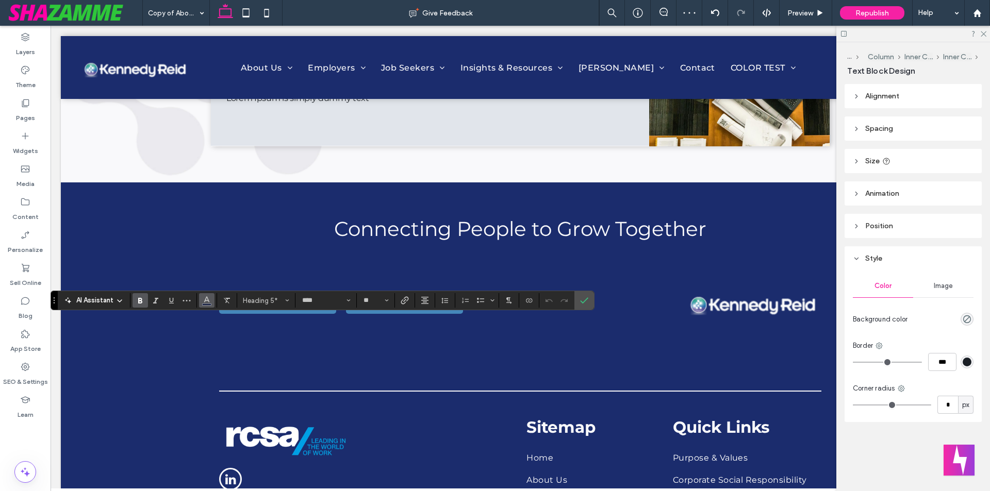
click at [206, 305] on span "Color" at bounding box center [207, 299] width 8 height 13
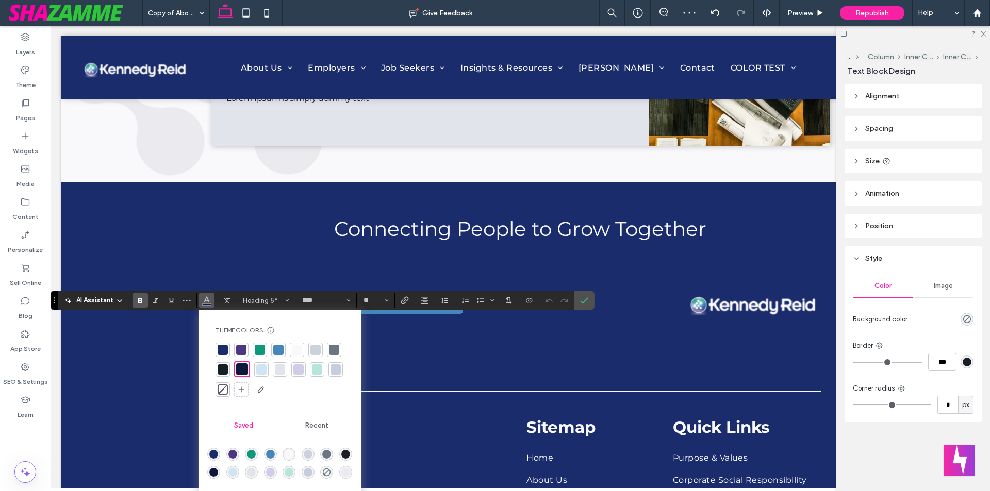
click at [257, 346] on div at bounding box center [260, 350] width 10 height 10
click at [579, 301] on label "Confirm" at bounding box center [583, 300] width 15 height 19
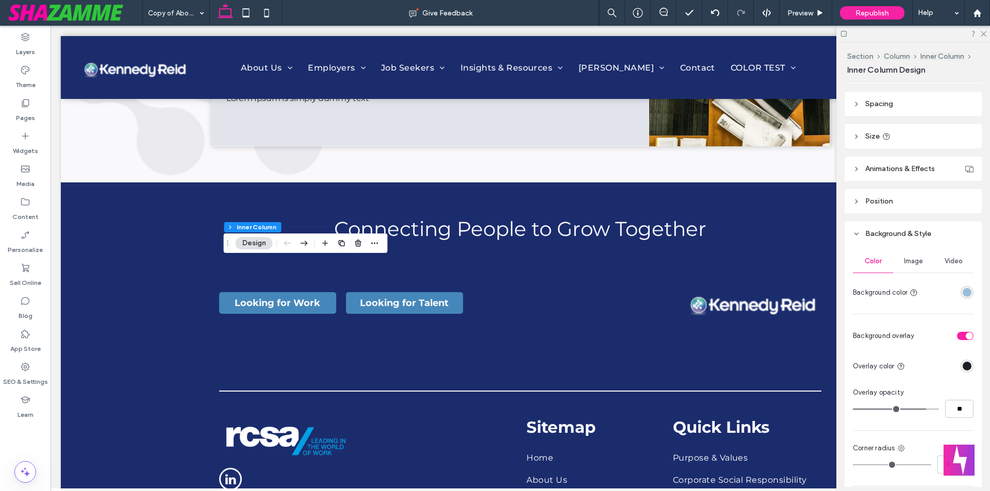
scroll to position [258, 0]
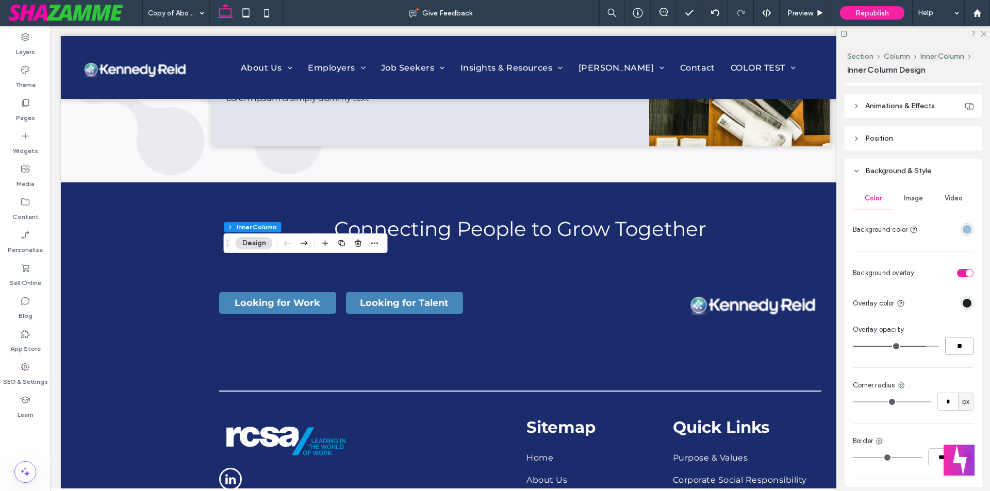
drag, startPoint x: 949, startPoint y: 345, endPoint x: 963, endPoint y: 346, distance: 14.5
click at [963, 346] on input "**" at bounding box center [959, 346] width 28 height 18
type input "**"
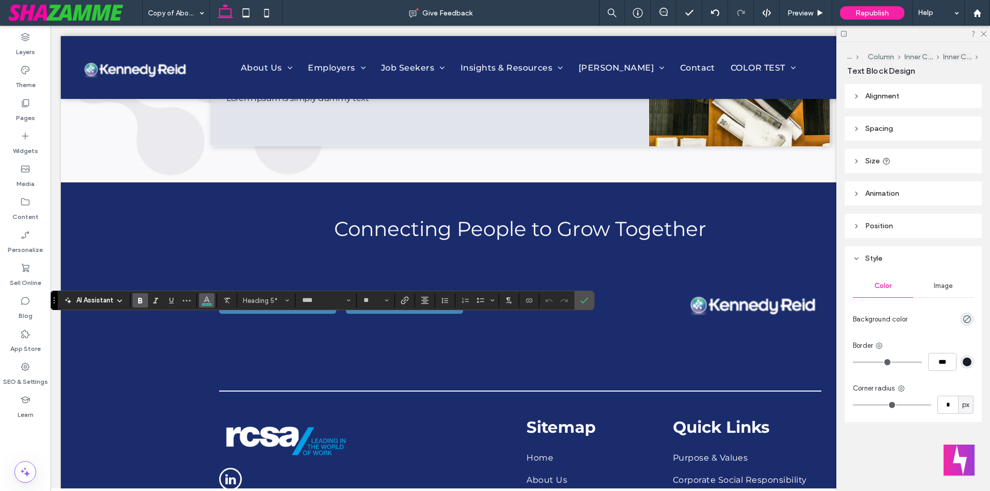
click at [204, 307] on button "Color" at bounding box center [206, 300] width 15 height 14
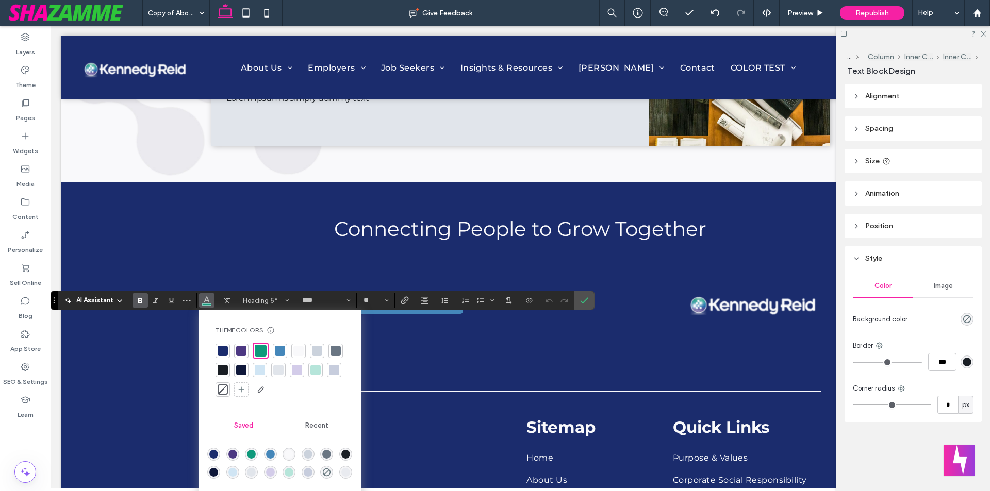
click at [298, 352] on div at bounding box center [298, 351] width 10 height 10
click at [584, 299] on icon "Confirm" at bounding box center [584, 300] width 8 height 8
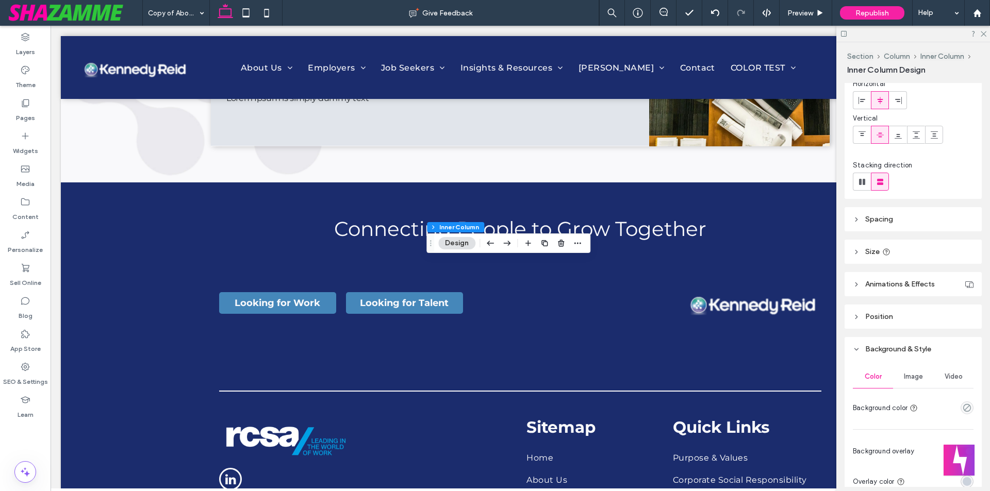
scroll to position [309, 0]
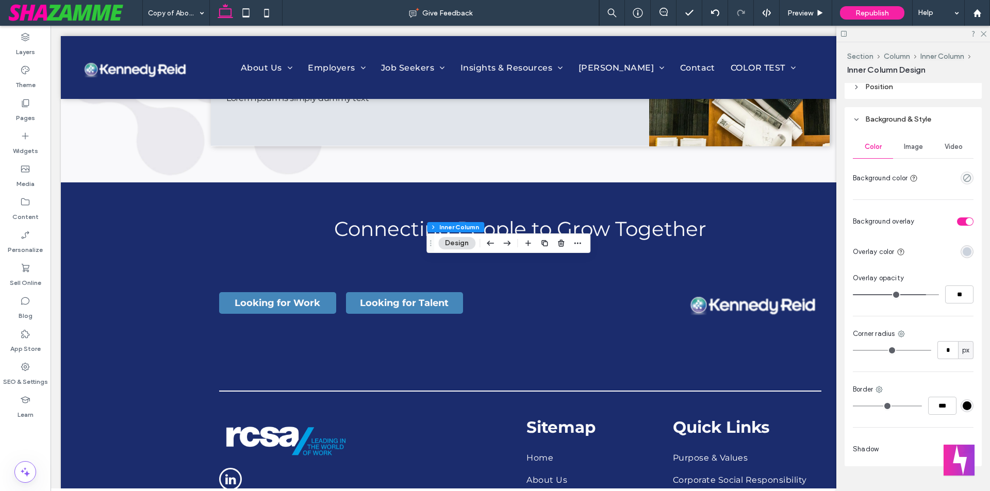
click at [962, 253] on div "rgba(203, 210, 220, 1)" at bounding box center [966, 251] width 9 height 9
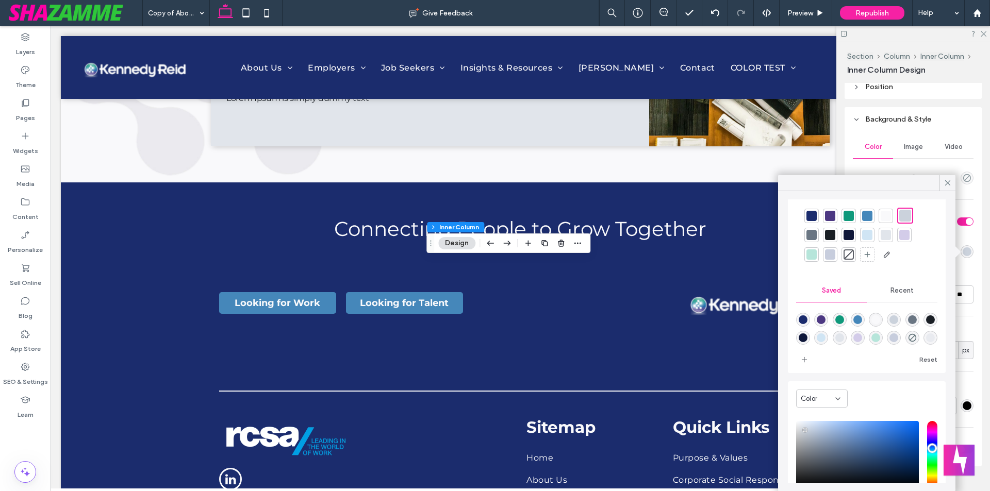
scroll to position [52, 0]
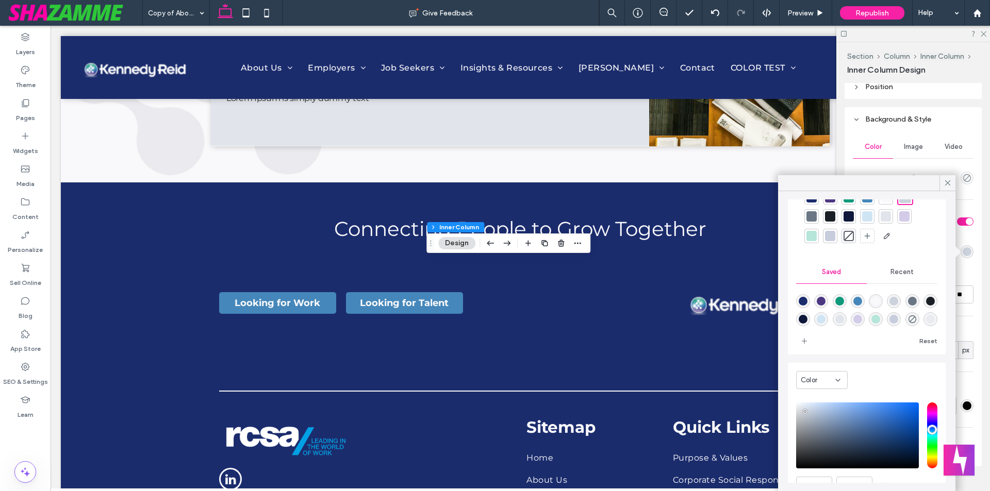
click at [832, 217] on div at bounding box center [830, 216] width 10 height 10
click at [949, 182] on icon at bounding box center [947, 182] width 9 height 9
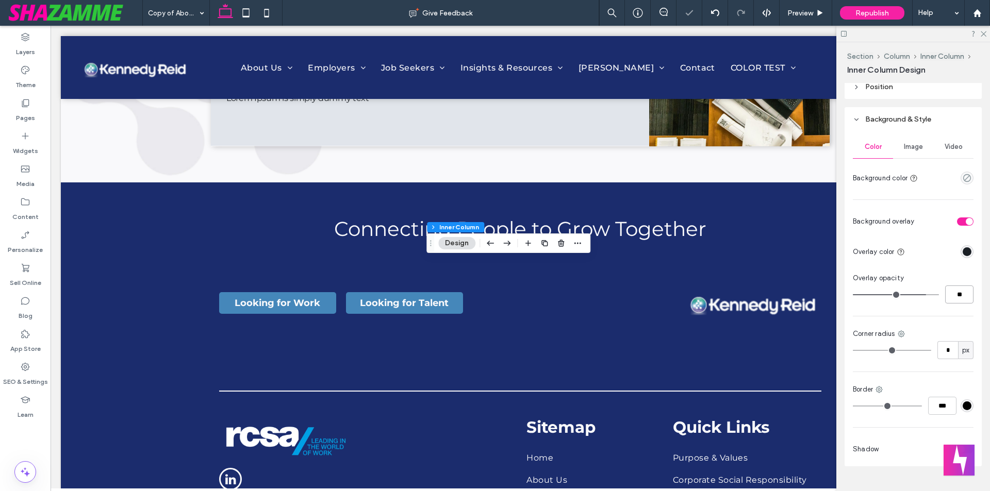
click at [959, 289] on input "**" at bounding box center [959, 295] width 28 height 18
type input "**"
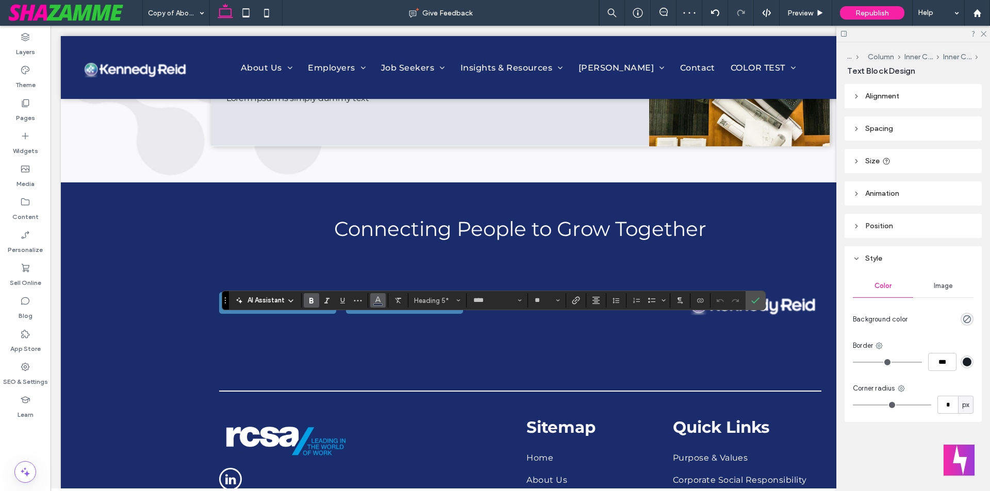
click at [374, 299] on icon "Color" at bounding box center [378, 299] width 8 height 8
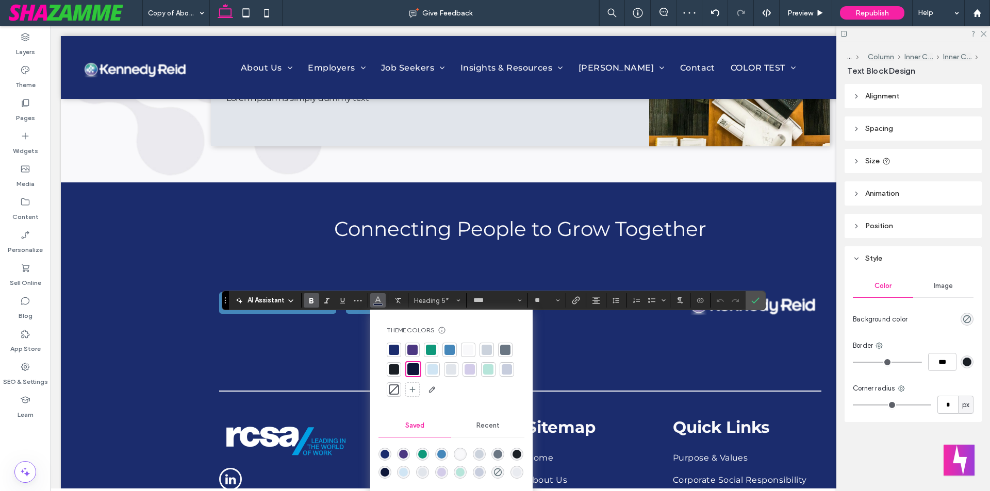
click at [468, 349] on div at bounding box center [468, 350] width 10 height 10
click at [757, 301] on use "Confirm" at bounding box center [755, 300] width 8 height 6
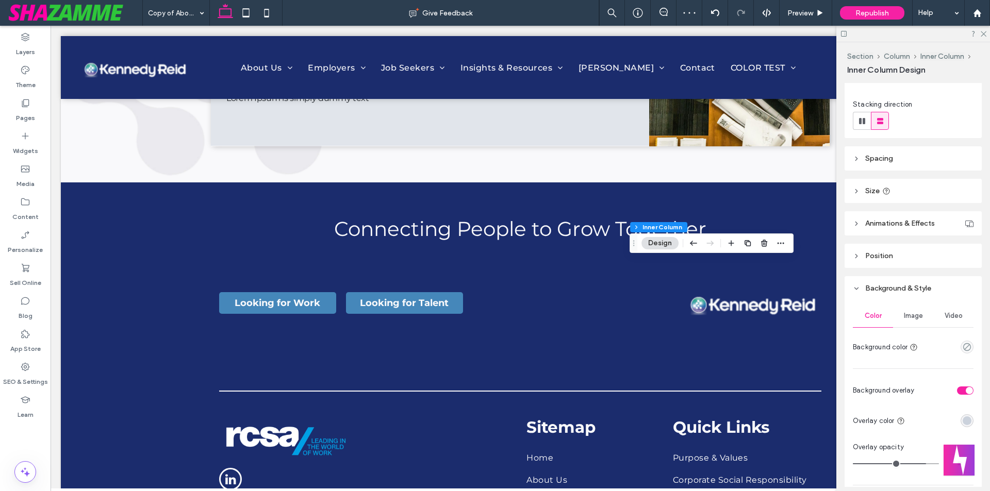
scroll to position [309, 0]
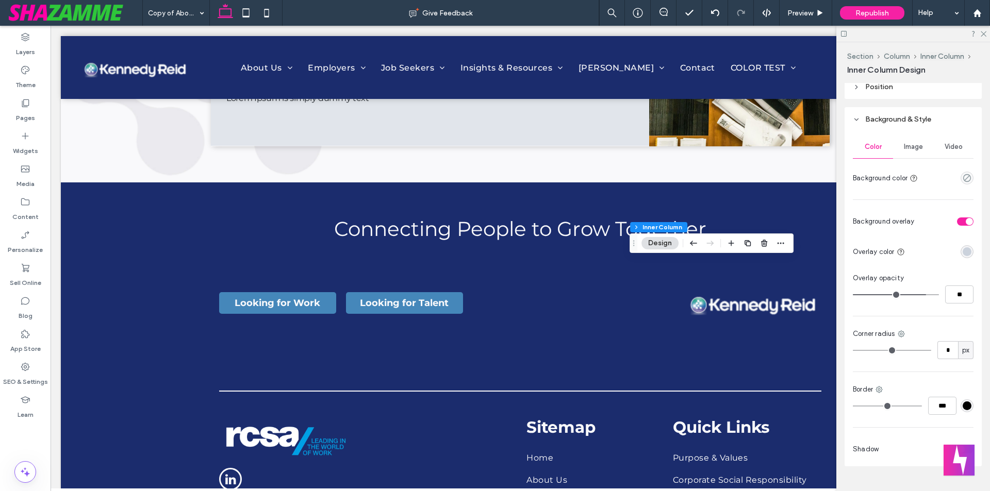
click at [962, 253] on div "rgba(203, 210, 220, 1)" at bounding box center [966, 251] width 9 height 9
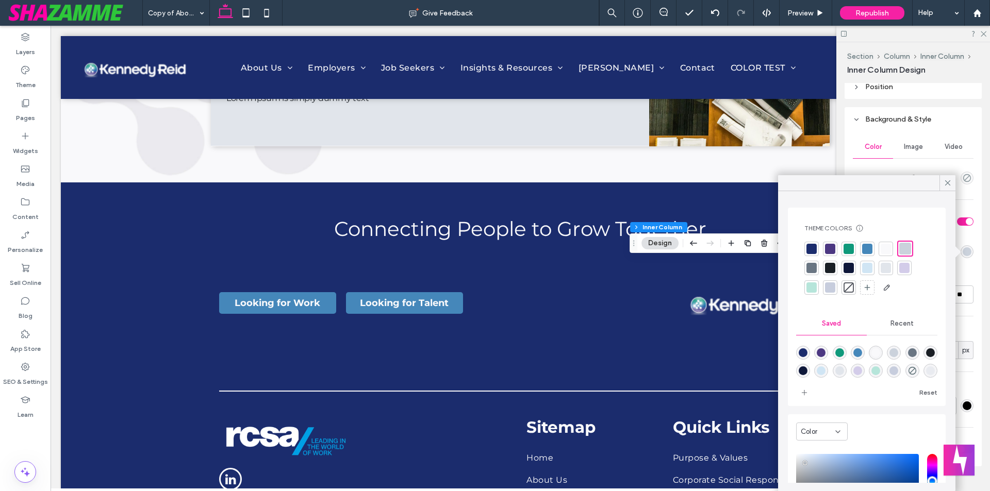
click at [830, 272] on div at bounding box center [830, 268] width 10 height 10
click at [950, 183] on icon at bounding box center [947, 182] width 9 height 9
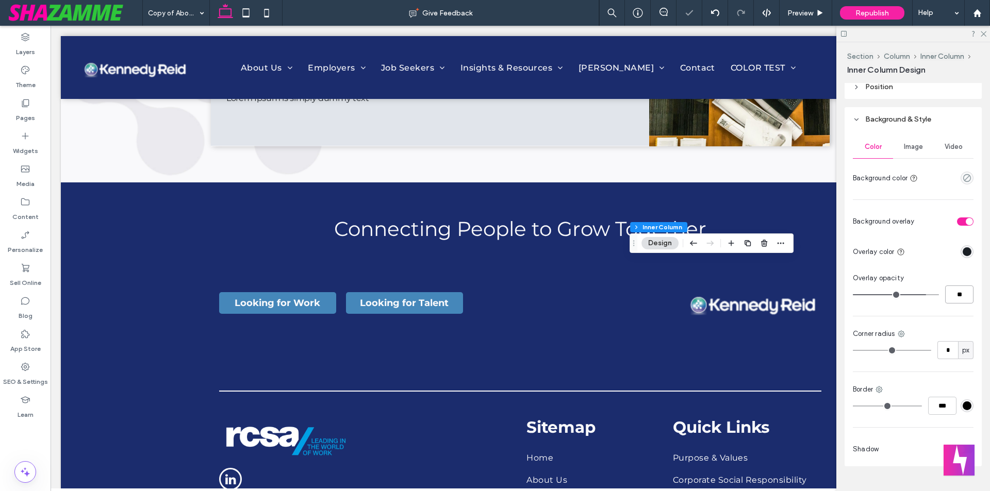
click at [953, 301] on input "**" at bounding box center [959, 295] width 28 height 18
type input "**"
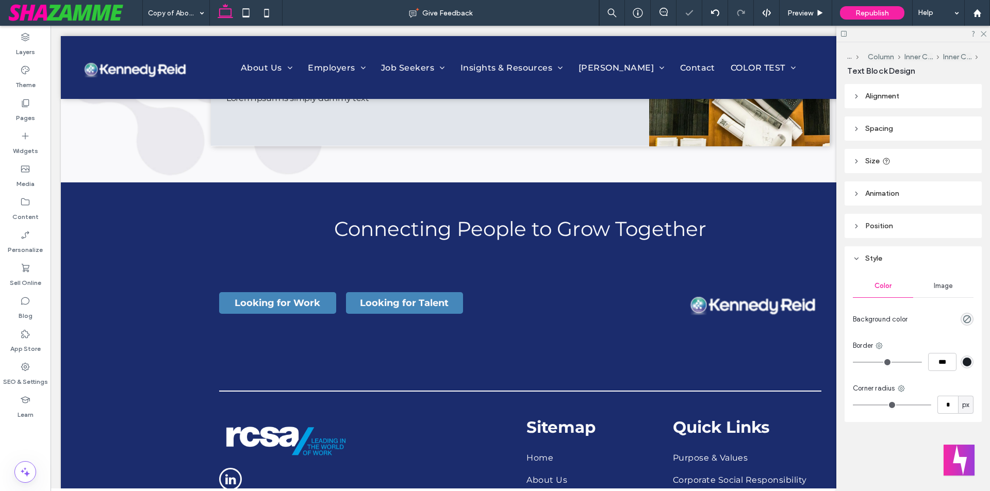
type input "****"
type input "**"
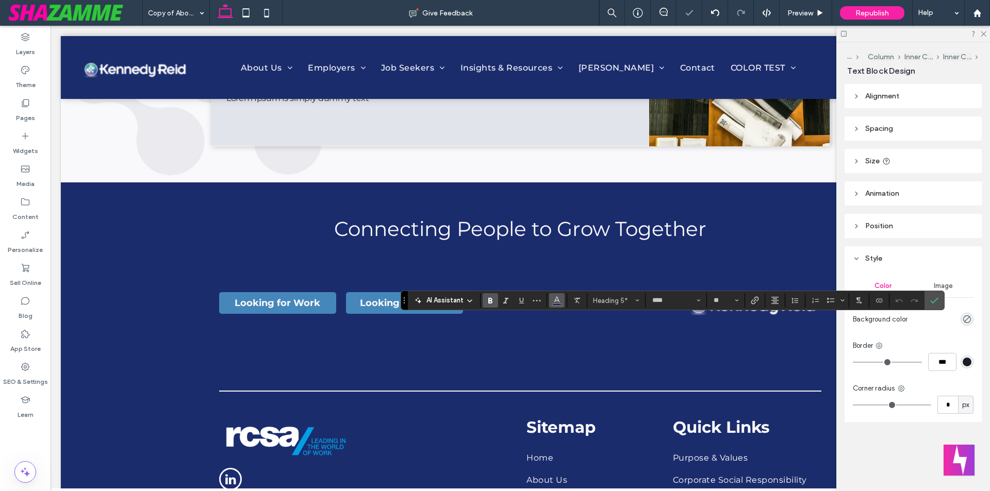
click at [558, 304] on span "Color" at bounding box center [557, 299] width 8 height 13
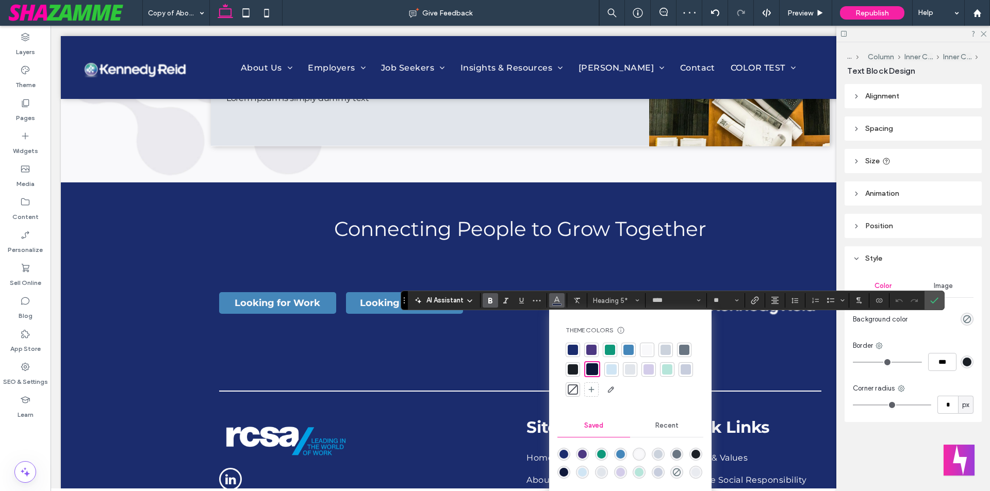
click at [642, 348] on div at bounding box center [647, 350] width 10 height 10
click at [934, 301] on icon "Confirm" at bounding box center [934, 300] width 8 height 8
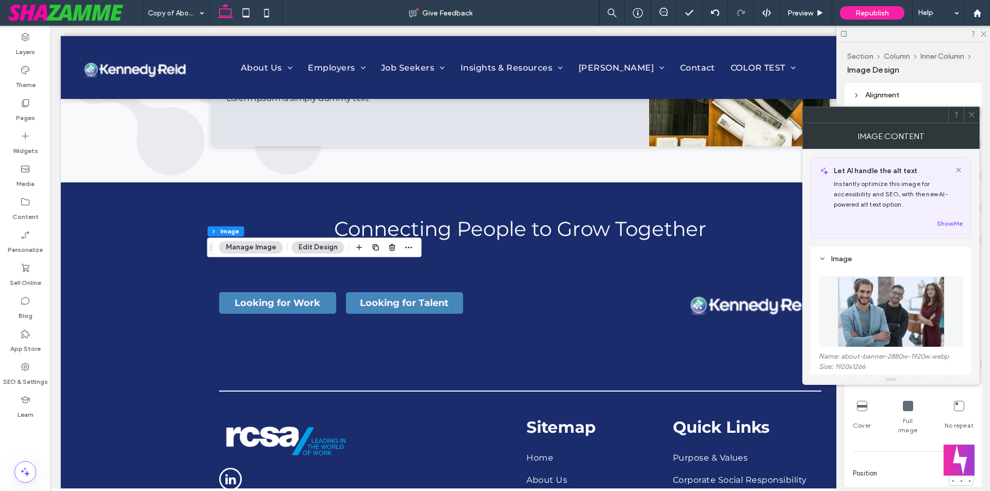
type input "*"
type input "***"
type input "*"
click at [967, 109] on div at bounding box center [970, 114] width 15 height 15
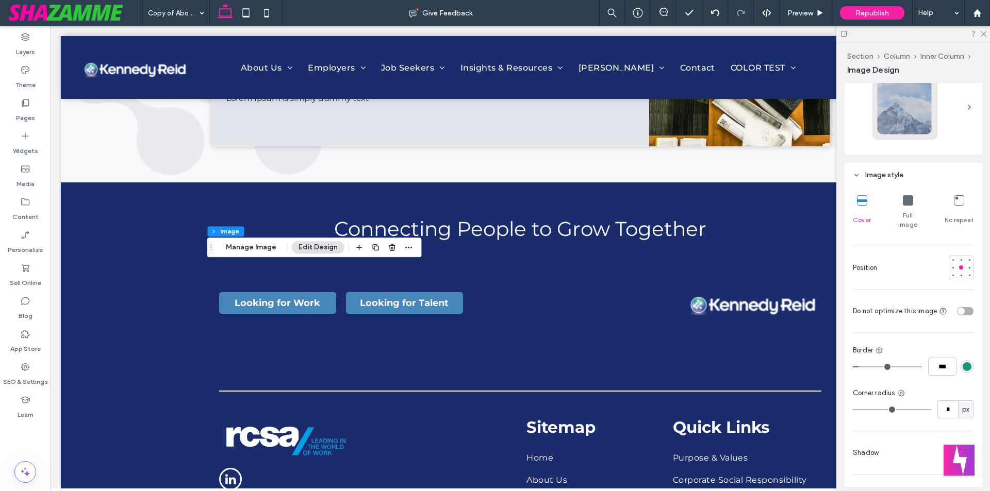
scroll to position [206, 0]
click at [908, 121] on div at bounding box center [905, 107] width 68 height 68
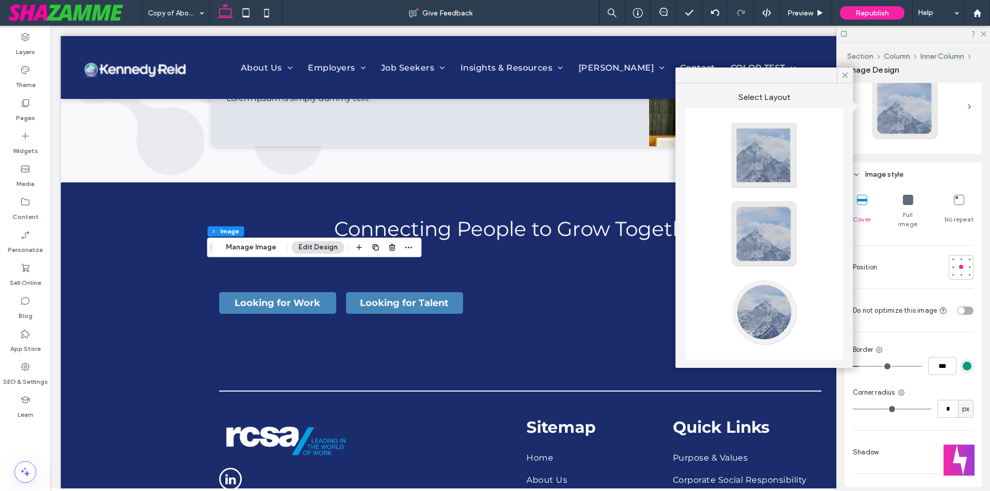
click at [757, 311] on div at bounding box center [764, 312] width 68 height 68
type input "**"
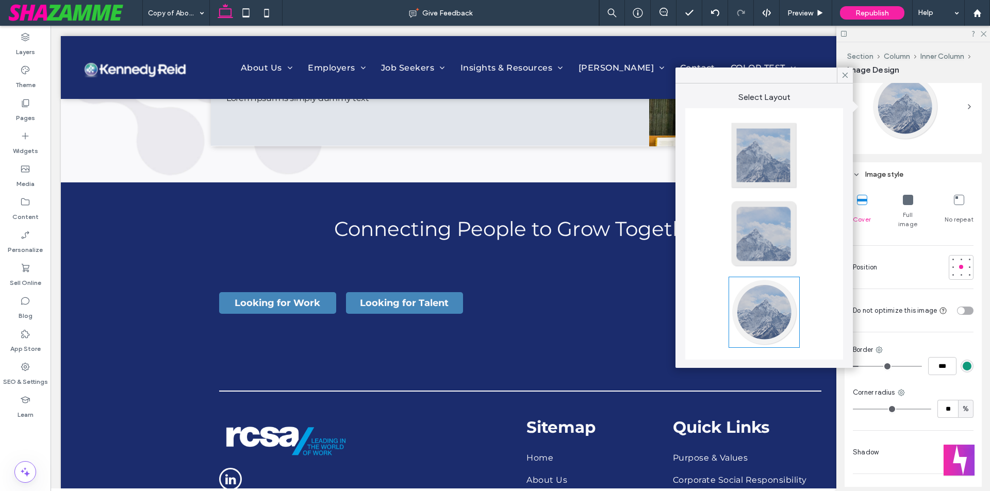
type input "***"
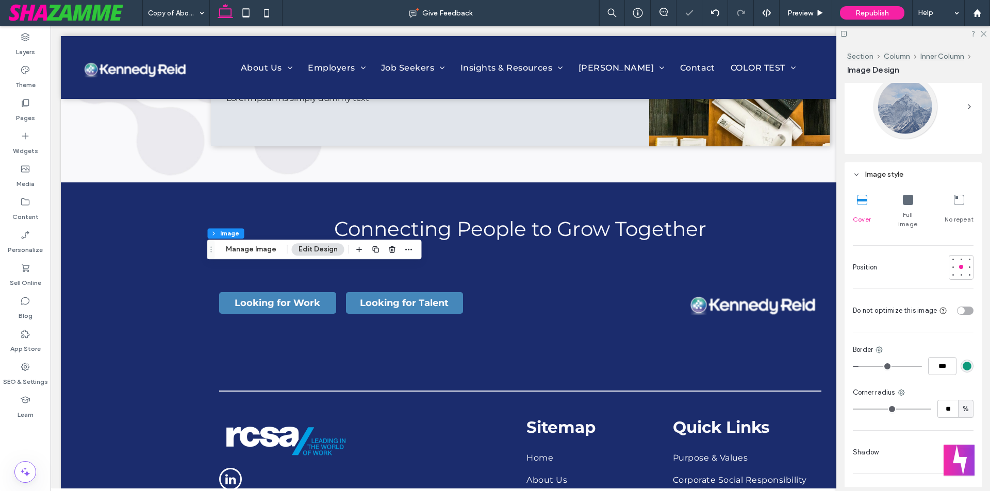
click at [912, 114] on div at bounding box center [905, 107] width 68 height 68
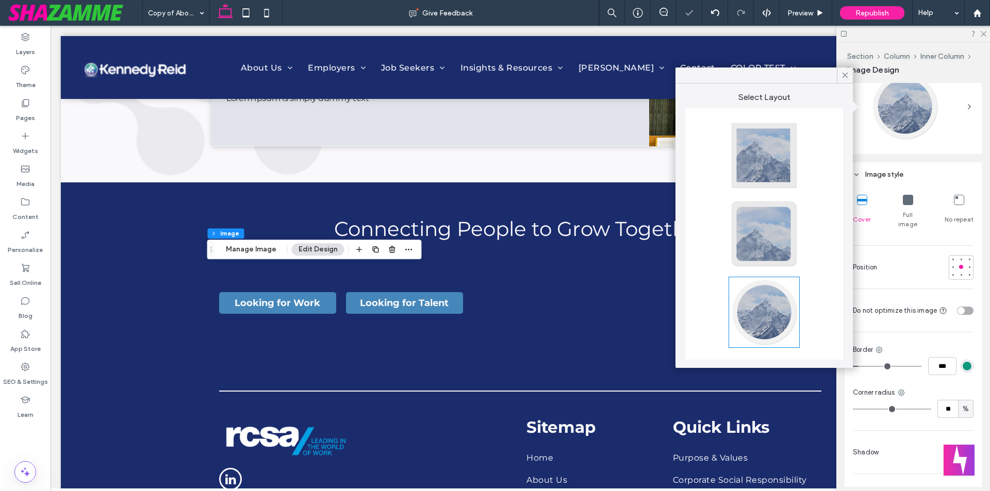
click at [762, 235] on div at bounding box center [764, 234] width 68 height 68
type input "**"
click at [771, 169] on div at bounding box center [764, 156] width 68 height 68
type input "*"
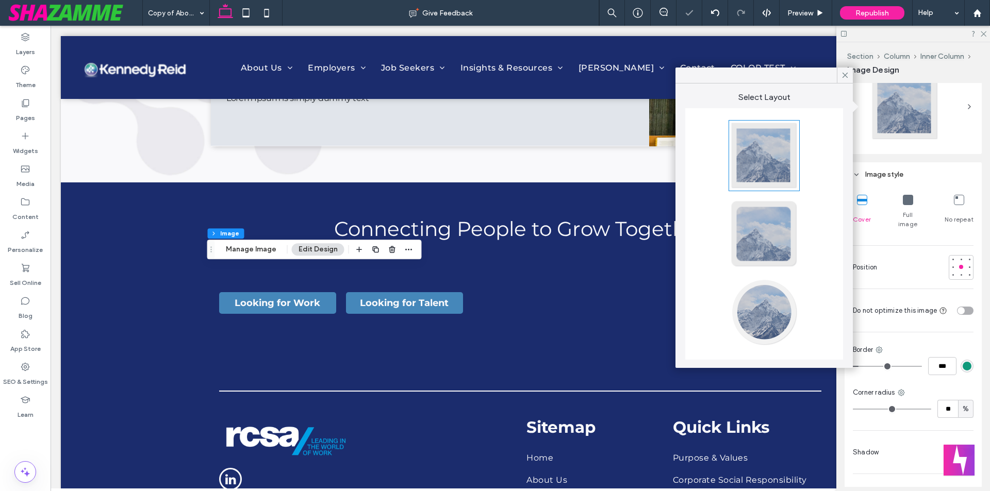
type input "*"
click at [983, 35] on use at bounding box center [983, 34] width 6 height 6
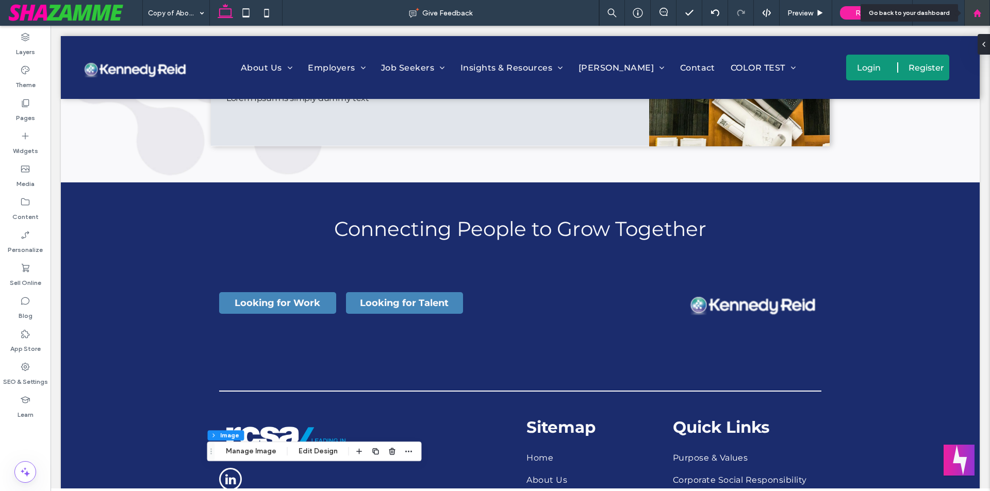
click at [985, 13] on div at bounding box center [976, 13] width 25 height 9
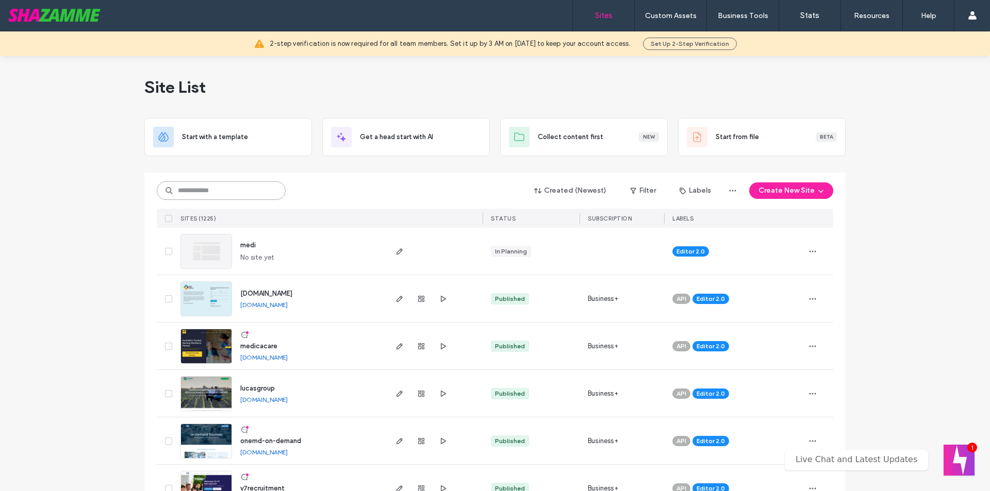
click at [200, 189] on input at bounding box center [221, 190] width 129 height 19
type input "****"
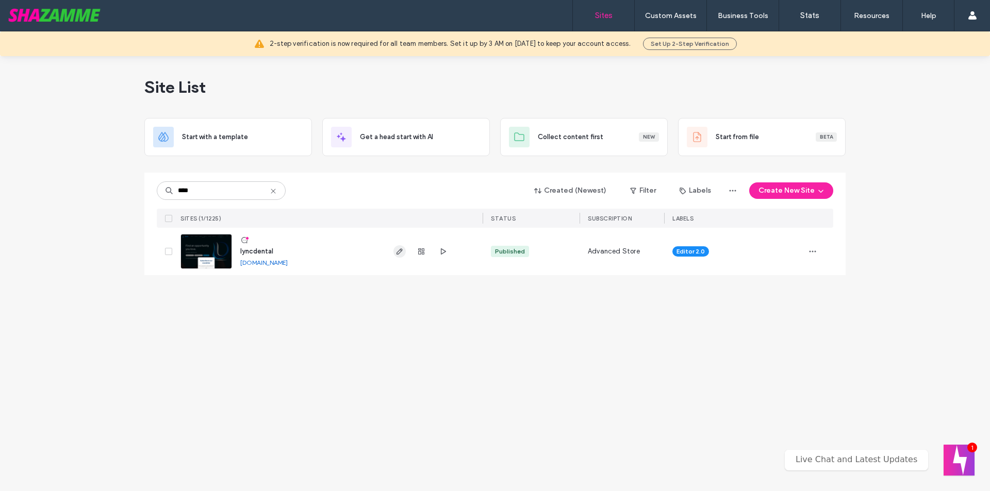
click at [398, 252] on use "button" at bounding box center [399, 251] width 6 height 6
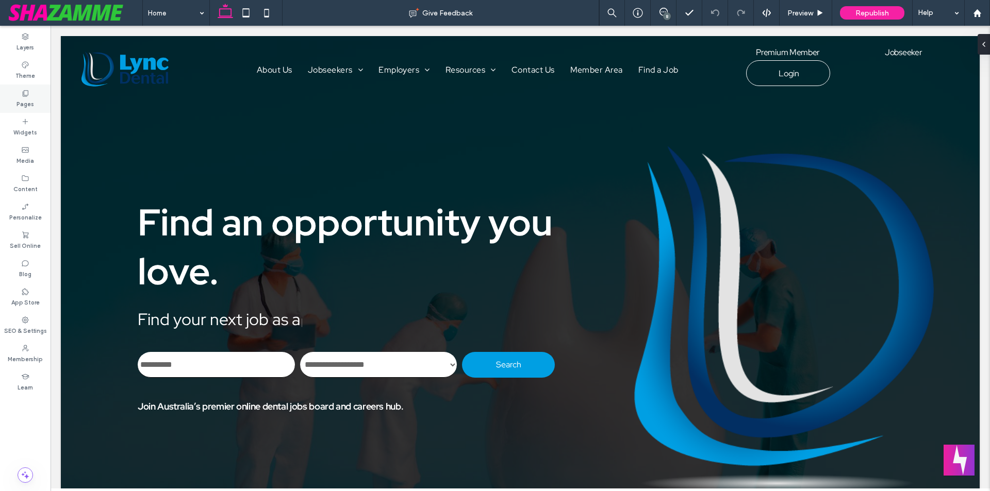
click at [27, 94] on icon at bounding box center [25, 93] width 8 height 8
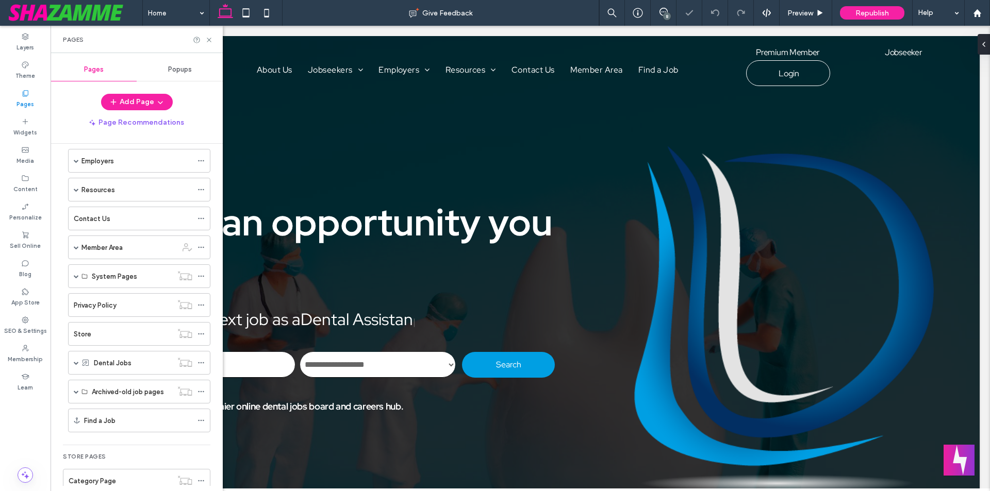
scroll to position [91, 0]
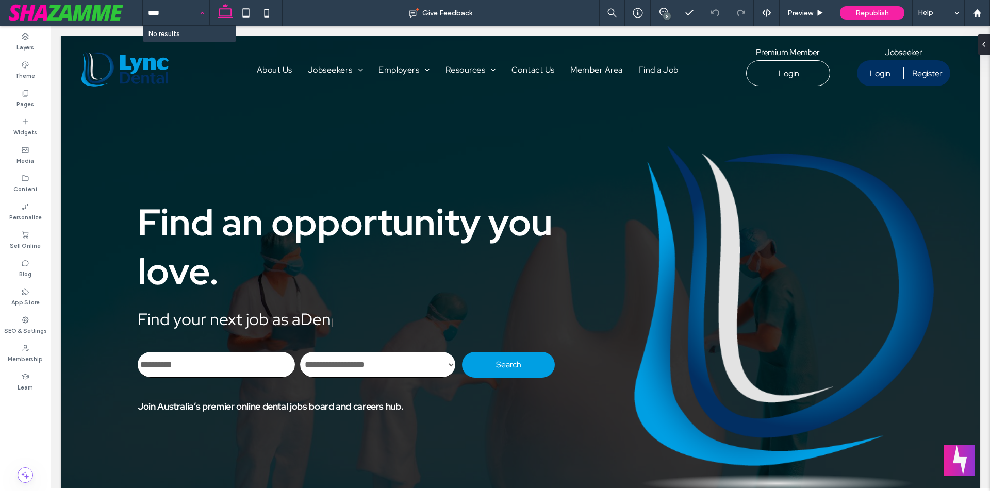
type input "****"
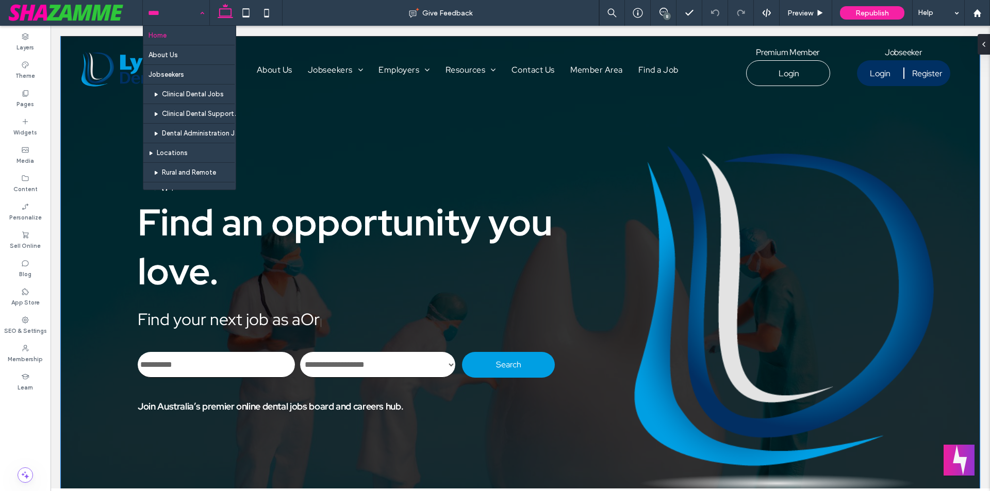
type input "**********"
click at [339, 111] on div "**********" at bounding box center [520, 291] width 919 height 510
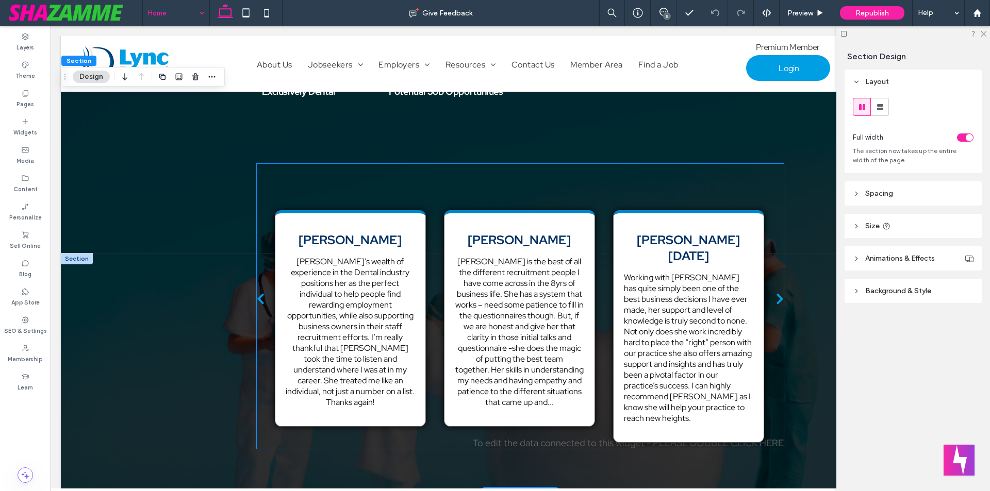
scroll to position [1907, 0]
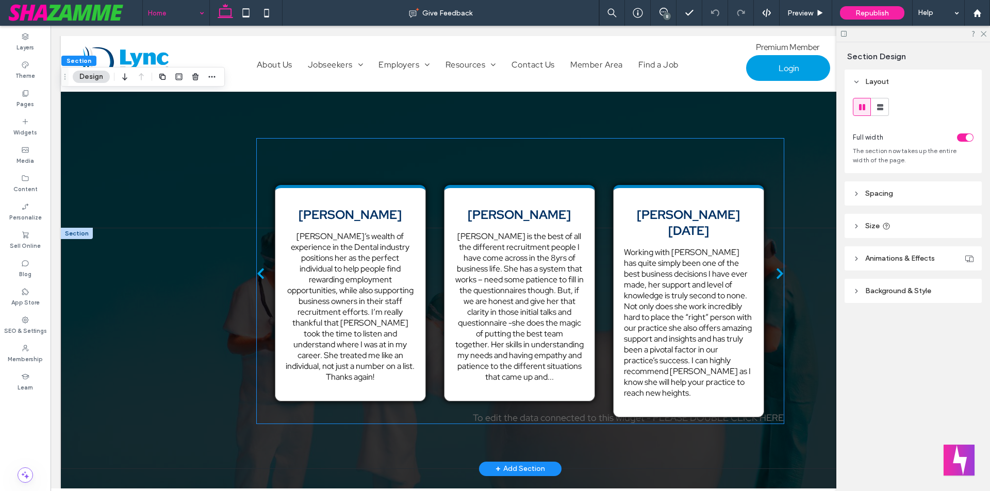
click at [379, 170] on div "Chris Aye​ 5/2/2025 Lyn’s wealth of experience in the Dental industry positions…" at bounding box center [349, 286] width 159 height 232
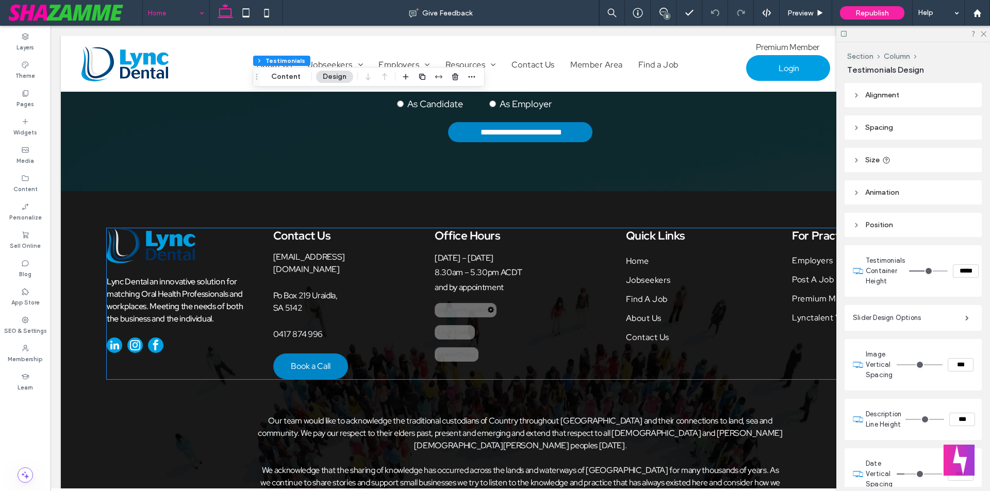
scroll to position [3613, 0]
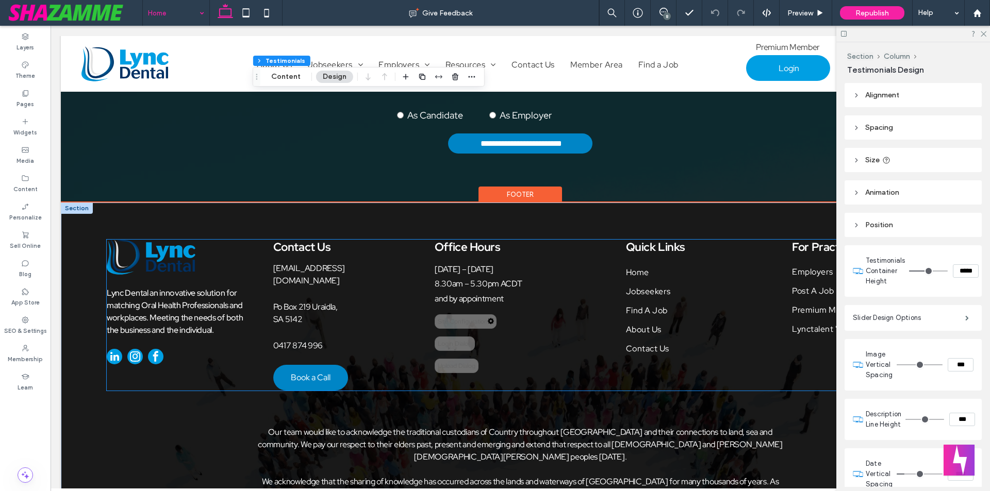
click at [558, 245] on div "Office Hours Monday – Friday 8.30am – 5.30pm ACDT and by appointment Site Confi…" at bounding box center [506, 307] width 142 height 134
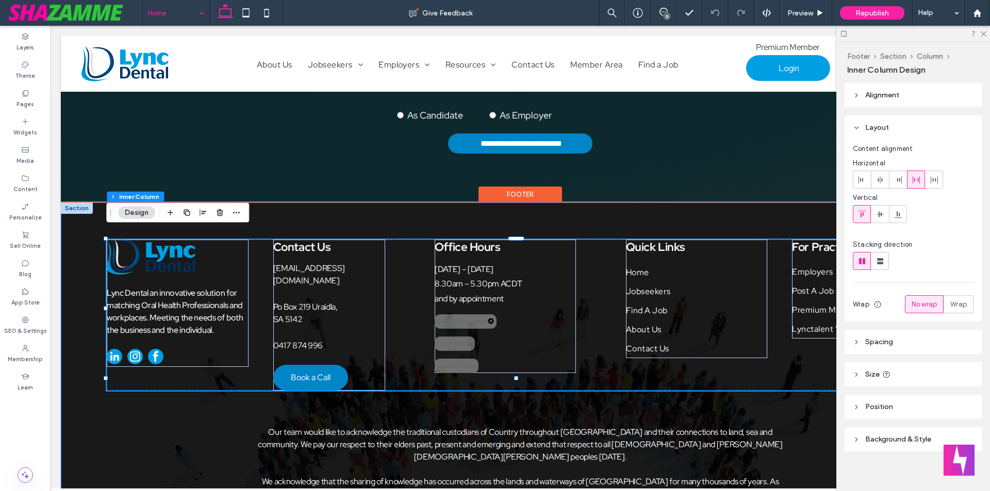
click at [581, 216] on div "Lync Dental an innovative solution for matching Oral Health Professionals and w…" at bounding box center [520, 379] width 919 height 353
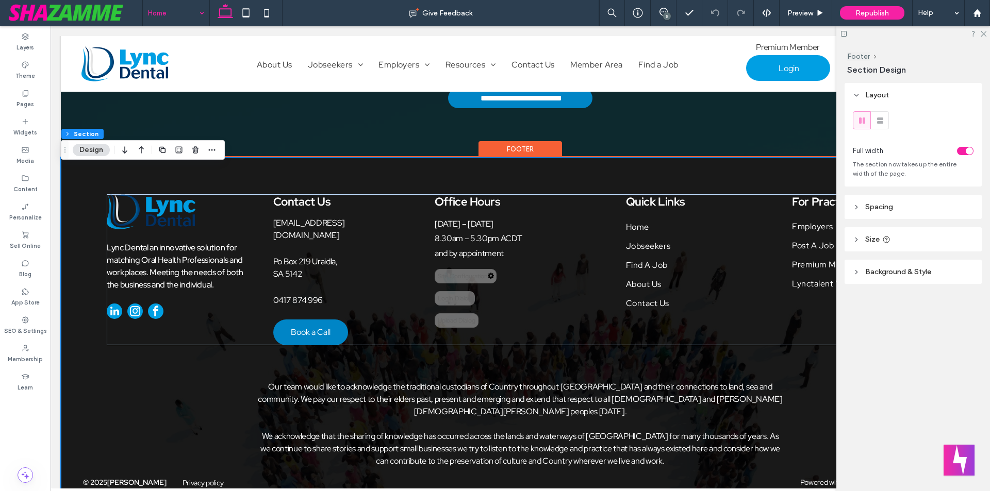
scroll to position [3664, 0]
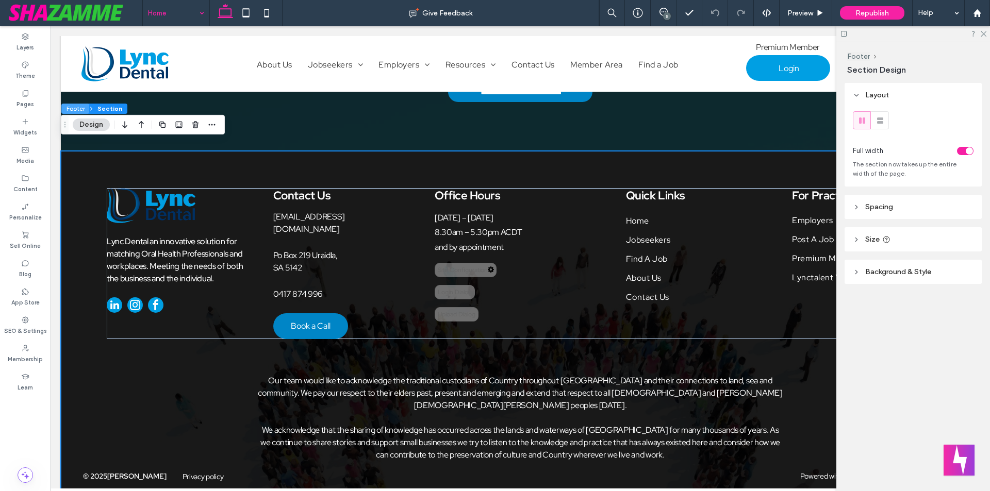
click at [75, 108] on button "Footer" at bounding box center [75, 109] width 28 height 10
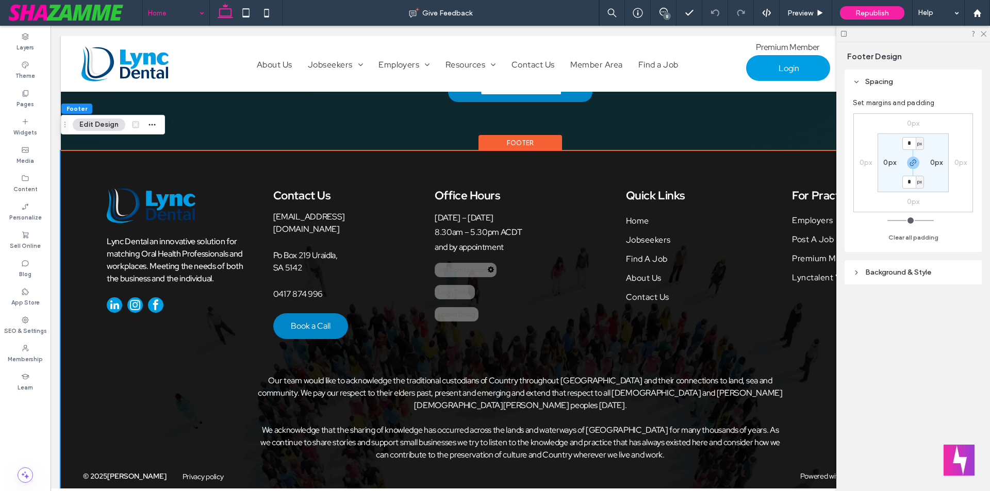
click at [949, 268] on header "Background & Style" at bounding box center [912, 272] width 137 height 24
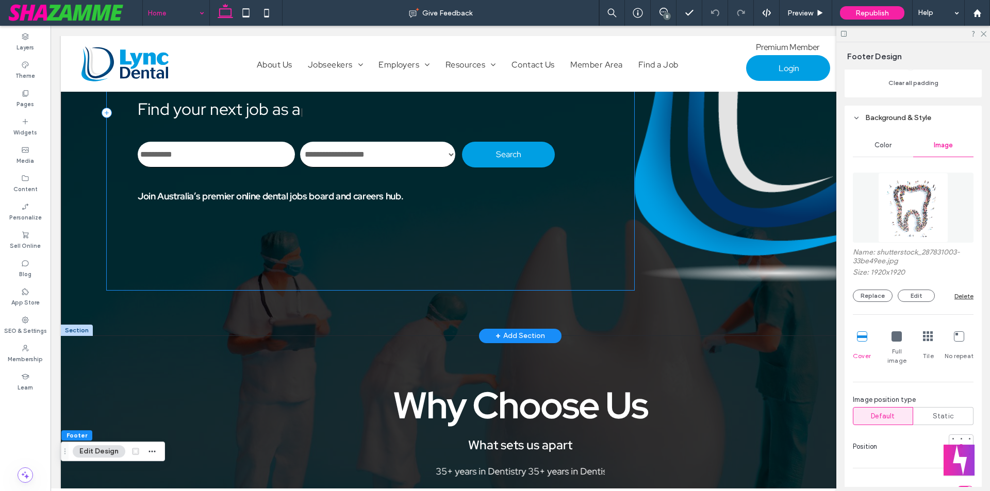
scroll to position [0, 0]
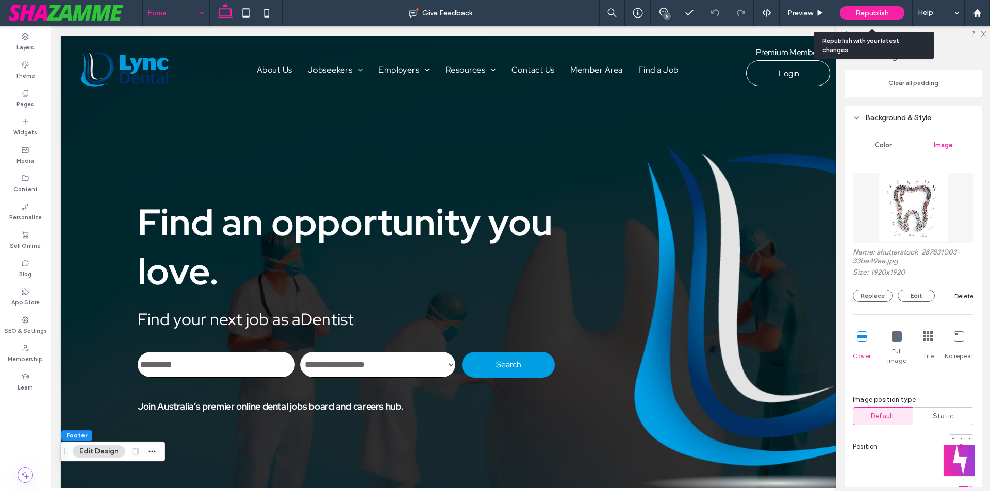
click at [862, 7] on div "Republish" at bounding box center [872, 12] width 64 height 13
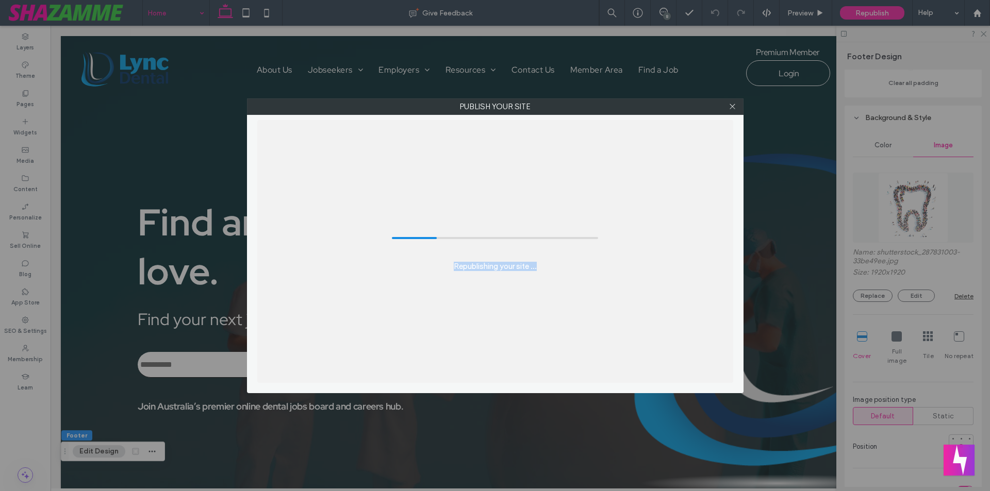
drag, startPoint x: 472, startPoint y: 266, endPoint x: 560, endPoint y: 266, distance: 87.6
click at [560, 266] on div "Republishing your site ..." at bounding box center [495, 251] width 476 height 263
click at [558, 266] on div "Republishing your site ..." at bounding box center [495, 251] width 476 height 263
drag, startPoint x: 533, startPoint y: 270, endPoint x: 539, endPoint y: 269, distance: 6.3
click at [539, 269] on div "Republishing your site ..." at bounding box center [495, 251] width 476 height 263
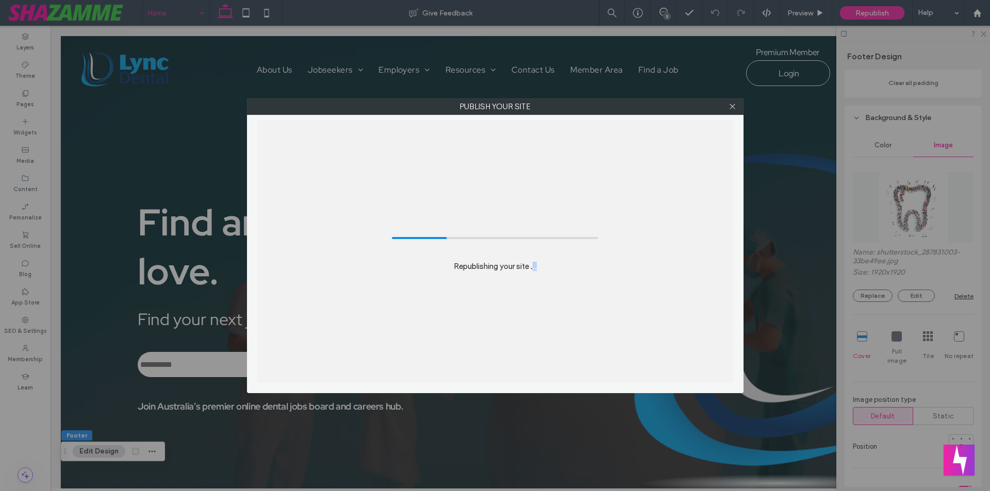
click at [539, 269] on div "Republishing your site ..." at bounding box center [495, 251] width 476 height 263
drag, startPoint x: 543, startPoint y: 270, endPoint x: 447, endPoint y: 267, distance: 96.4
click at [447, 267] on div "Republishing your site ..." at bounding box center [495, 251] width 476 height 263
drag, startPoint x: 447, startPoint y: 265, endPoint x: 585, endPoint y: 265, distance: 138.1
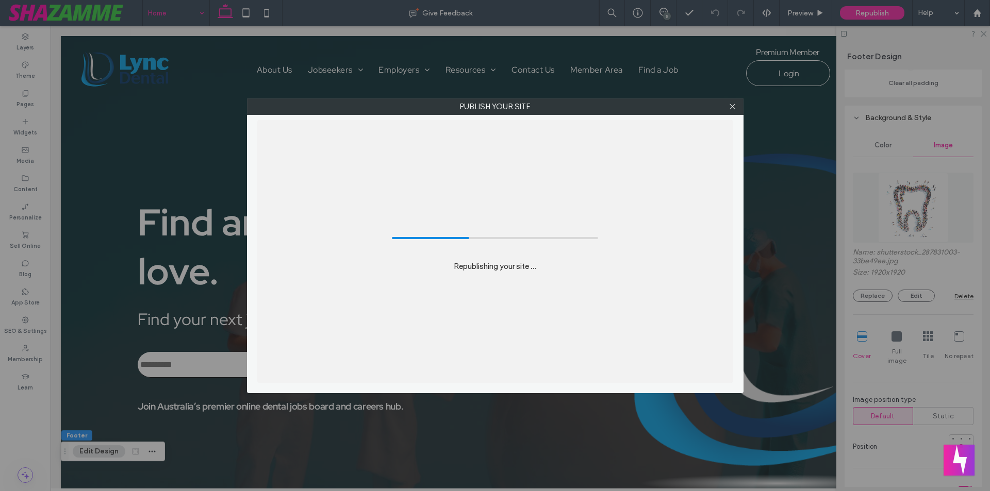
click at [585, 265] on div "Republishing your site ..." at bounding box center [495, 251] width 476 height 263
click at [532, 265] on label "Republishing your site ..." at bounding box center [495, 262] width 83 height 20
click at [537, 265] on label "Republishing your site ..." at bounding box center [495, 262] width 83 height 20
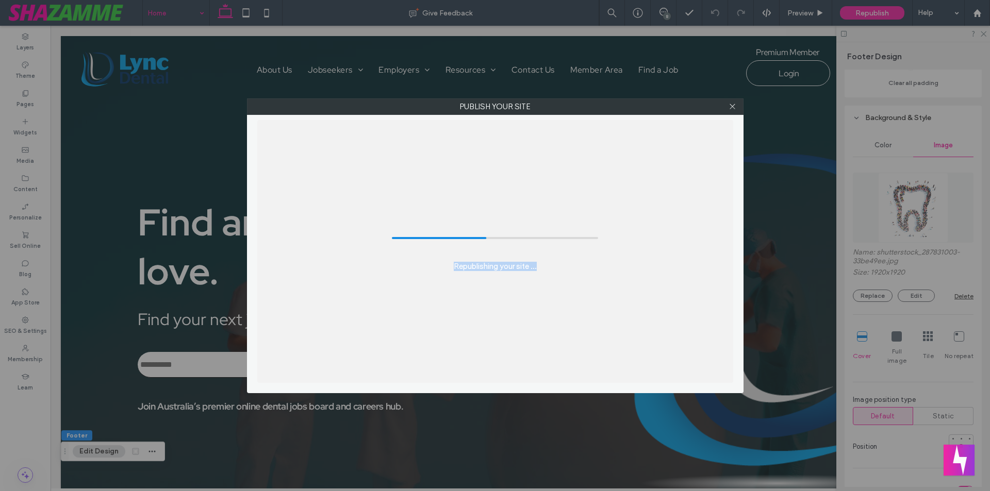
drag, startPoint x: 543, startPoint y: 266, endPoint x: 454, endPoint y: 267, distance: 89.2
click at [454, 267] on div "Republishing your site ..." at bounding box center [495, 251] width 476 height 263
click at [454, 267] on label "Republishing your site ..." at bounding box center [495, 262] width 83 height 20
drag, startPoint x: 454, startPoint y: 267, endPoint x: 567, endPoint y: 268, distance: 113.4
click at [567, 268] on div "Republishing your site ..." at bounding box center [495, 251] width 476 height 263
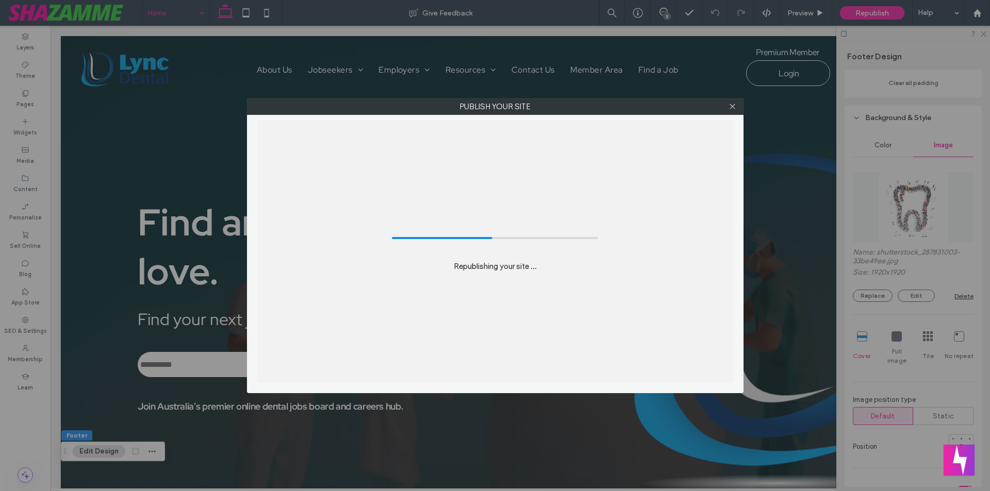
click at [567, 268] on div "Republishing your site ..." at bounding box center [495, 251] width 476 height 263
click at [524, 268] on label "Republishing your site ..." at bounding box center [495, 262] width 83 height 20
click at [552, 268] on div "Republishing your site ..." at bounding box center [495, 251] width 476 height 263
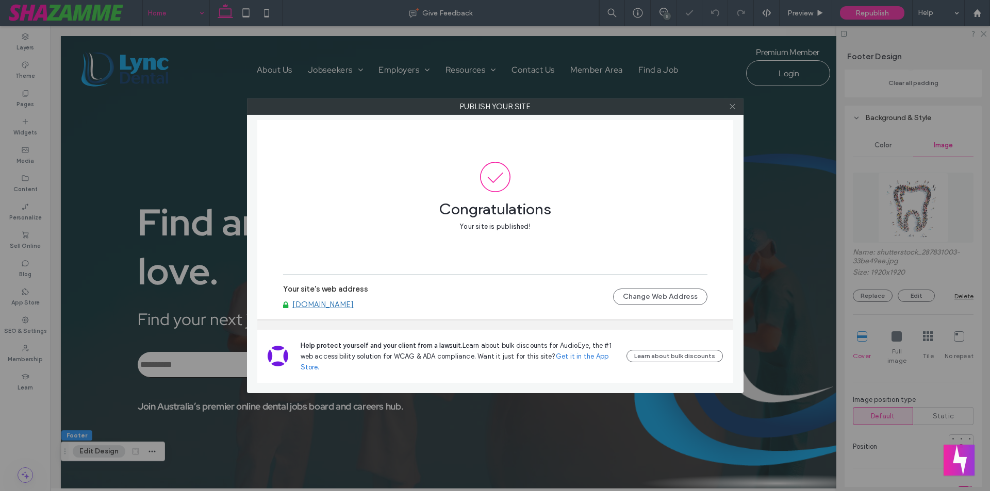
click at [731, 106] on icon at bounding box center [732, 107] width 8 height 8
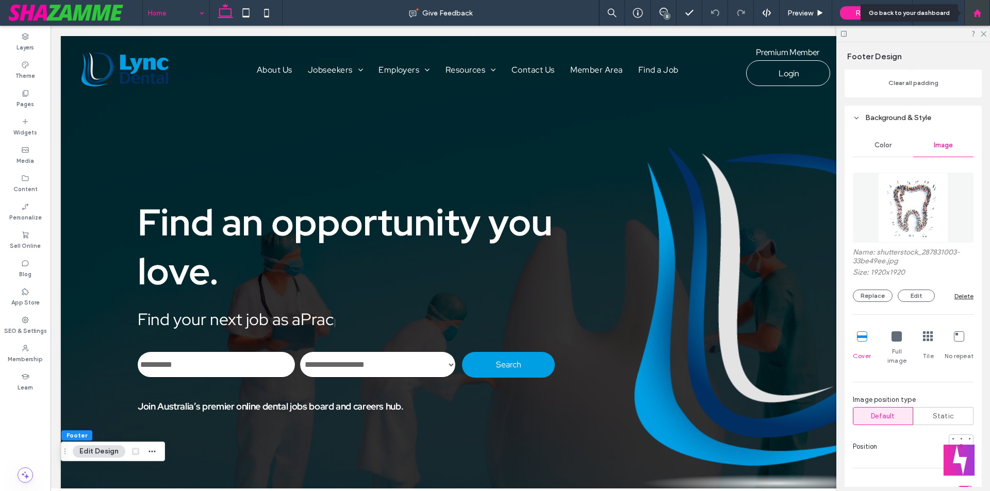
click at [976, 16] on icon at bounding box center [977, 13] width 9 height 9
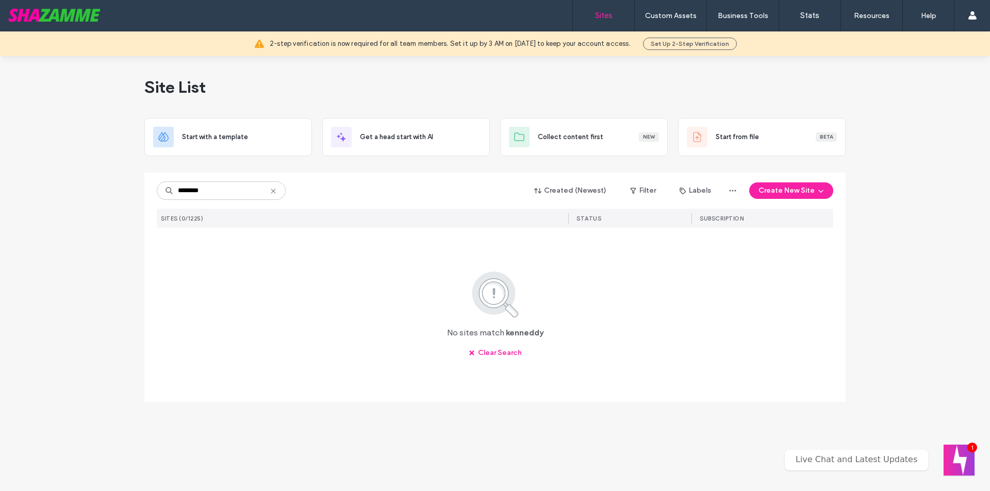
click at [192, 193] on input "********" at bounding box center [221, 190] width 129 height 19
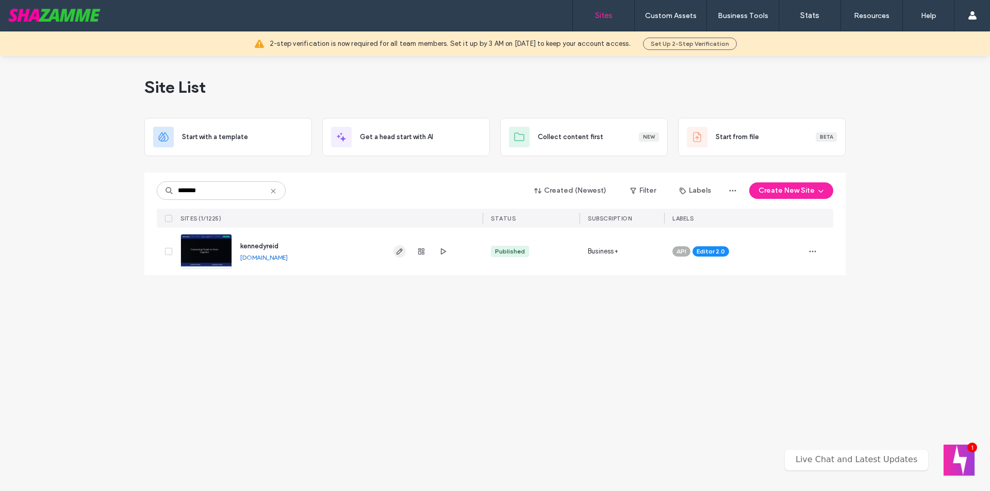
type input "*******"
click at [397, 252] on icon "button" at bounding box center [399, 251] width 8 height 8
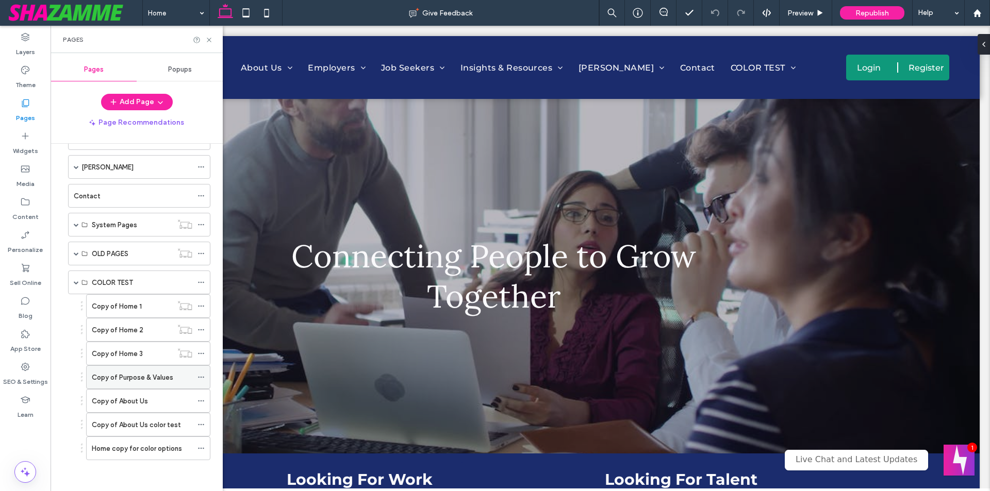
click at [177, 375] on div "Copy of Purpose & Values" at bounding box center [142, 377] width 101 height 11
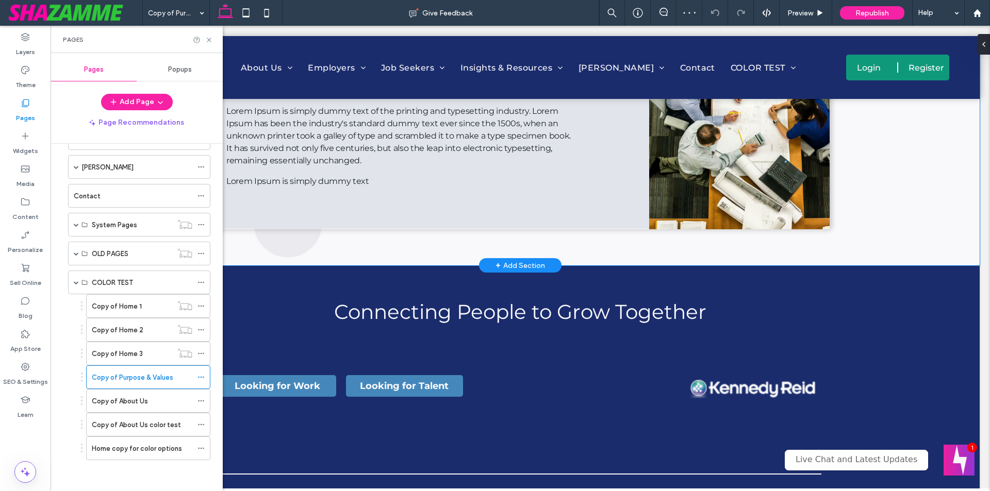
scroll to position [1190, 0]
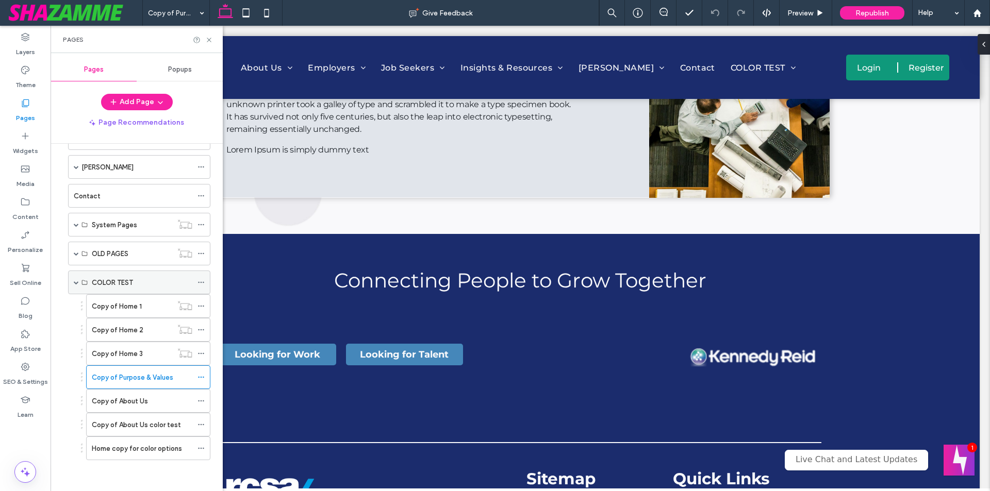
click at [75, 285] on span at bounding box center [76, 282] width 5 height 5
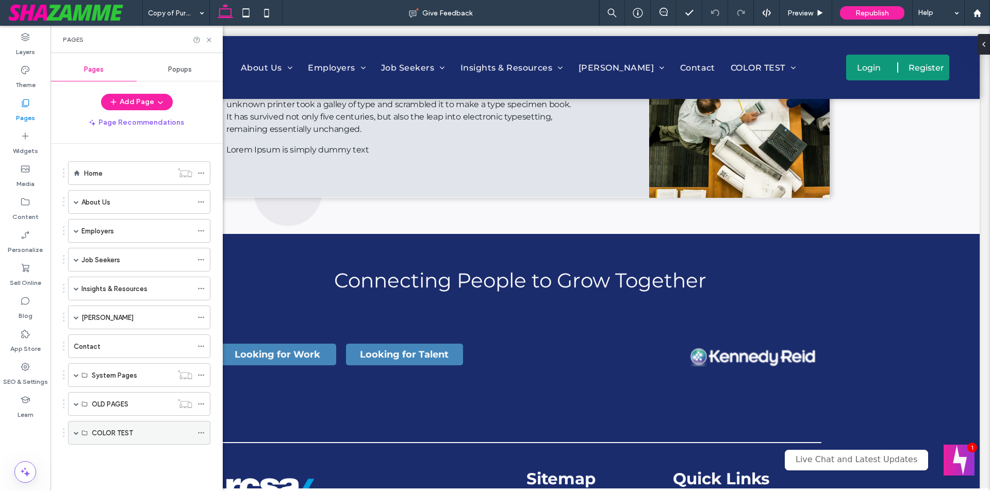
scroll to position [0, 0]
click at [77, 434] on span at bounding box center [76, 432] width 5 height 5
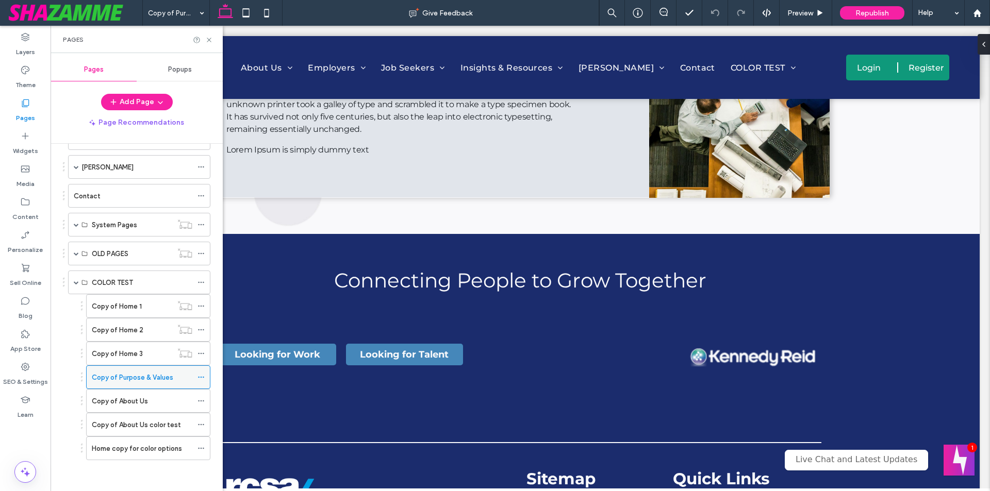
click at [204, 375] on icon at bounding box center [200, 377] width 7 height 7
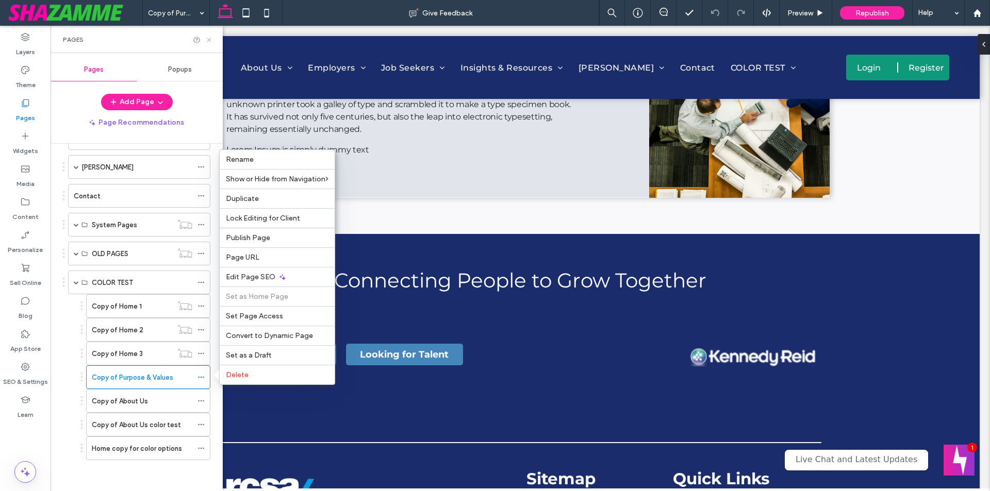
drag, startPoint x: 208, startPoint y: 38, endPoint x: 149, endPoint y: 3, distance: 68.2
click at [208, 38] on use at bounding box center [209, 40] width 4 height 4
